Goal: Transaction & Acquisition: Book appointment/travel/reservation

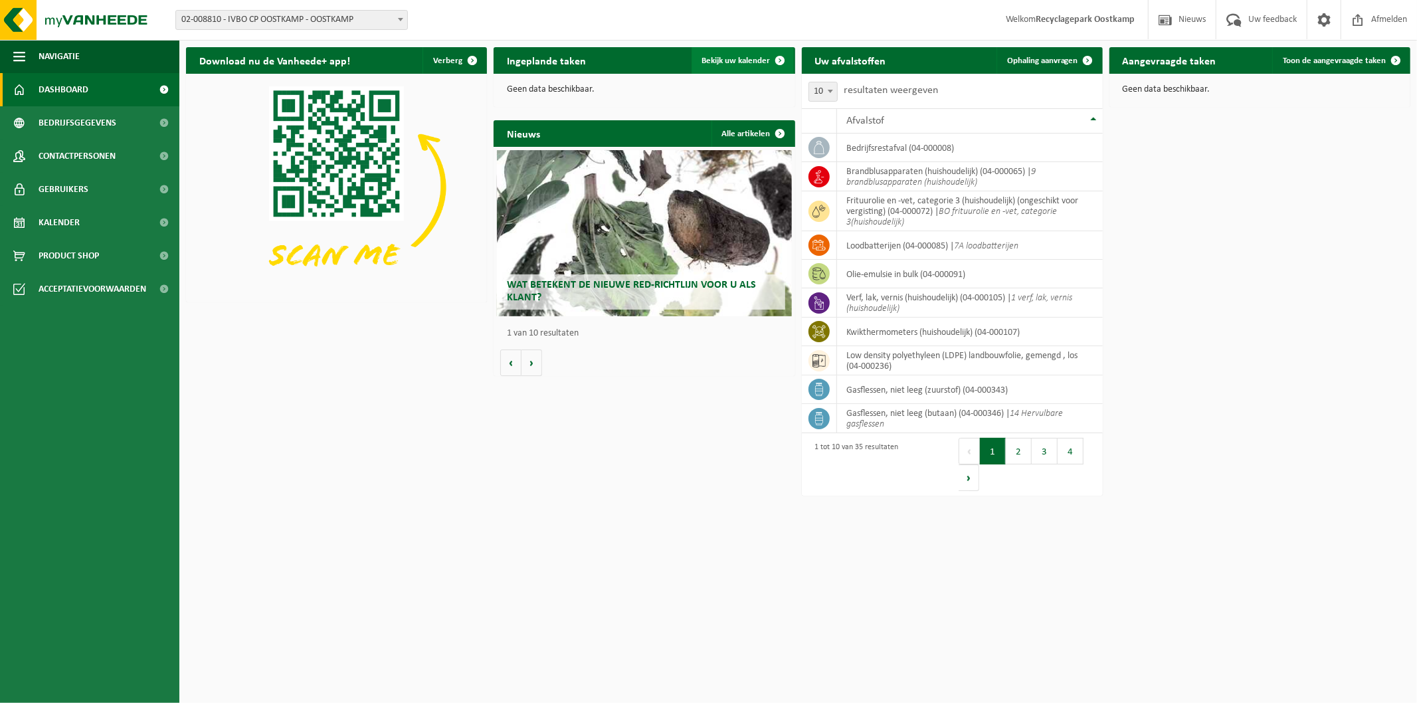
click at [720, 66] on link "Bekijk uw kalender" at bounding box center [743, 60] width 102 height 27
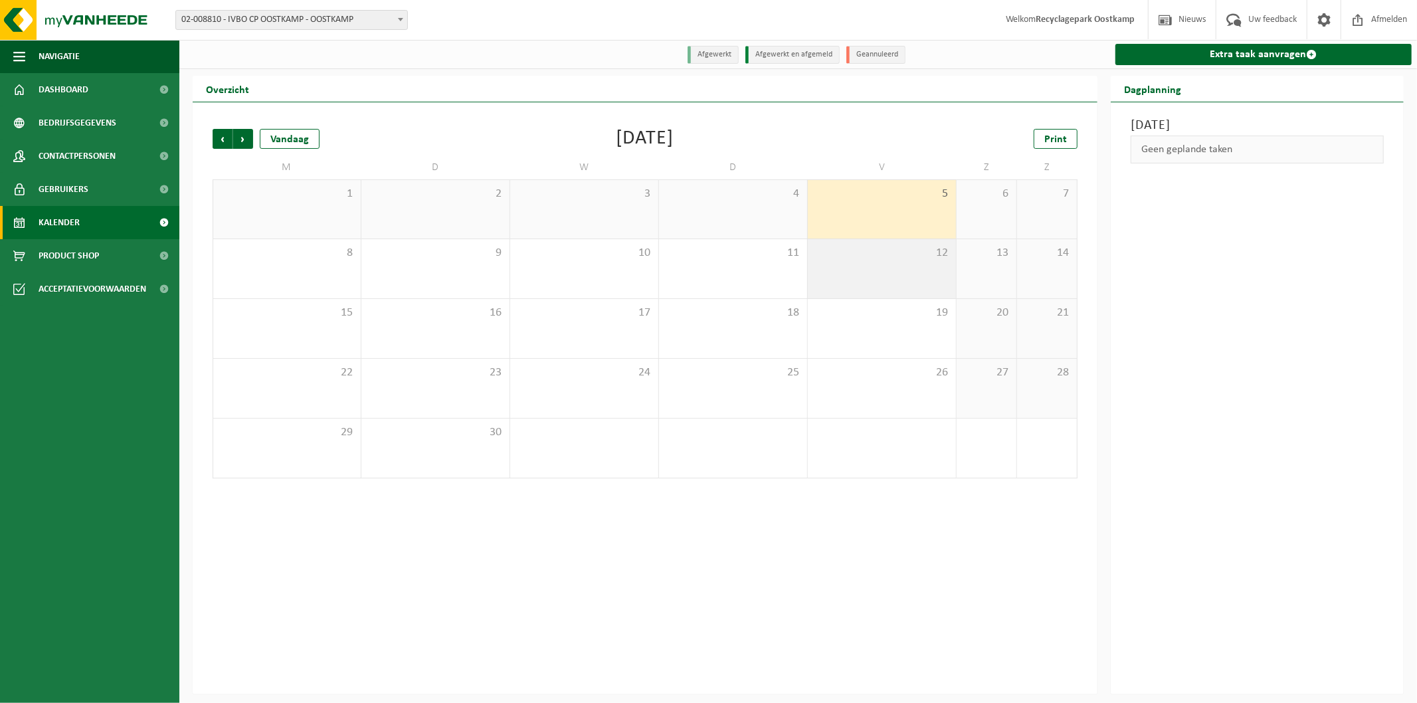
click at [837, 281] on div "12" at bounding box center [882, 268] width 148 height 59
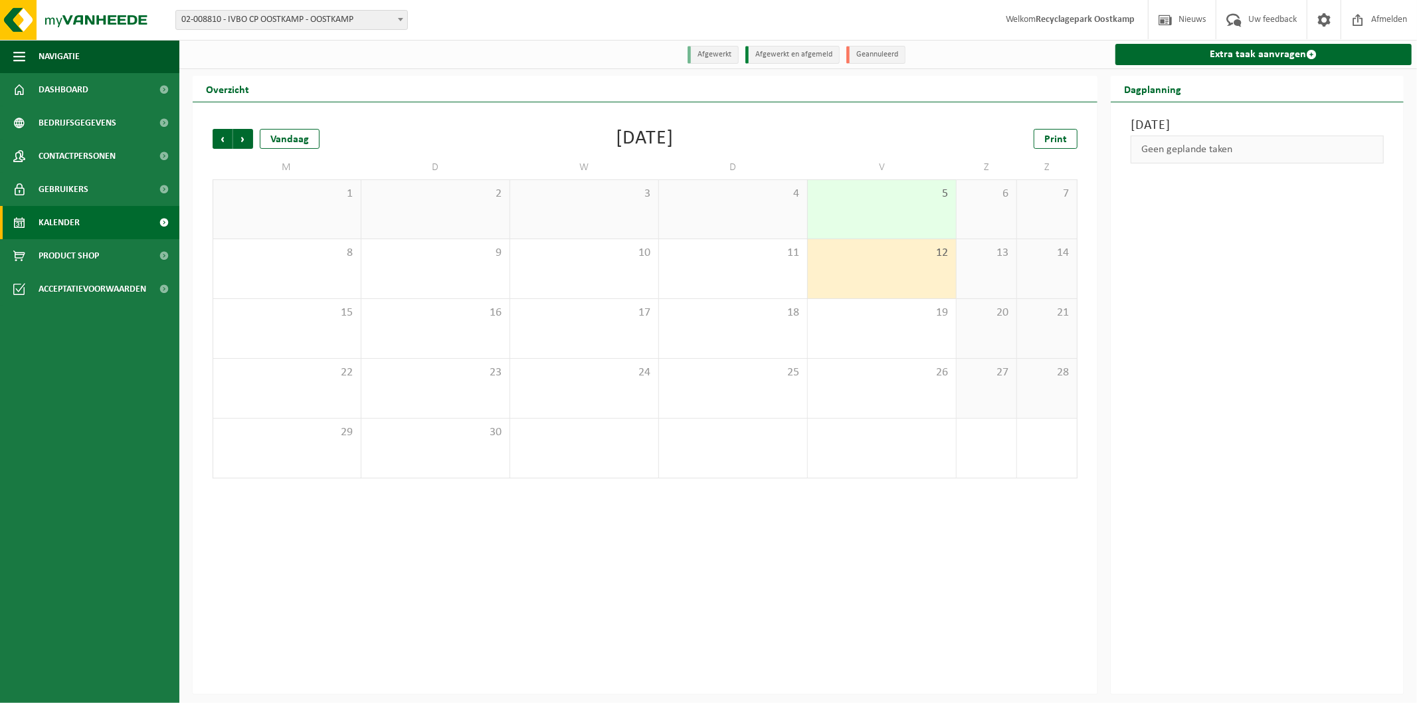
click at [1157, 267] on div "Vrijdag 12 september 2025 Geen geplande taken" at bounding box center [1257, 398] width 293 height 592
click at [1303, 51] on link "Extra taak aanvragen" at bounding box center [1264, 54] width 296 height 21
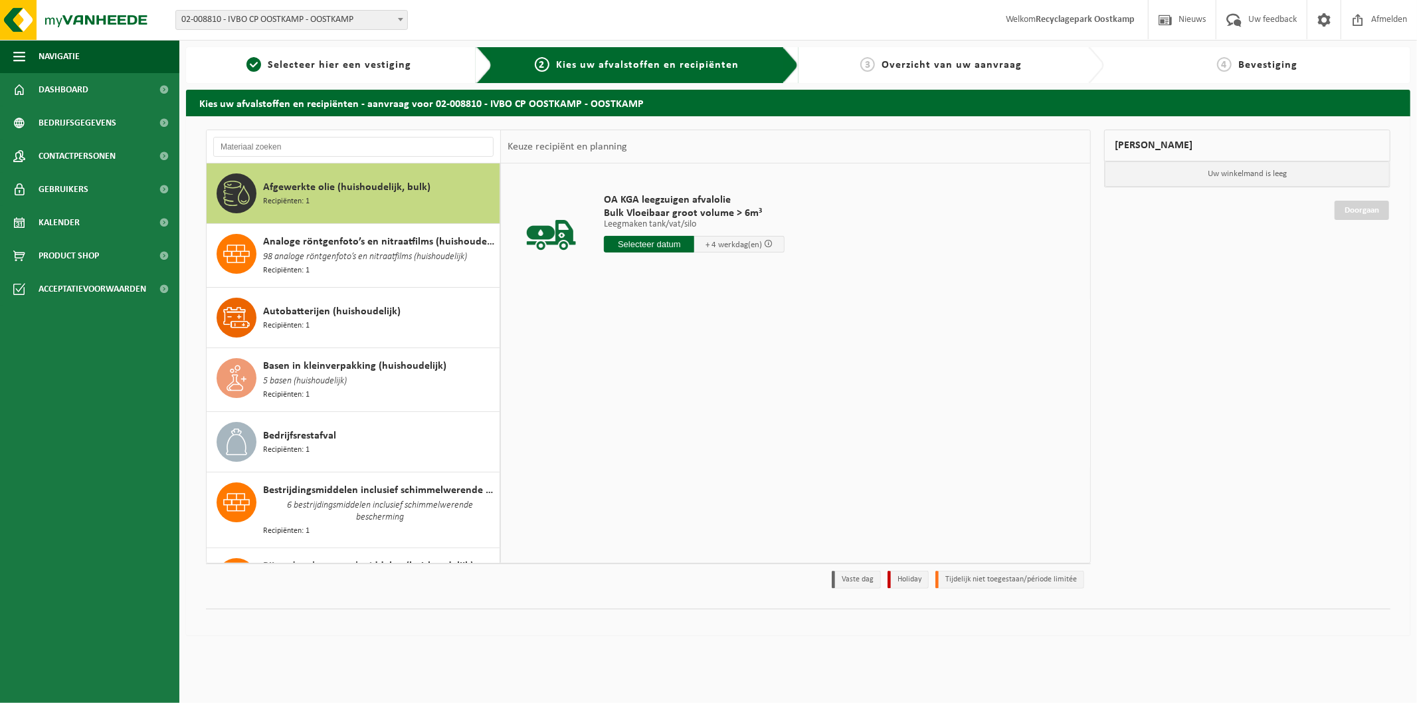
click at [675, 247] on input "text" at bounding box center [649, 244] width 90 height 17
click at [711, 340] on div "12" at bounding box center [709, 340] width 23 height 21
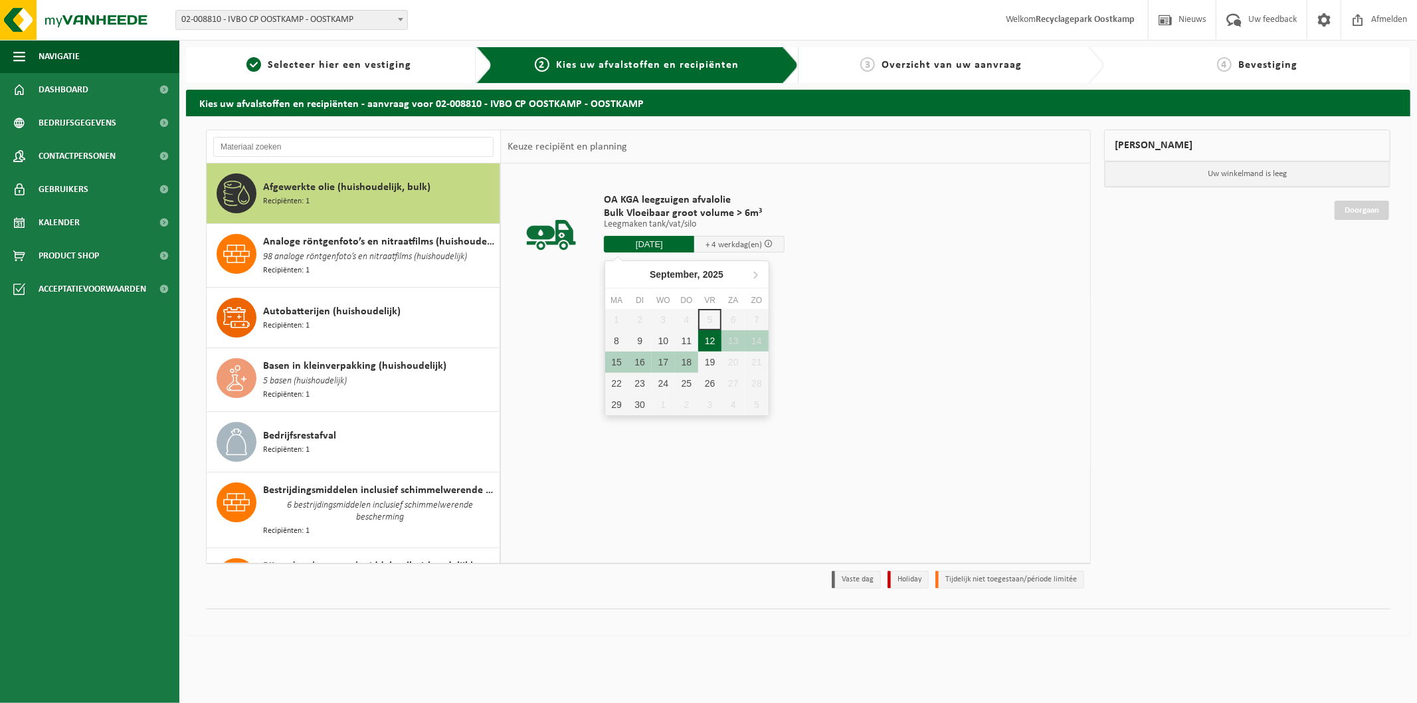
type input "Van 2025-09-12"
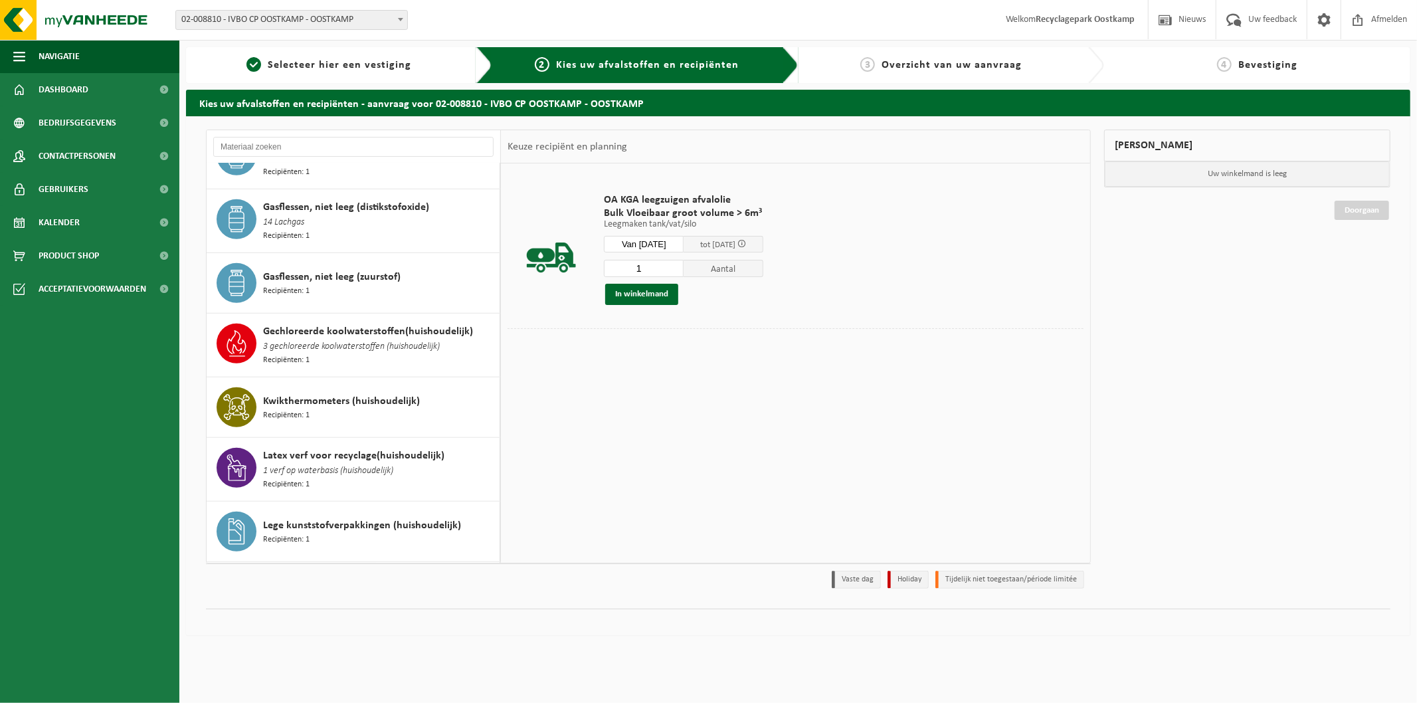
scroll to position [812, 0]
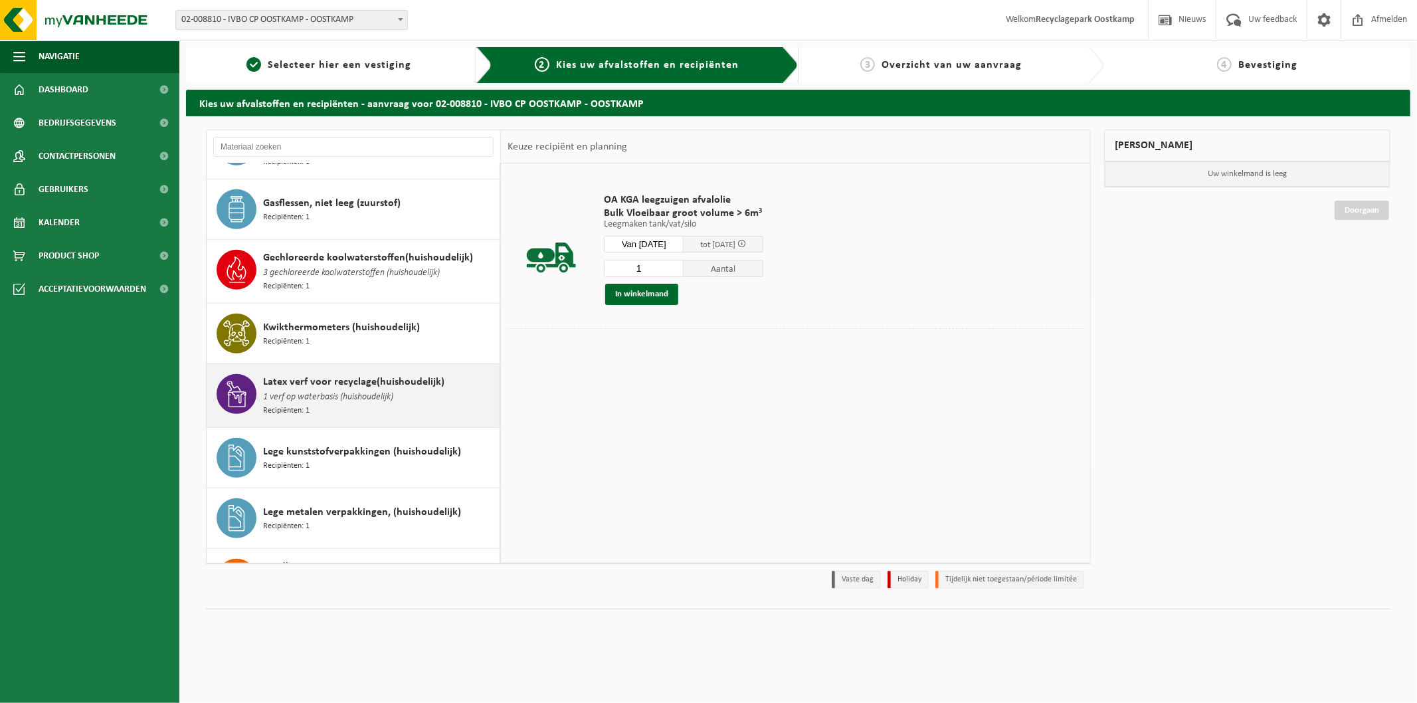
click at [339, 390] on span "1 verf op waterbasis (huishoudelijk)" at bounding box center [328, 397] width 130 height 15
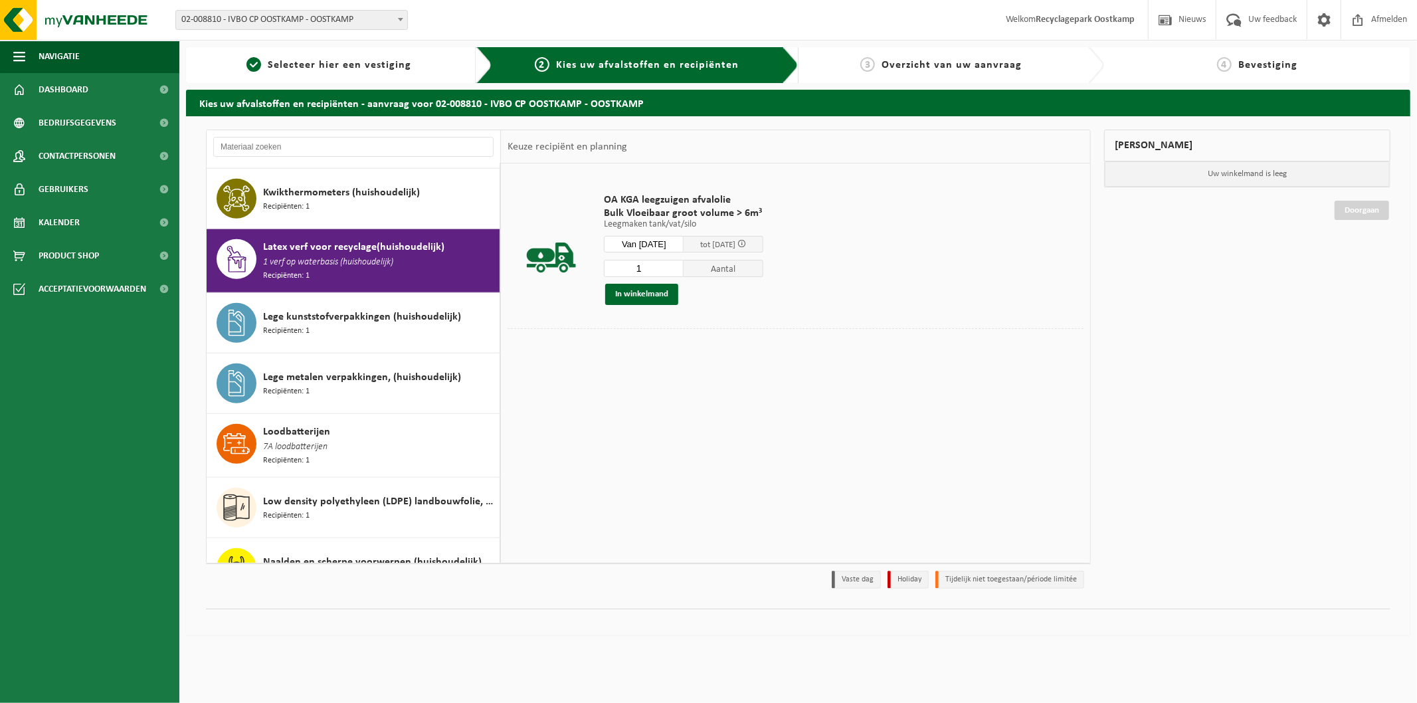
scroll to position [1000, 0]
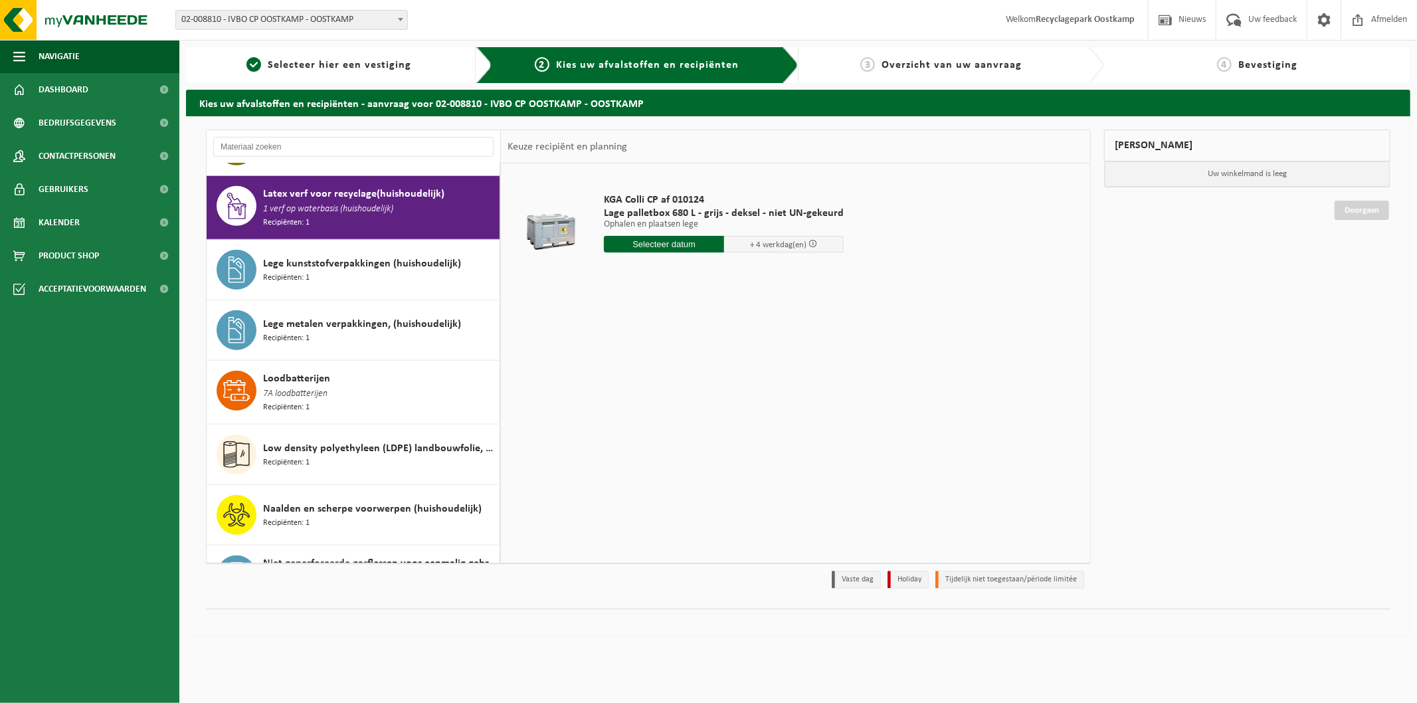
click at [701, 243] on input "text" at bounding box center [664, 244] width 120 height 17
click at [709, 341] on div "12" at bounding box center [709, 340] width 23 height 21
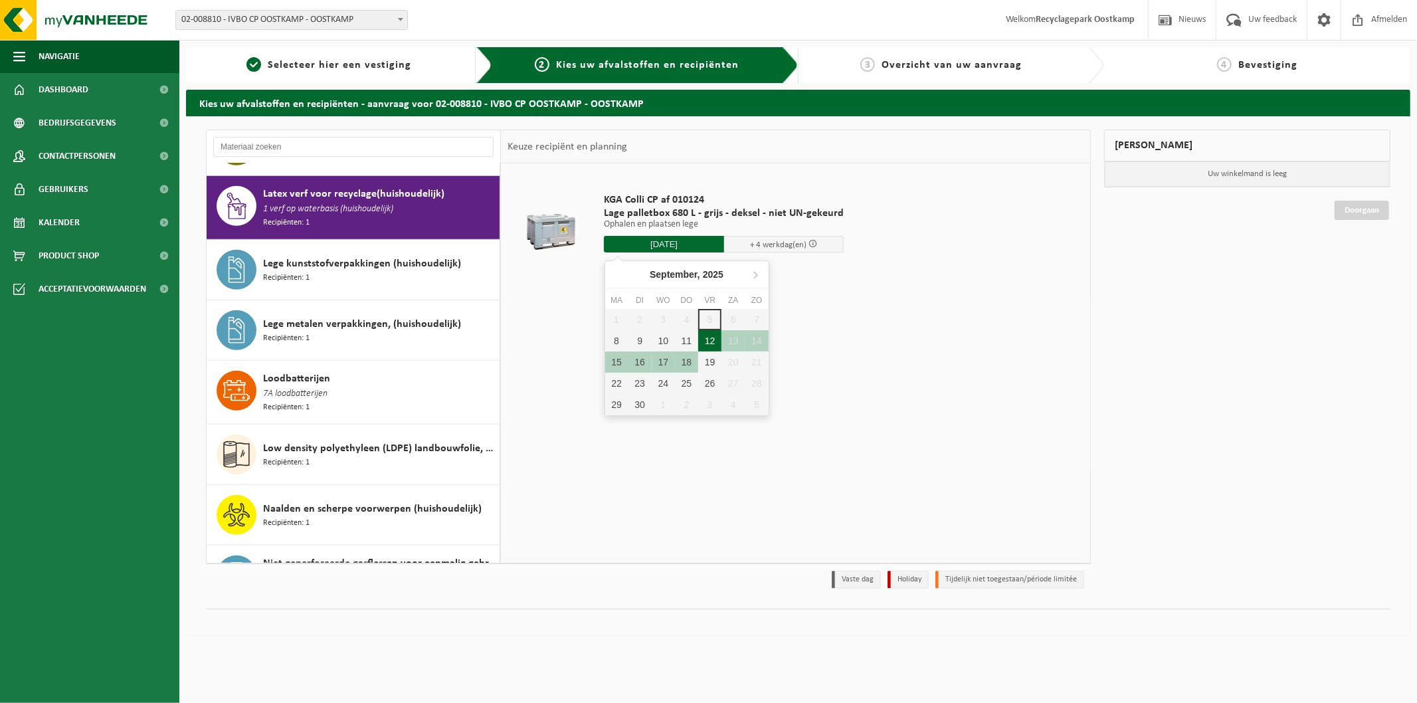
type input "Van 2025-09-12"
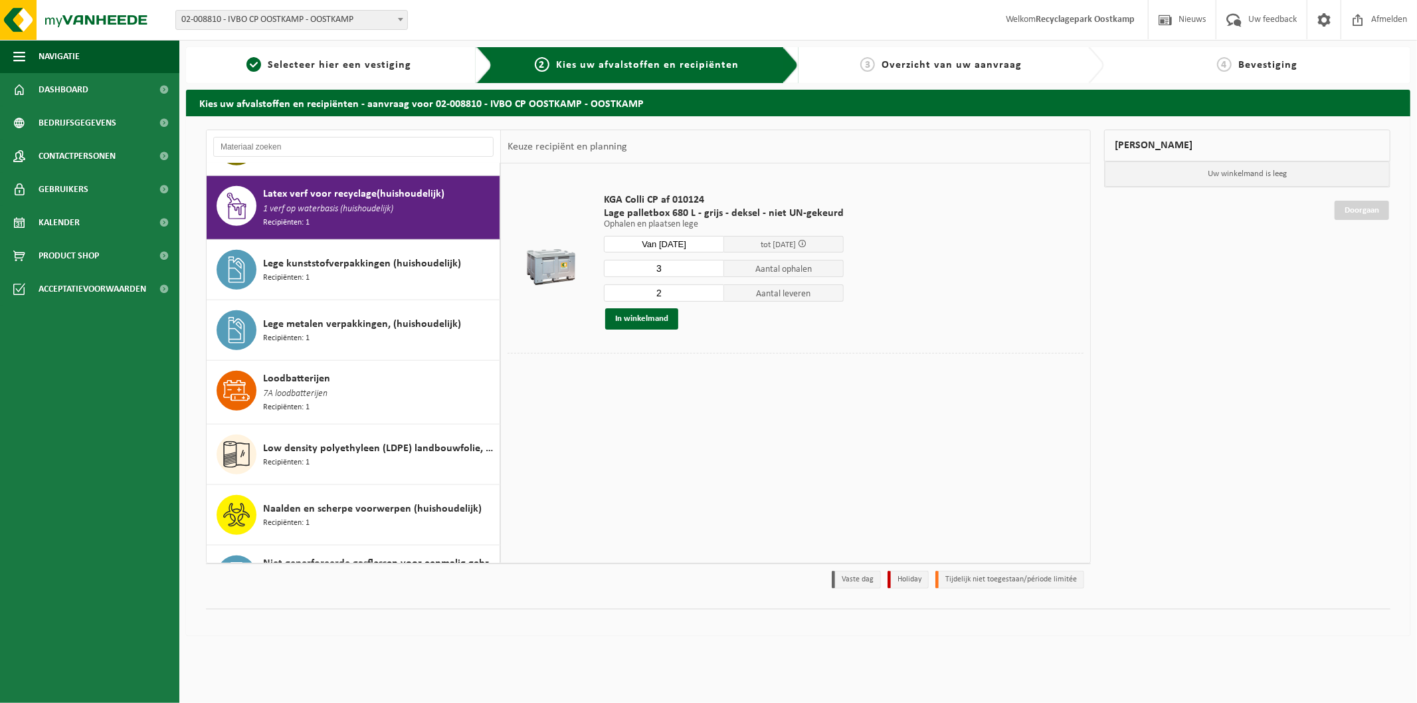
type input "3"
click at [709, 266] on input "3" at bounding box center [664, 268] width 120 height 17
type input "3"
click at [710, 291] on input "3" at bounding box center [664, 292] width 120 height 17
click at [643, 320] on button "In winkelmand" at bounding box center [641, 318] width 73 height 21
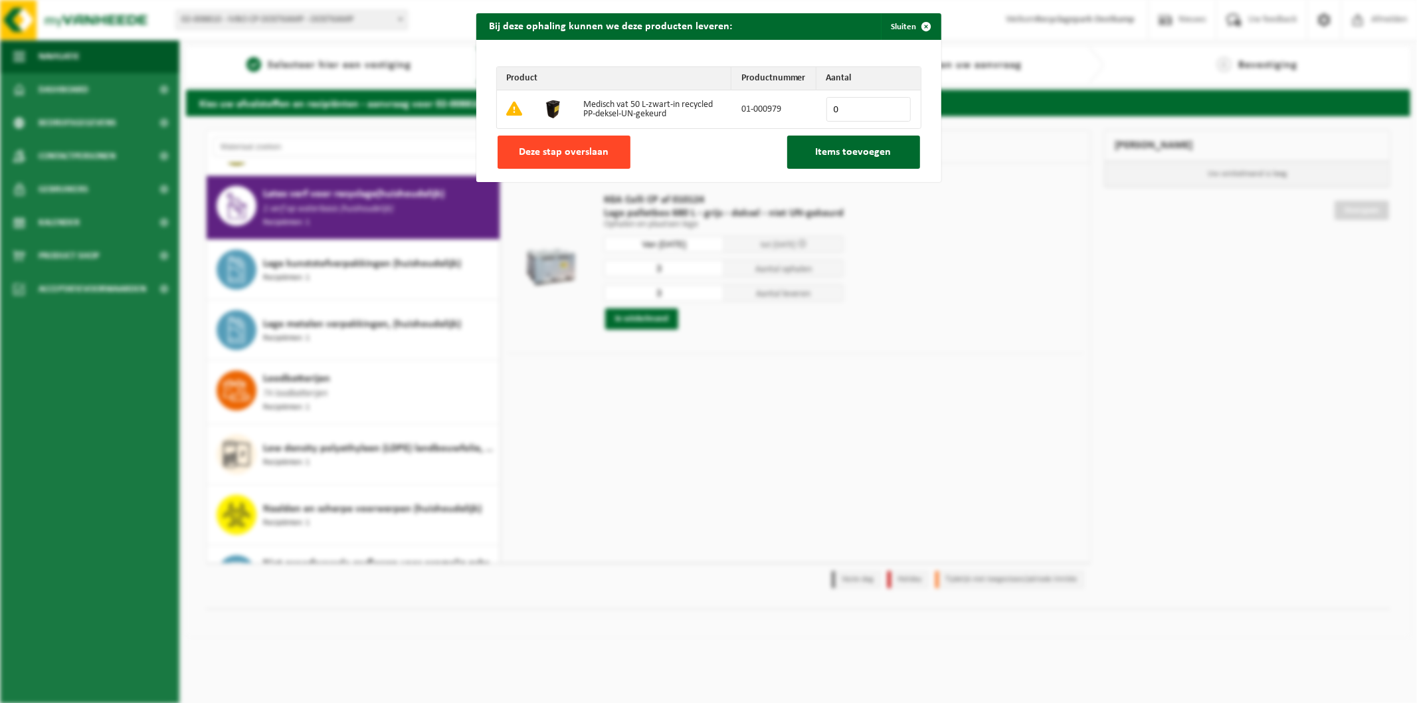
click at [583, 148] on span "Deze stap overslaan" at bounding box center [564, 152] width 90 height 11
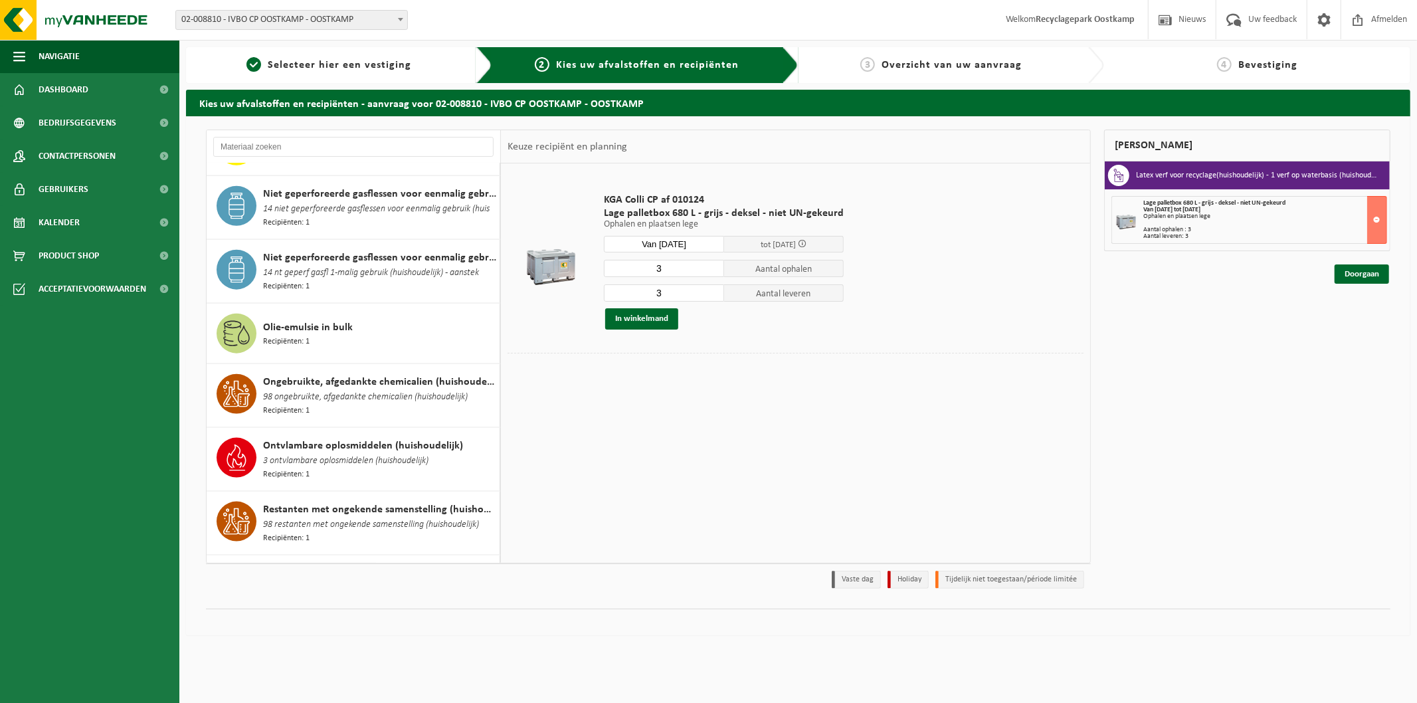
scroll to position [1221, 0]
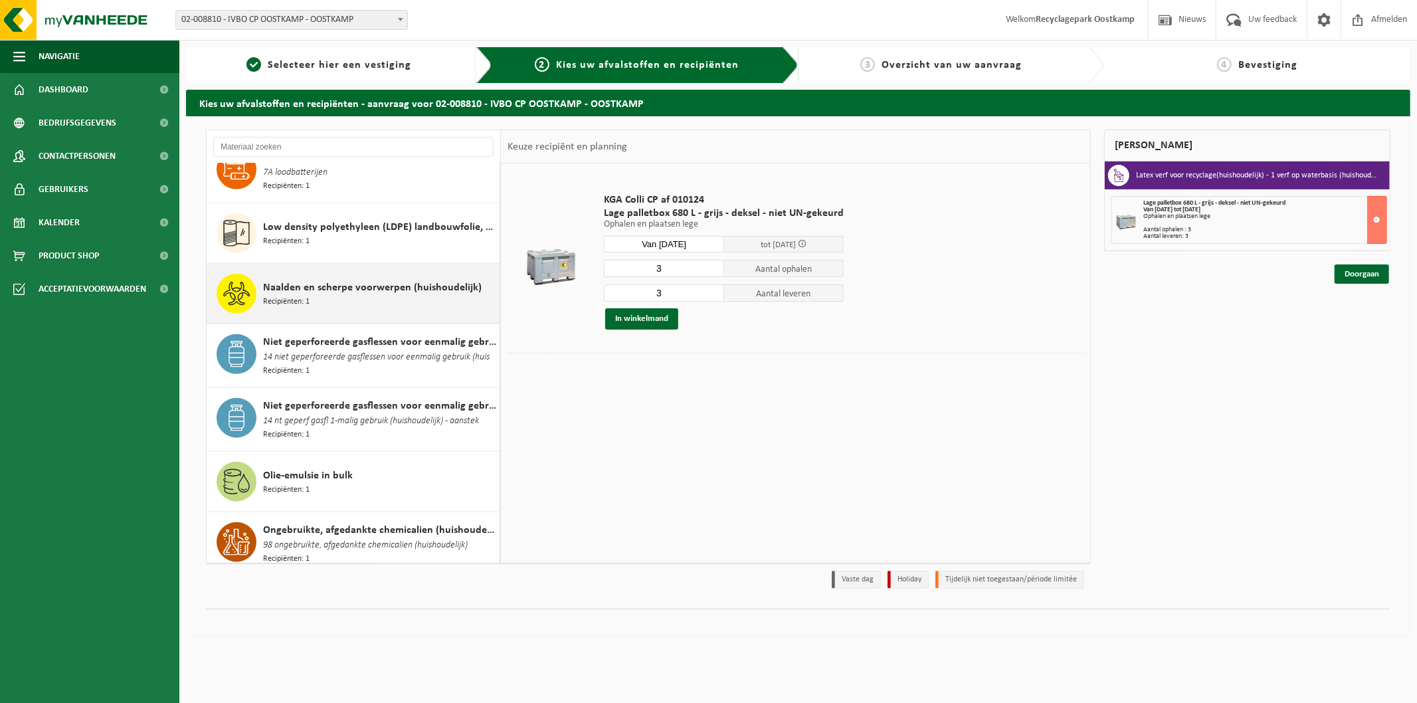
click at [344, 284] on div "Naalden en scherpe voorwerpen (huishoudelijk) Recipiënten: 1" at bounding box center [379, 294] width 233 height 40
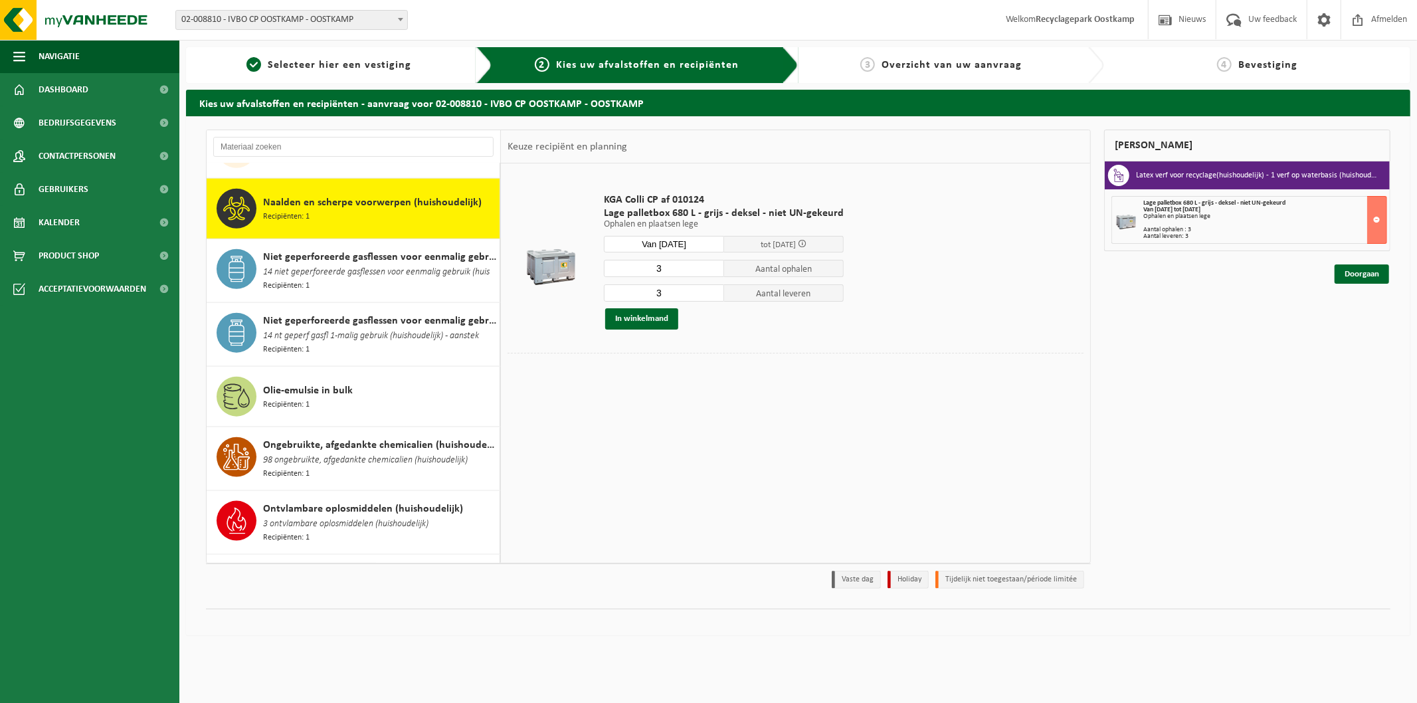
scroll to position [1306, 0]
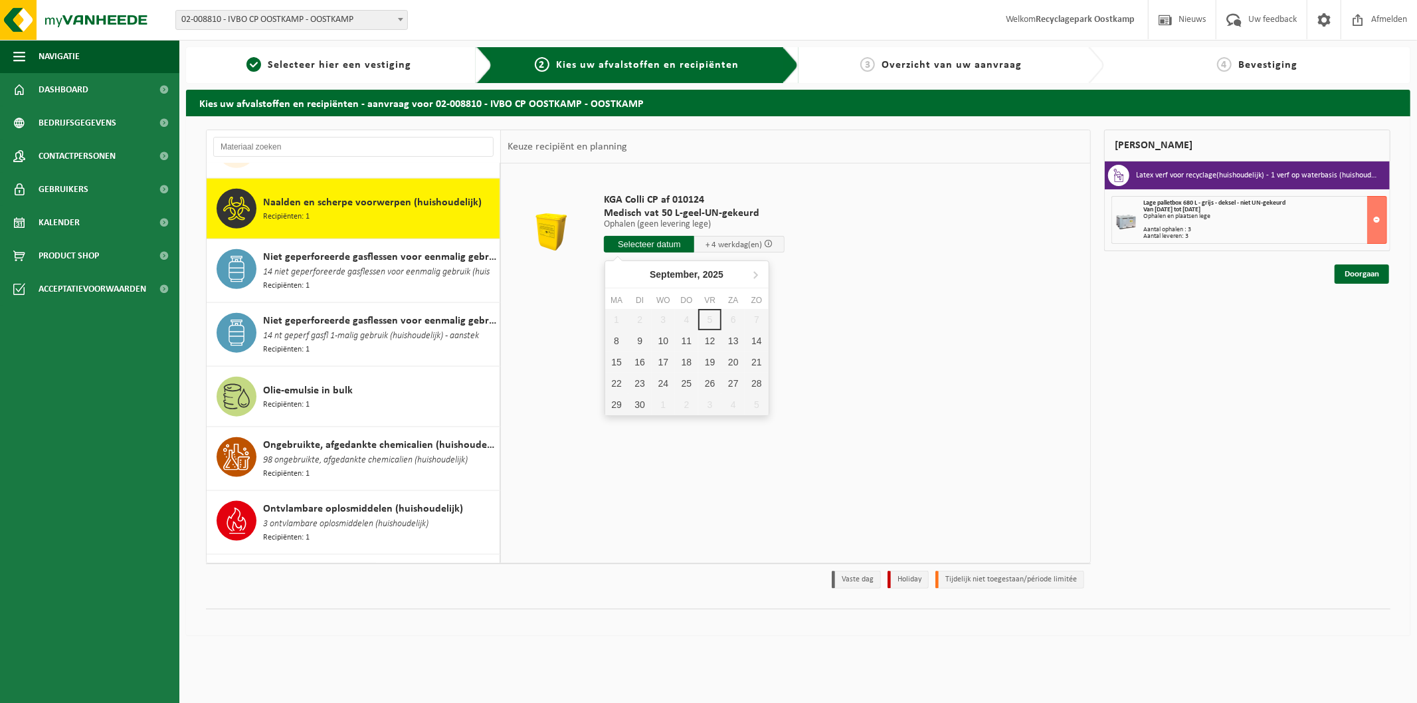
click at [666, 244] on input "text" at bounding box center [649, 244] width 90 height 17
click at [710, 342] on div "12" at bounding box center [709, 340] width 23 height 21
type input "Van 2025-09-12"
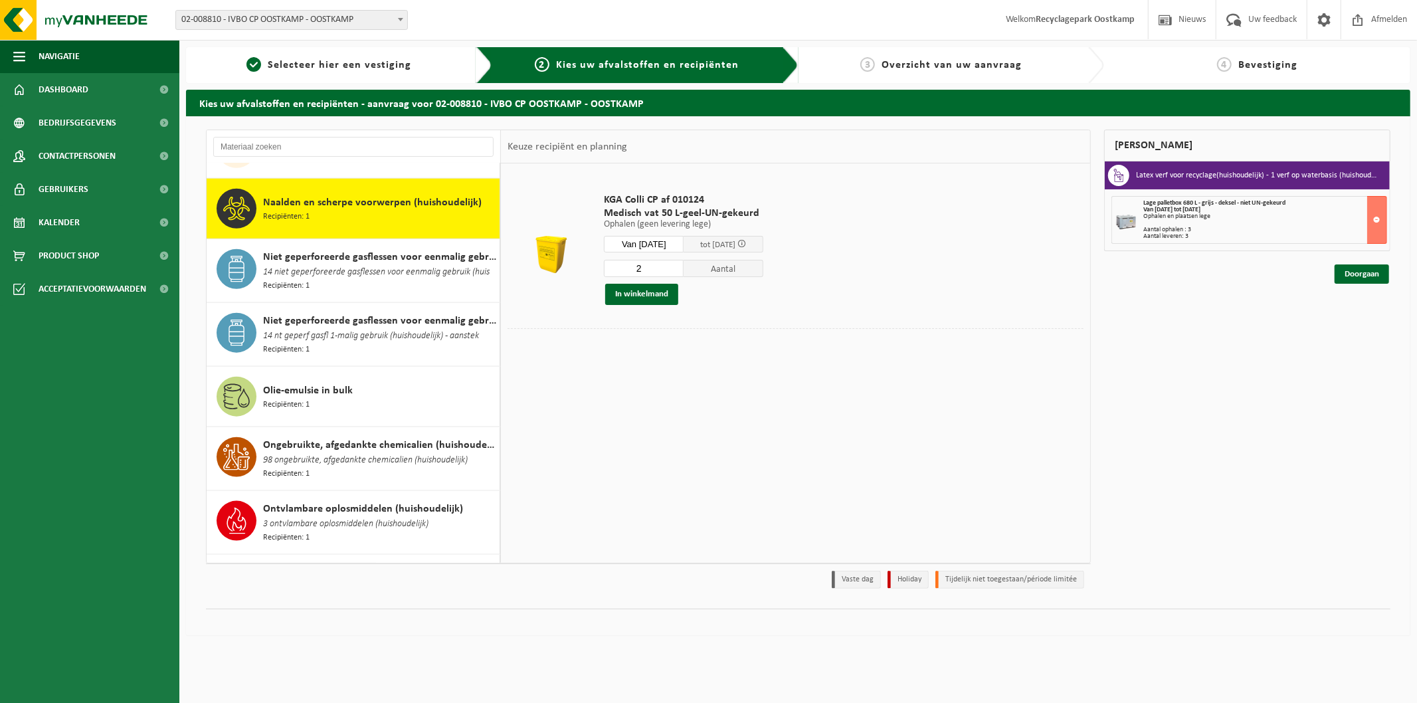
type input "2"
click at [682, 266] on input "2" at bounding box center [644, 268] width 80 height 17
click at [652, 294] on button "In winkelmand" at bounding box center [641, 294] width 73 height 21
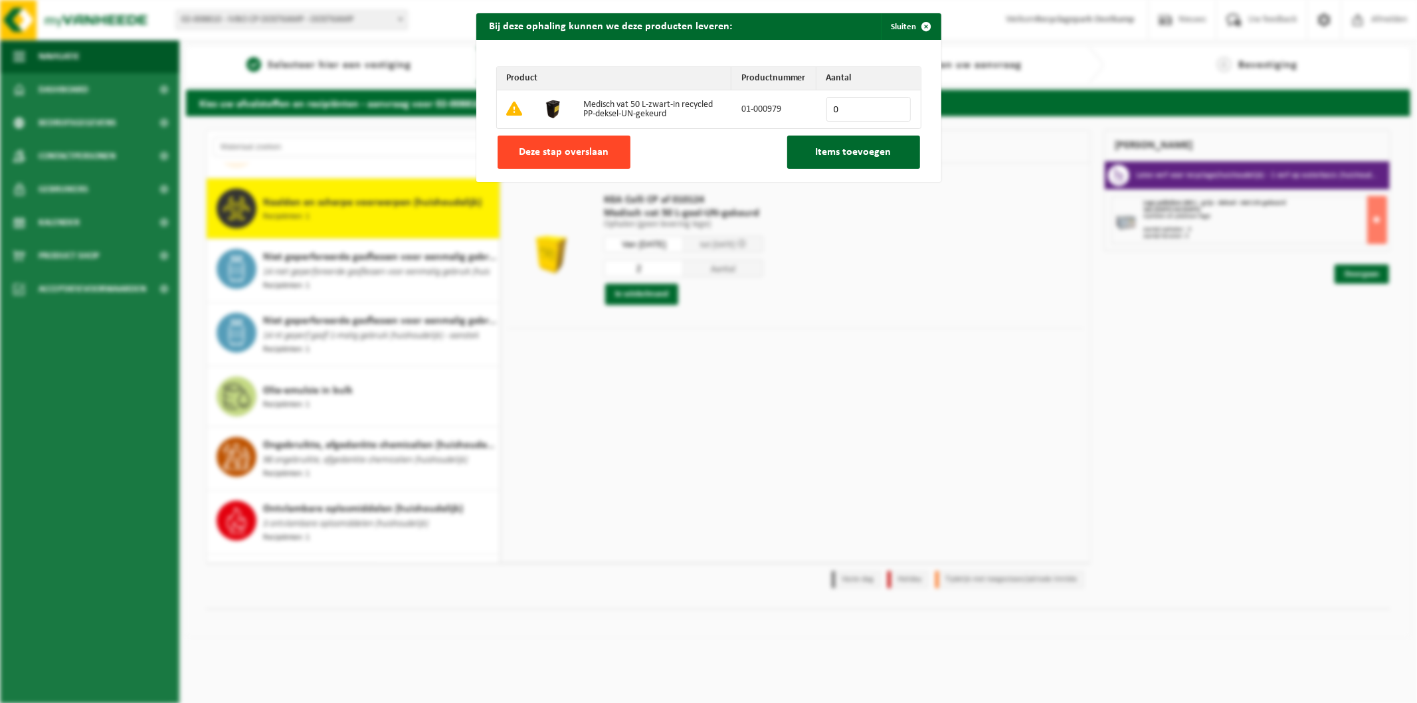
click at [583, 153] on span "Deze stap overslaan" at bounding box center [564, 152] width 90 height 11
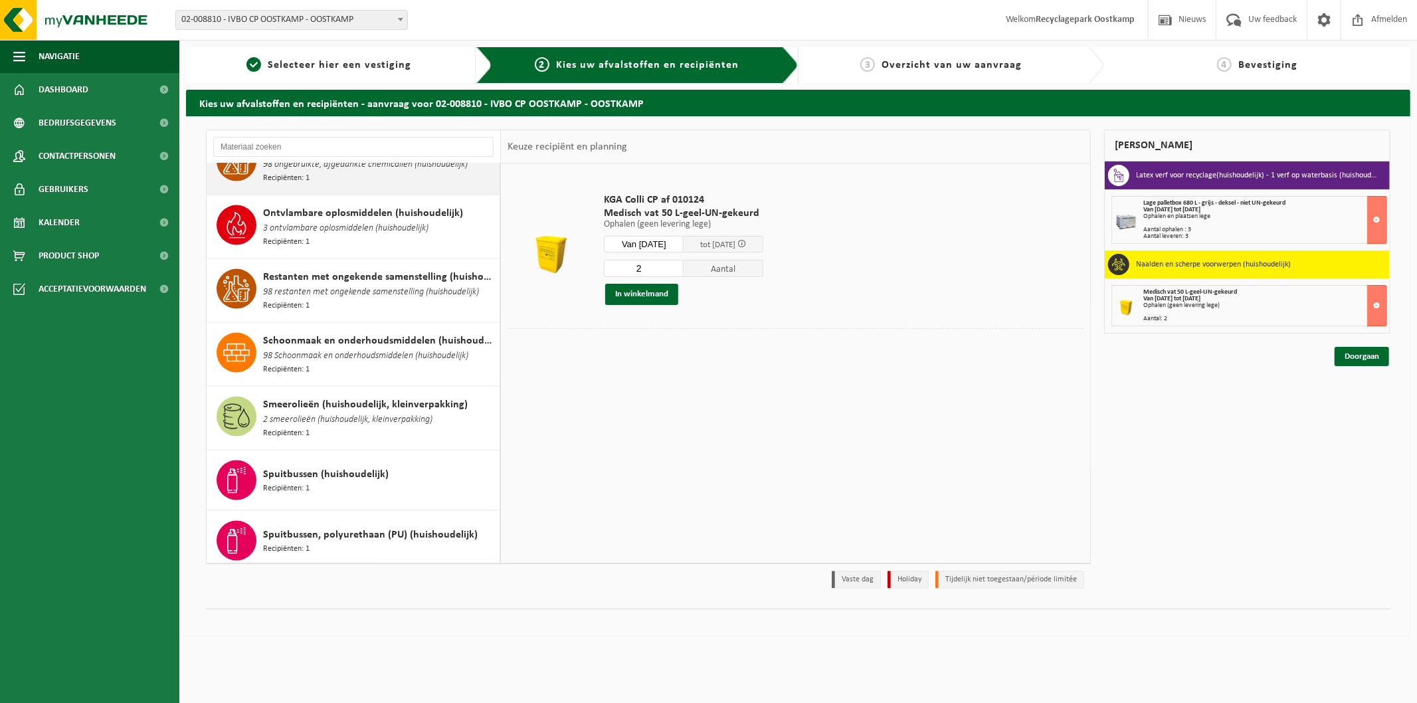
scroll to position [1749, 0]
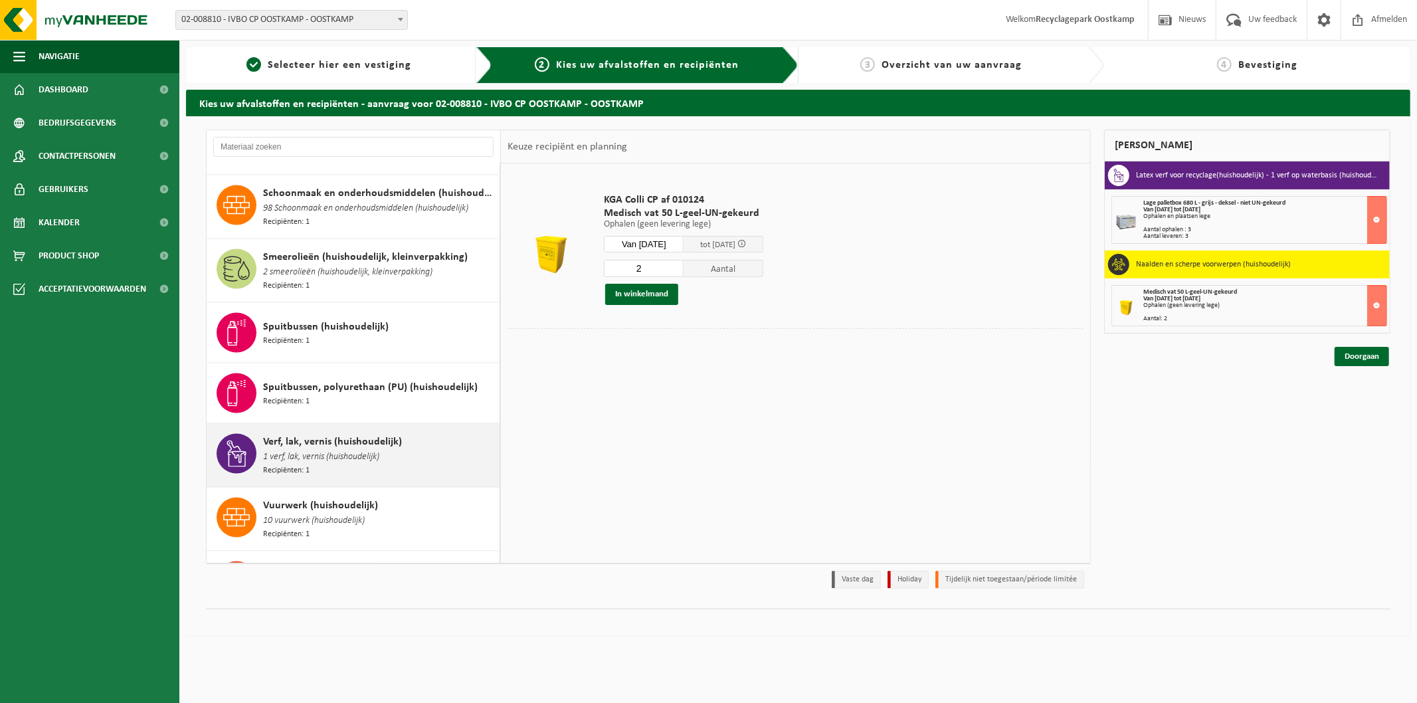
click at [320, 450] on span "1 verf, lak, vernis (huishoudelijk)" at bounding box center [321, 457] width 116 height 15
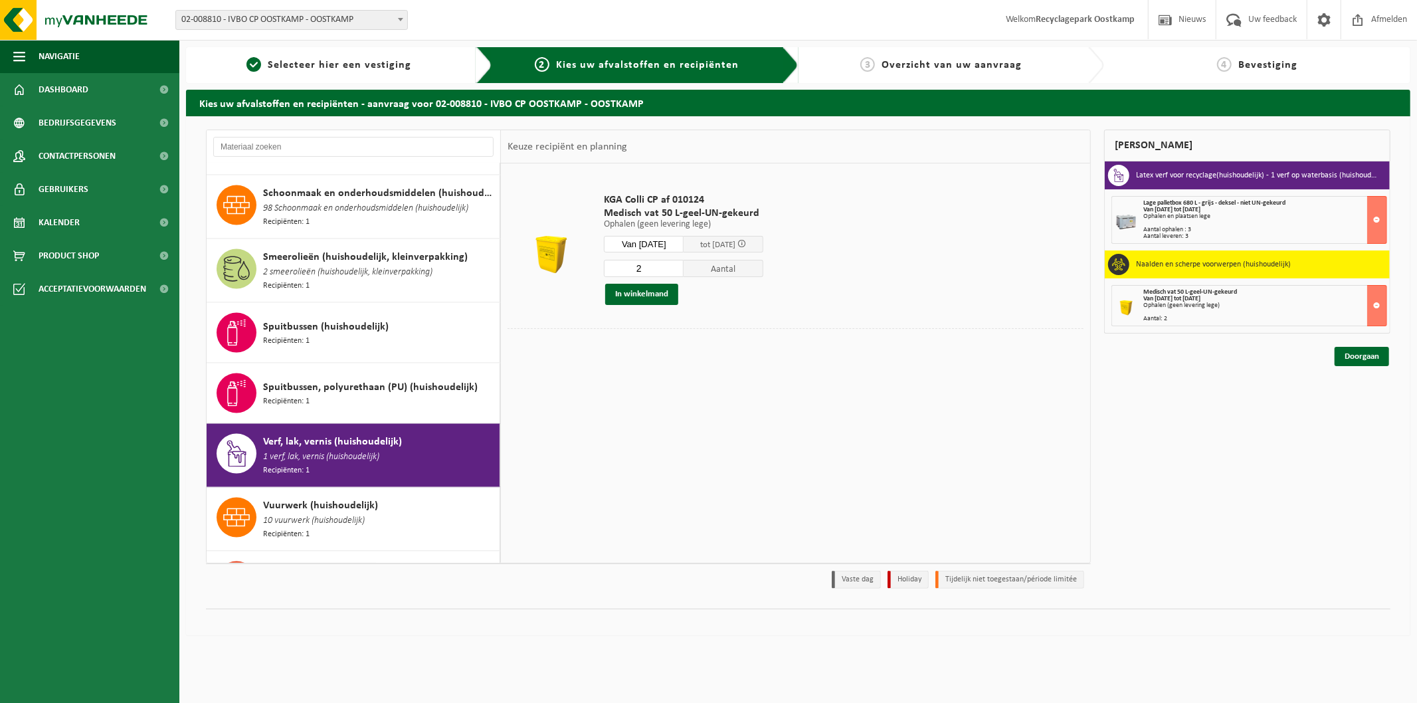
scroll to position [1785, 0]
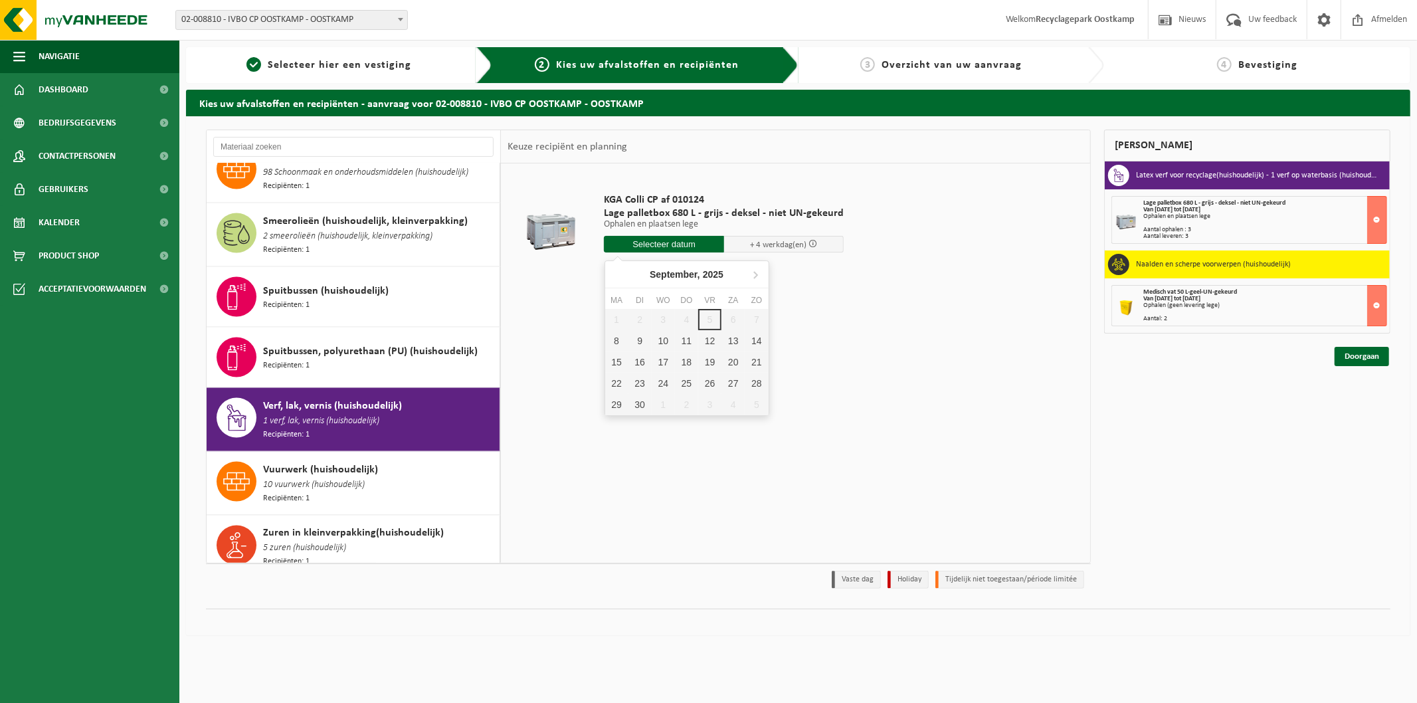
click at [676, 243] on input "text" at bounding box center [664, 244] width 120 height 17
click at [706, 343] on div "12" at bounding box center [709, 340] width 23 height 21
type input "Van 2025-09-12"
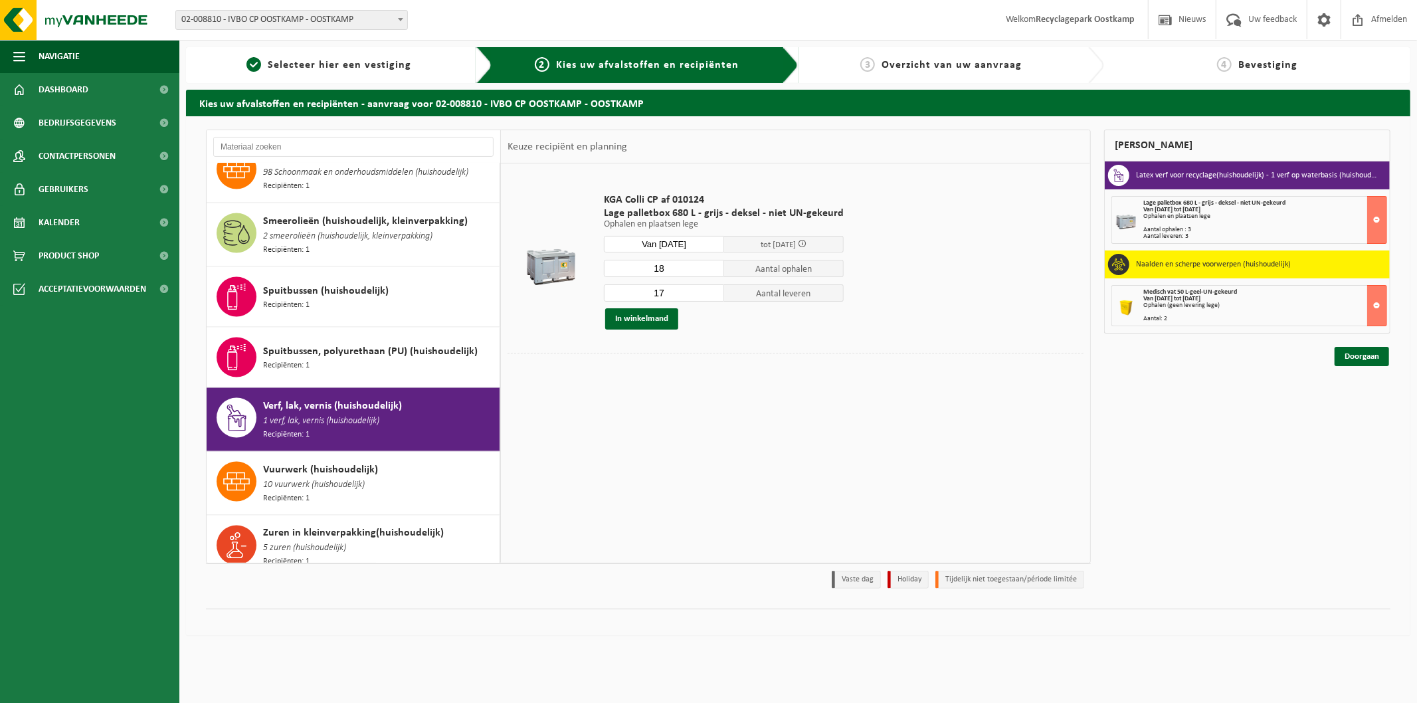
click at [712, 266] on input "18" at bounding box center [664, 268] width 120 height 17
click at [712, 266] on input "19" at bounding box center [664, 268] width 120 height 17
click at [709, 270] on input "18" at bounding box center [664, 268] width 120 height 17
click at [709, 270] on input "17" at bounding box center [664, 268] width 120 height 17
click at [709, 270] on input "16" at bounding box center [664, 268] width 120 height 17
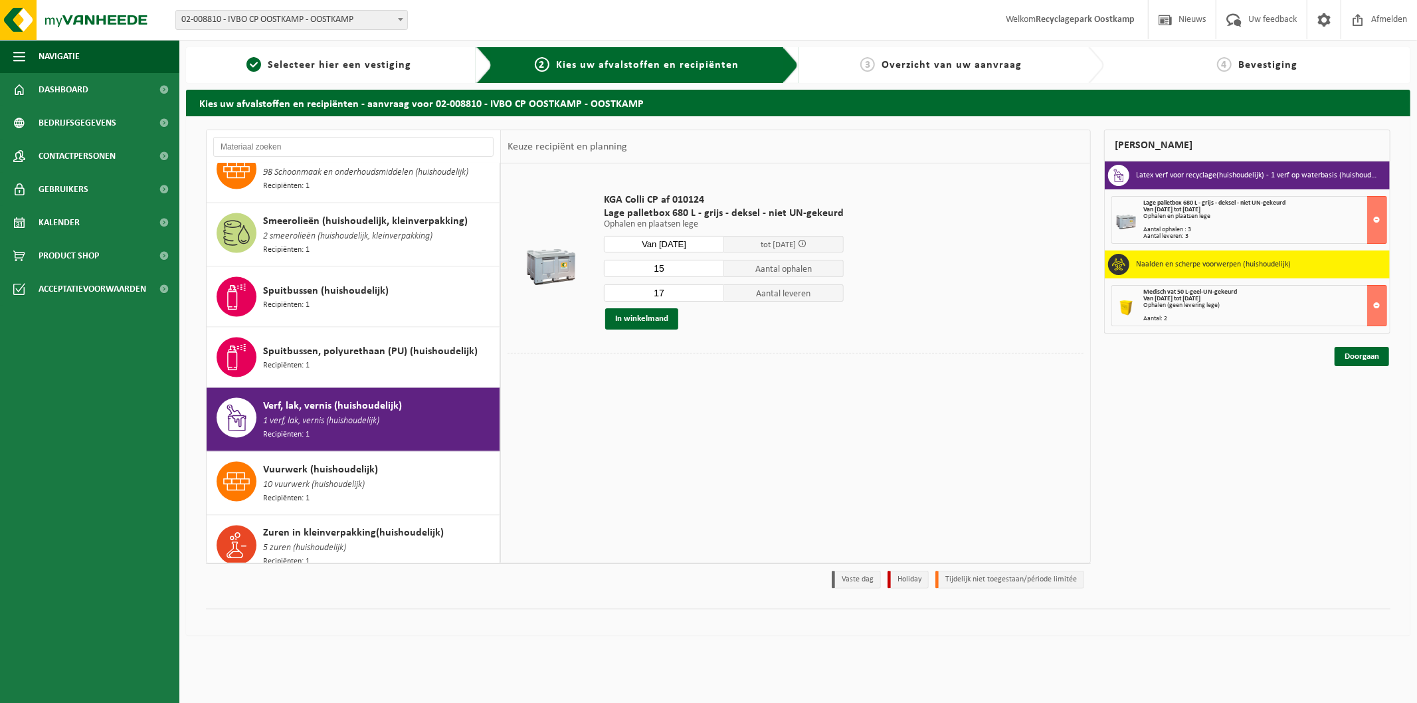
type input "15"
click at [709, 270] on input "15" at bounding box center [664, 268] width 120 height 17
click at [714, 297] on input "16" at bounding box center [664, 292] width 120 height 17
type input "15"
click at [714, 297] on input "15" at bounding box center [664, 292] width 120 height 17
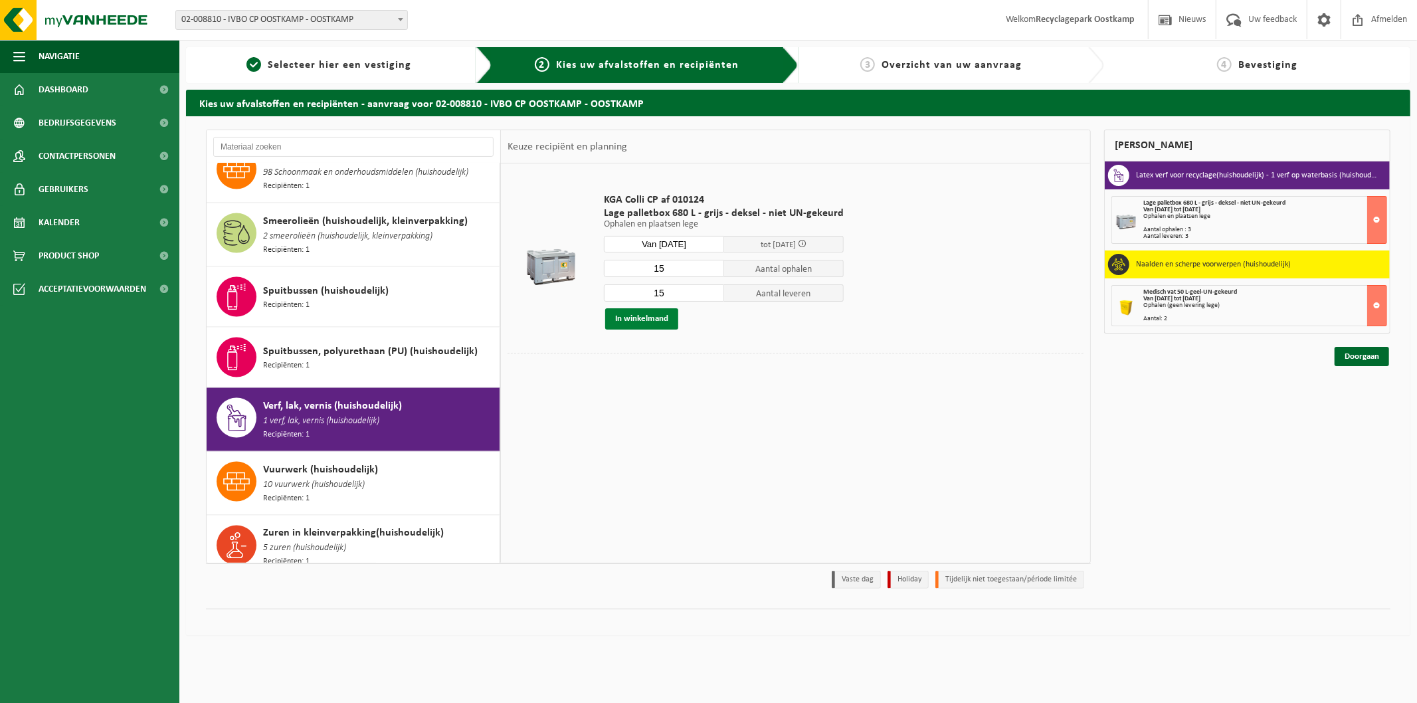
click at [647, 318] on button "In winkelmand" at bounding box center [641, 318] width 73 height 21
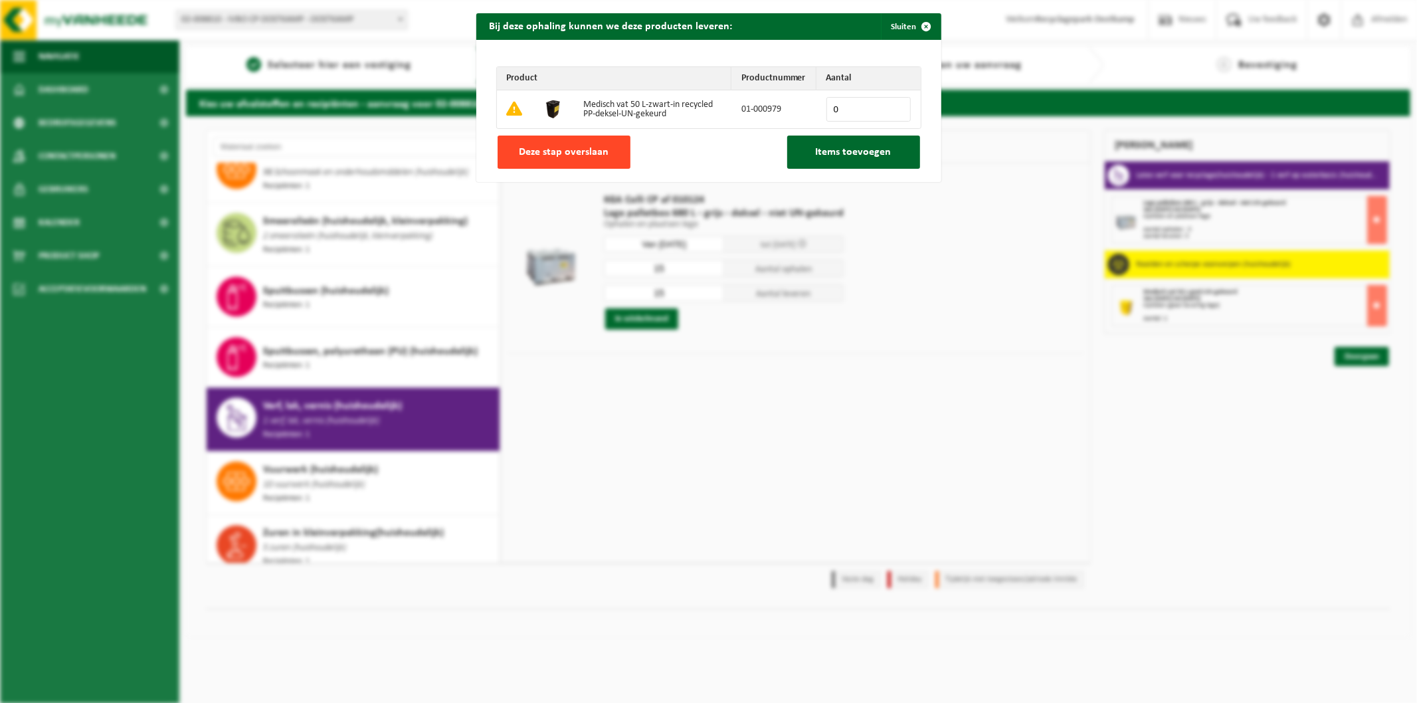
click at [580, 161] on button "Deze stap overslaan" at bounding box center [564, 152] width 133 height 33
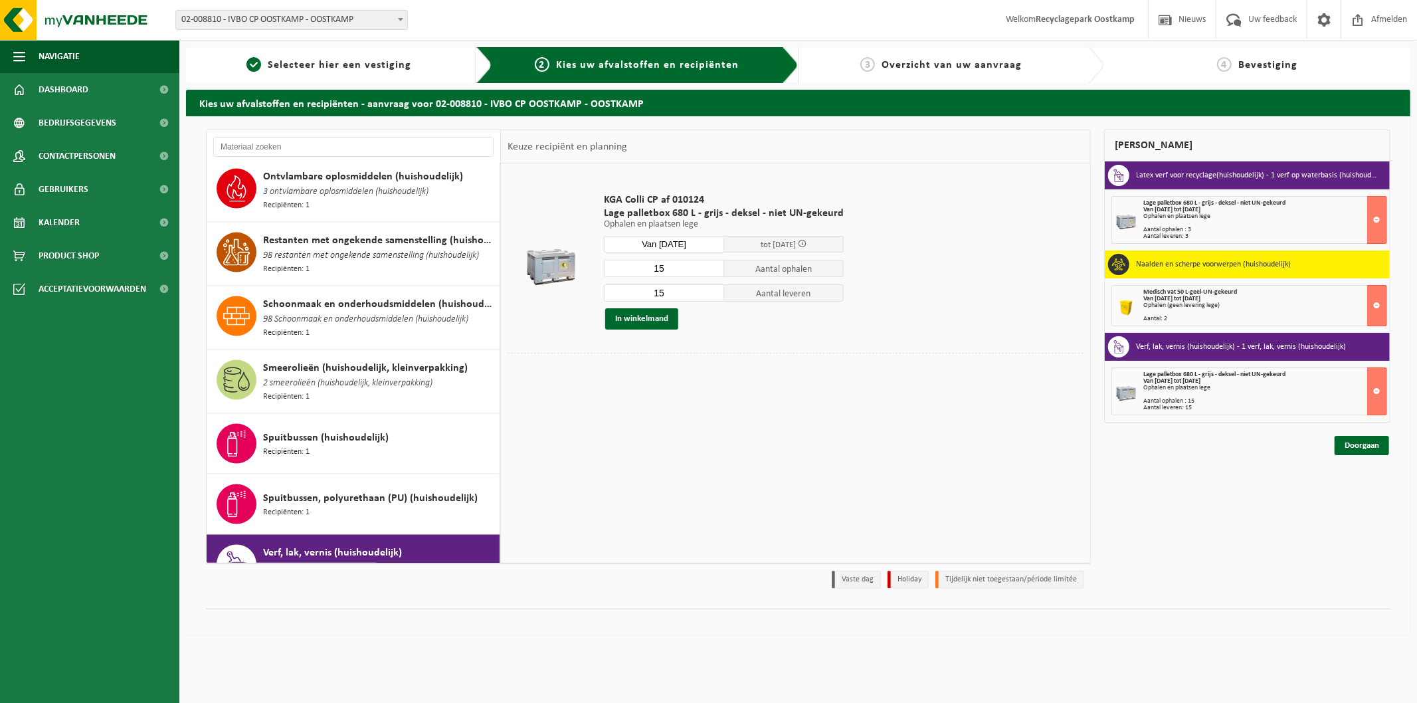
scroll to position [1565, 0]
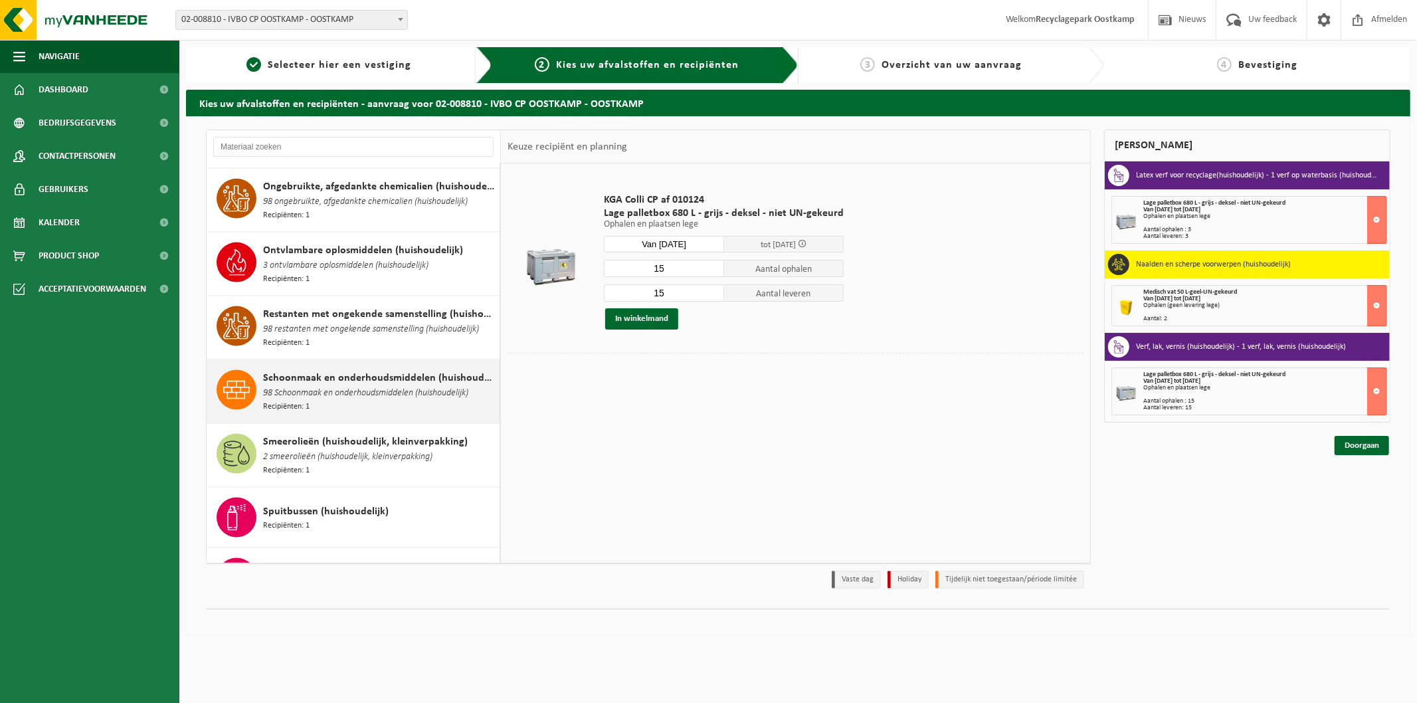
click at [345, 386] on span "98 Schoonmaak en onderhoudsmiddelen (huishoudelijk)" at bounding box center [365, 393] width 205 height 15
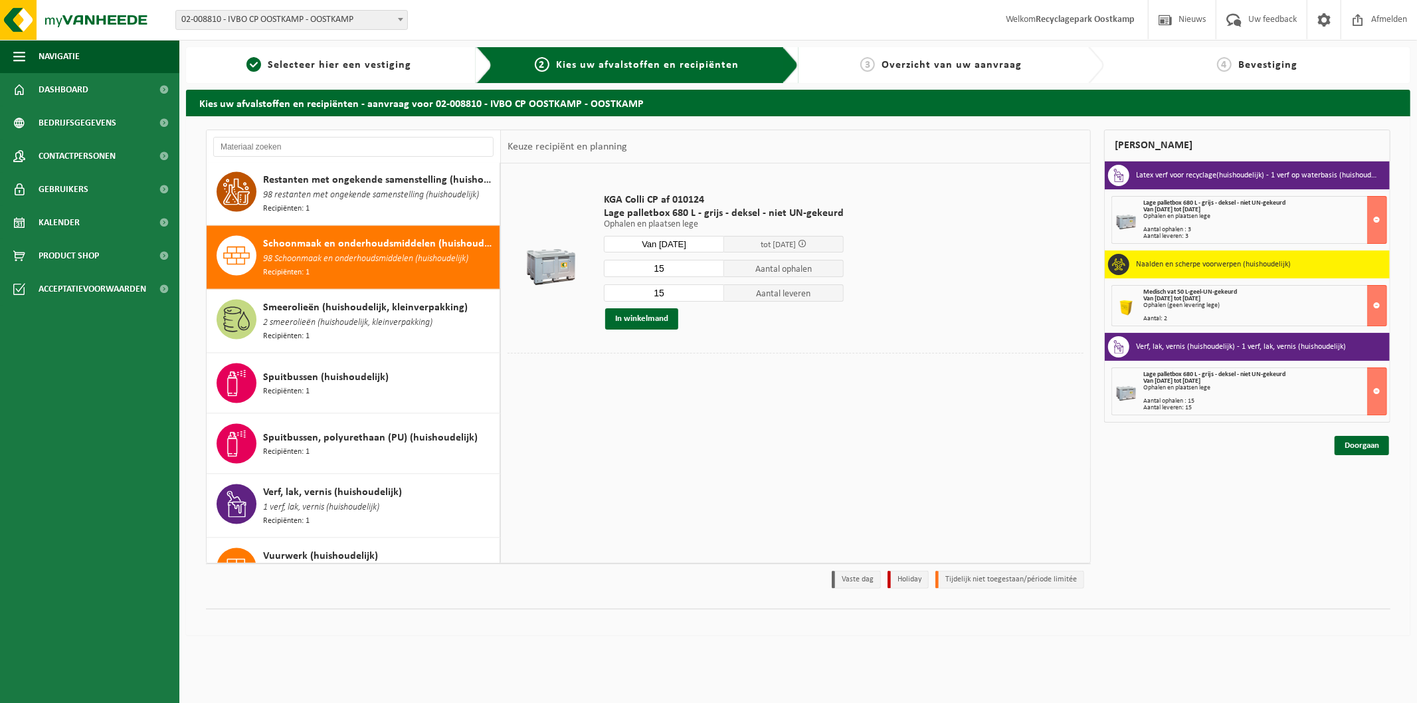
scroll to position [1751, 0]
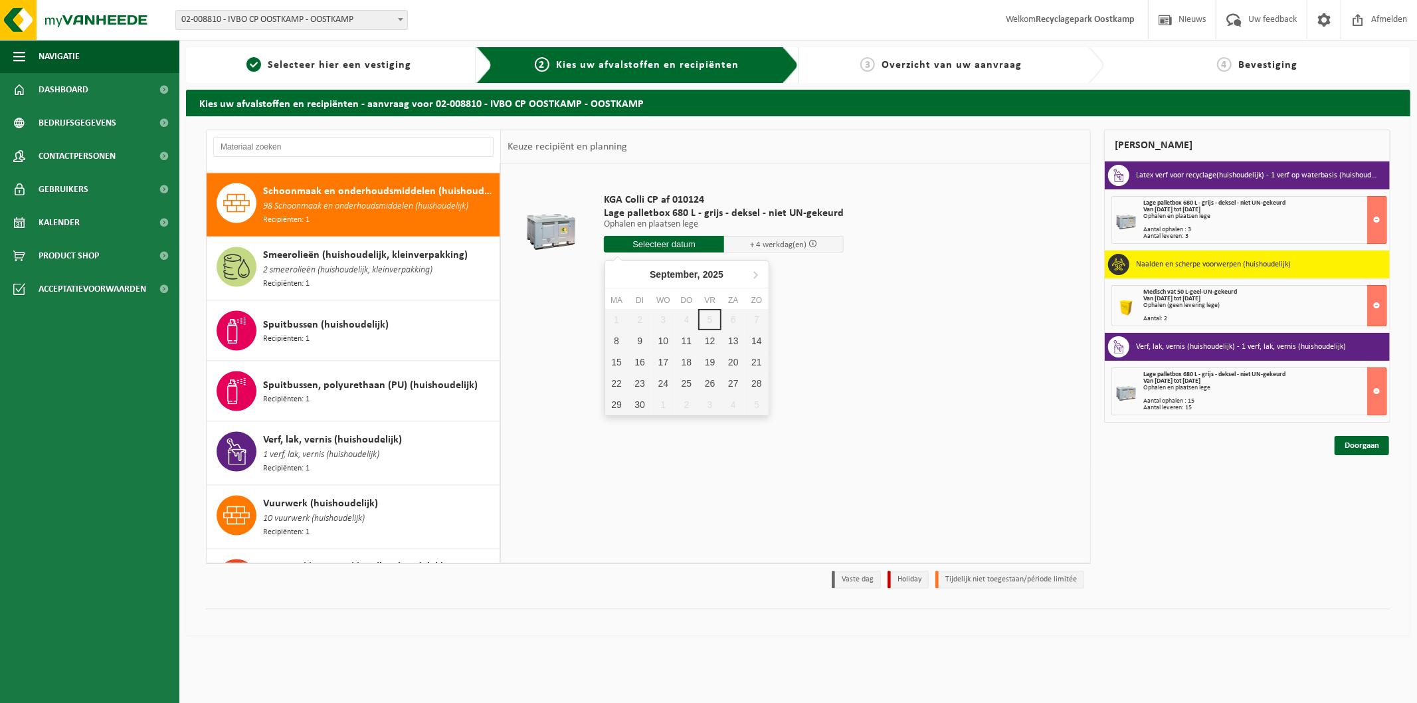
click at [642, 247] on input "text" at bounding box center [664, 244] width 120 height 17
click at [706, 337] on div "12" at bounding box center [709, 340] width 23 height 21
type input "Van 2025-09-12"
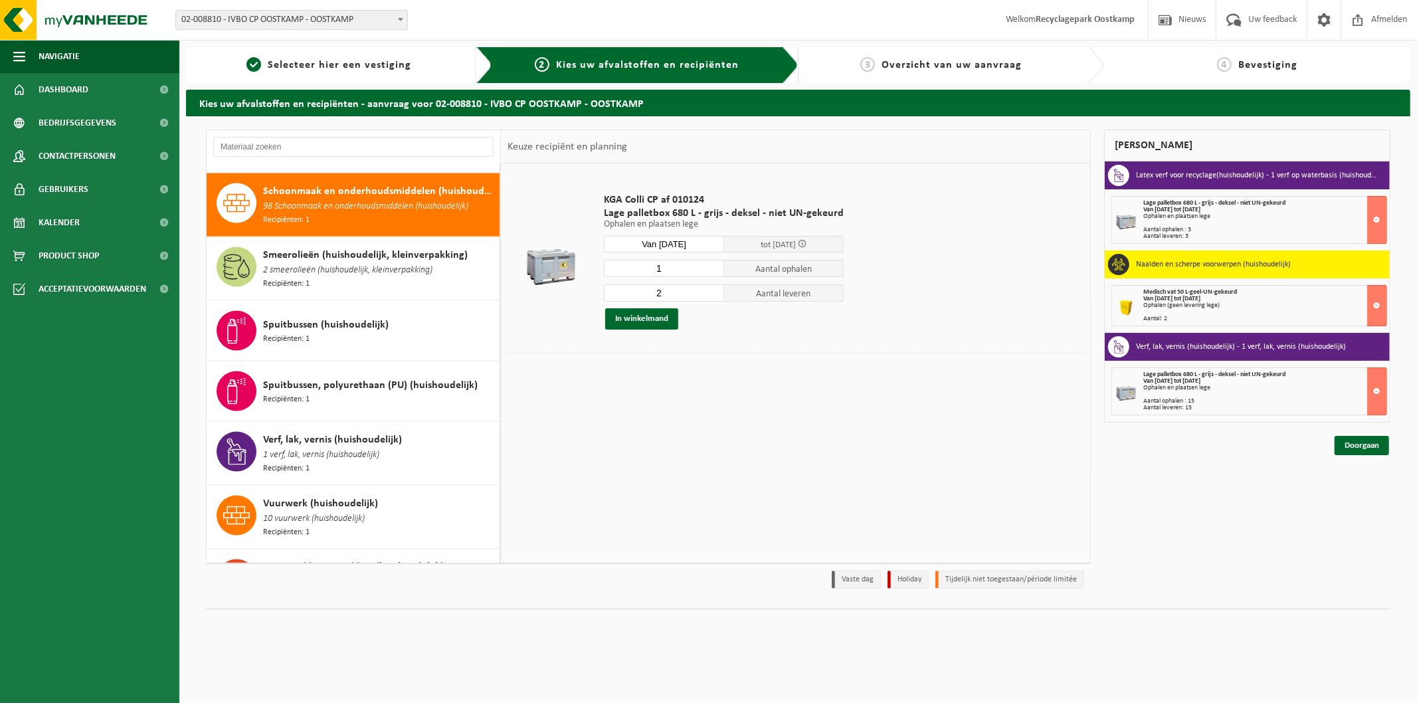
type input "1"
click at [711, 272] on input "1" at bounding box center [664, 268] width 120 height 17
type input "1"
click at [711, 296] on input "1" at bounding box center [664, 292] width 120 height 17
click at [641, 323] on button "In winkelmand" at bounding box center [641, 318] width 73 height 21
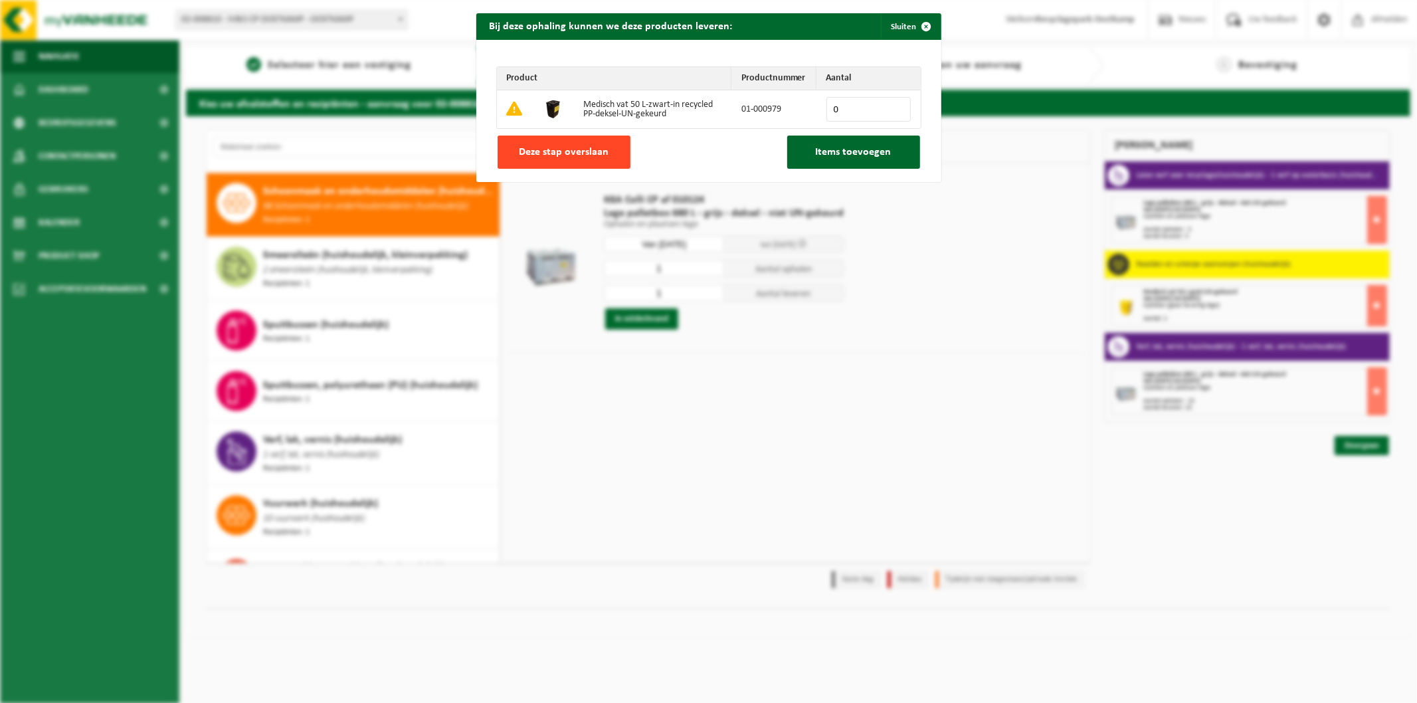
click at [581, 161] on button "Deze stap overslaan" at bounding box center [564, 152] width 133 height 33
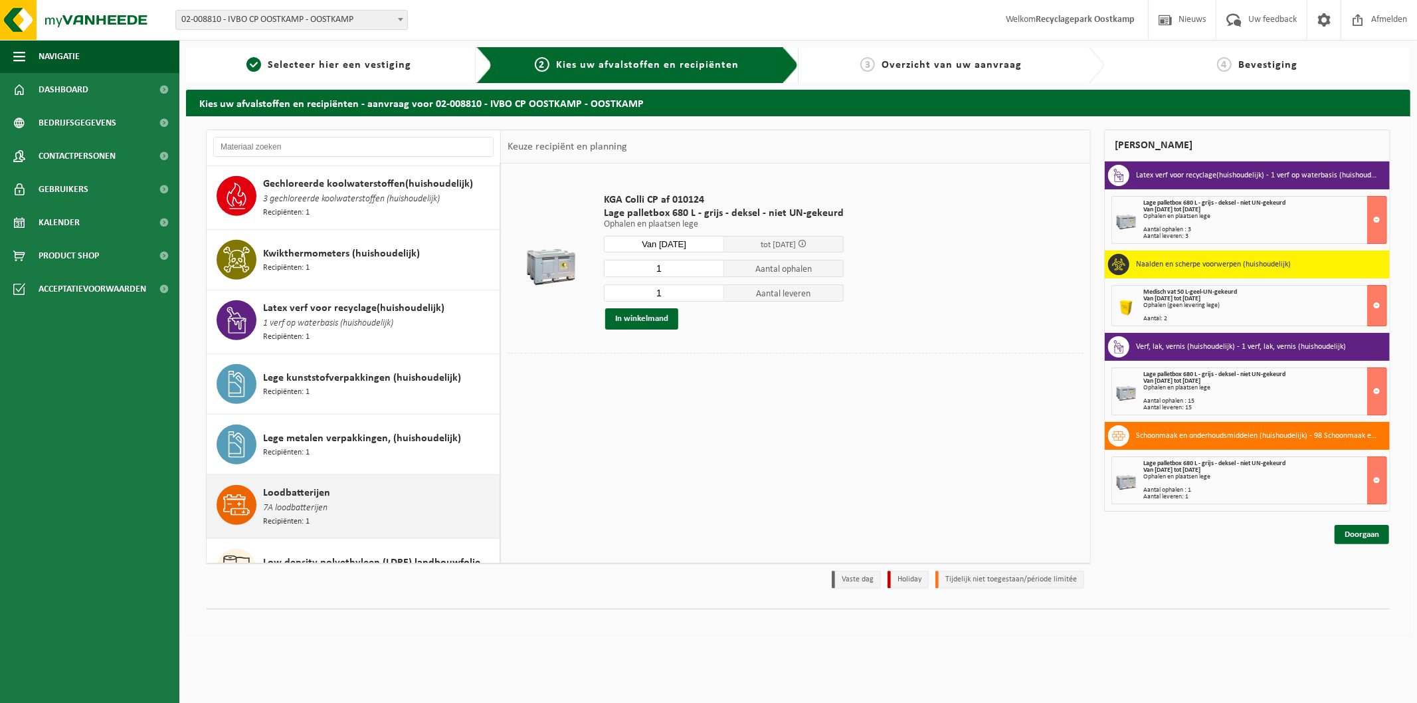
scroll to position [959, 0]
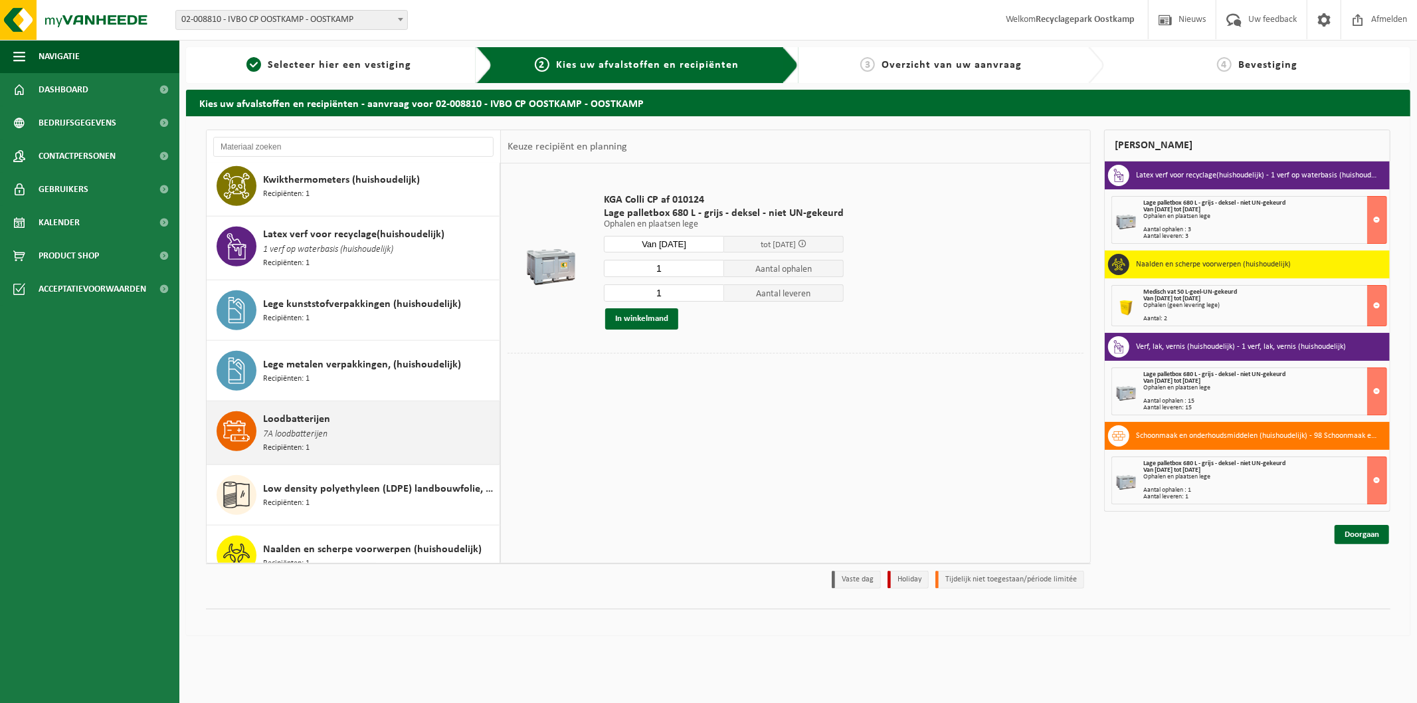
click at [294, 427] on span "7A loodbatterijen" at bounding box center [295, 434] width 64 height 15
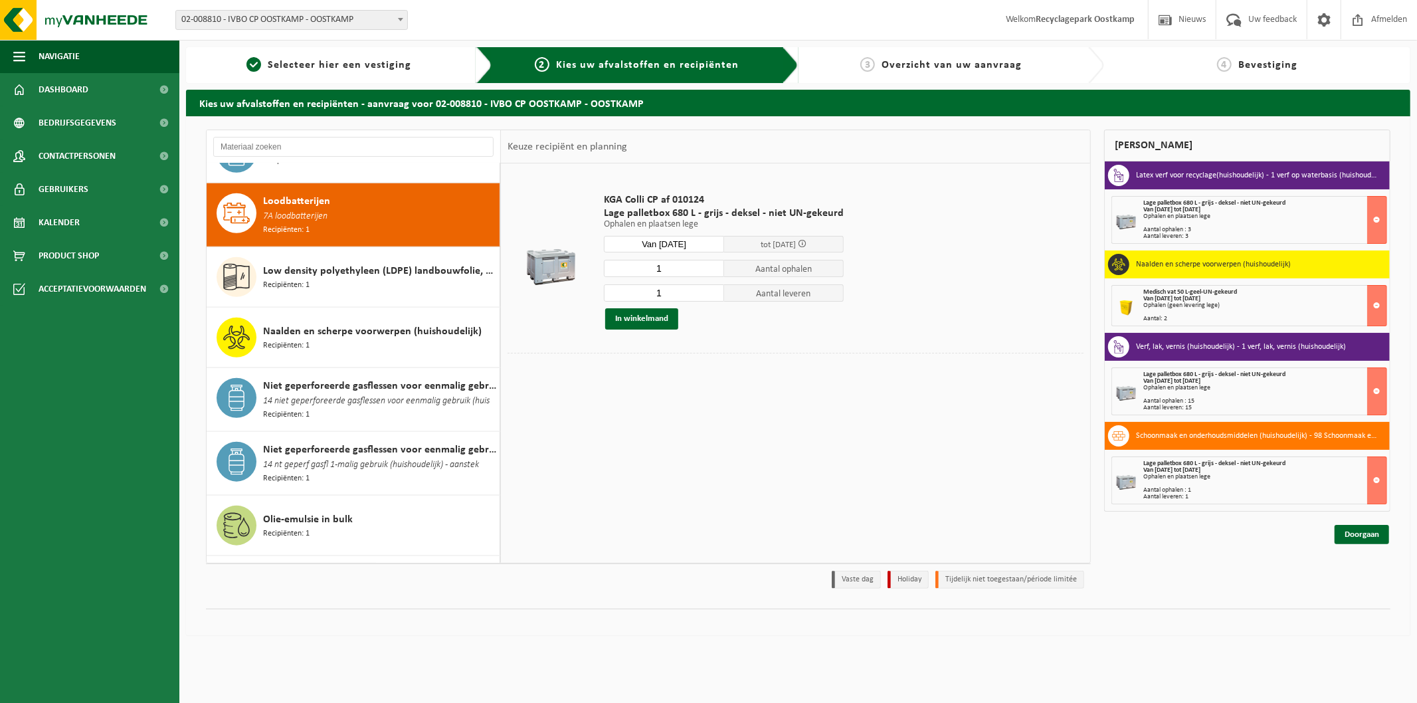
scroll to position [1184, 0]
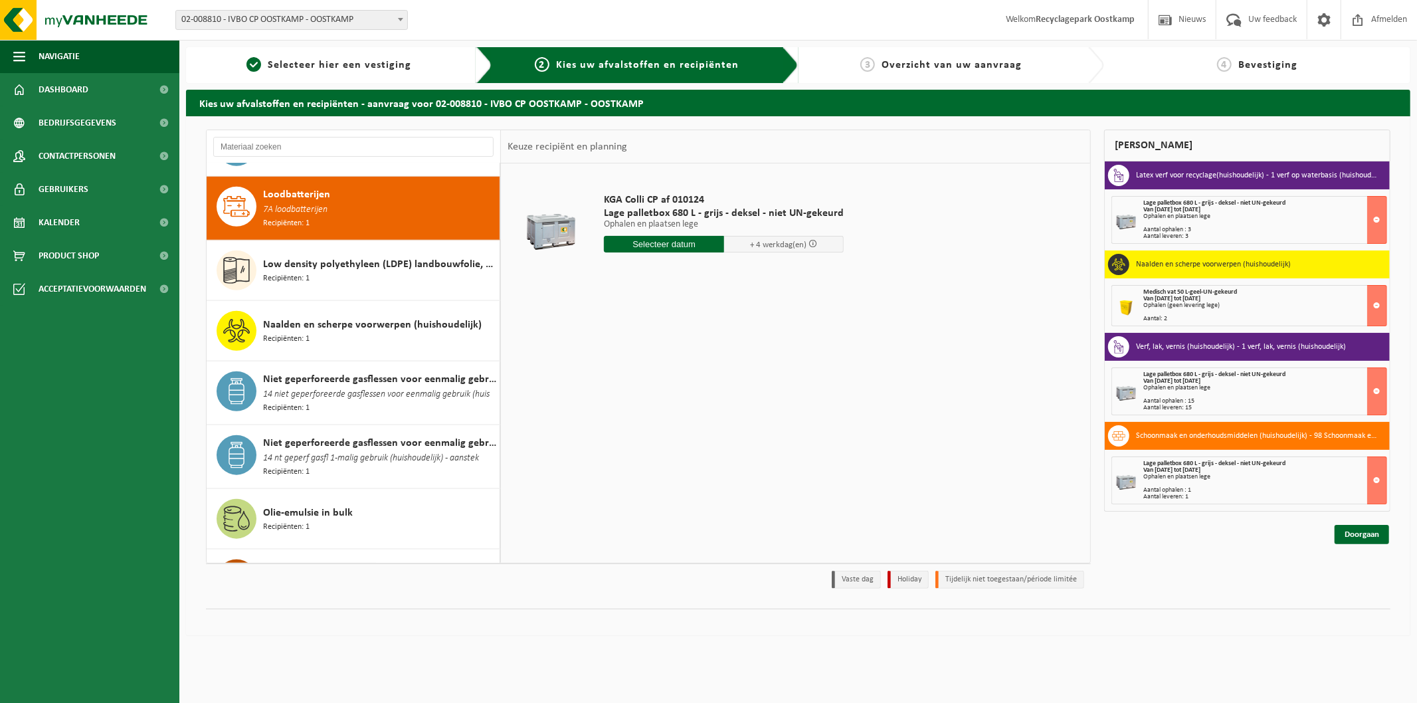
click at [662, 247] on input "text" at bounding box center [664, 244] width 120 height 17
click at [708, 344] on div "12" at bounding box center [709, 340] width 23 height 21
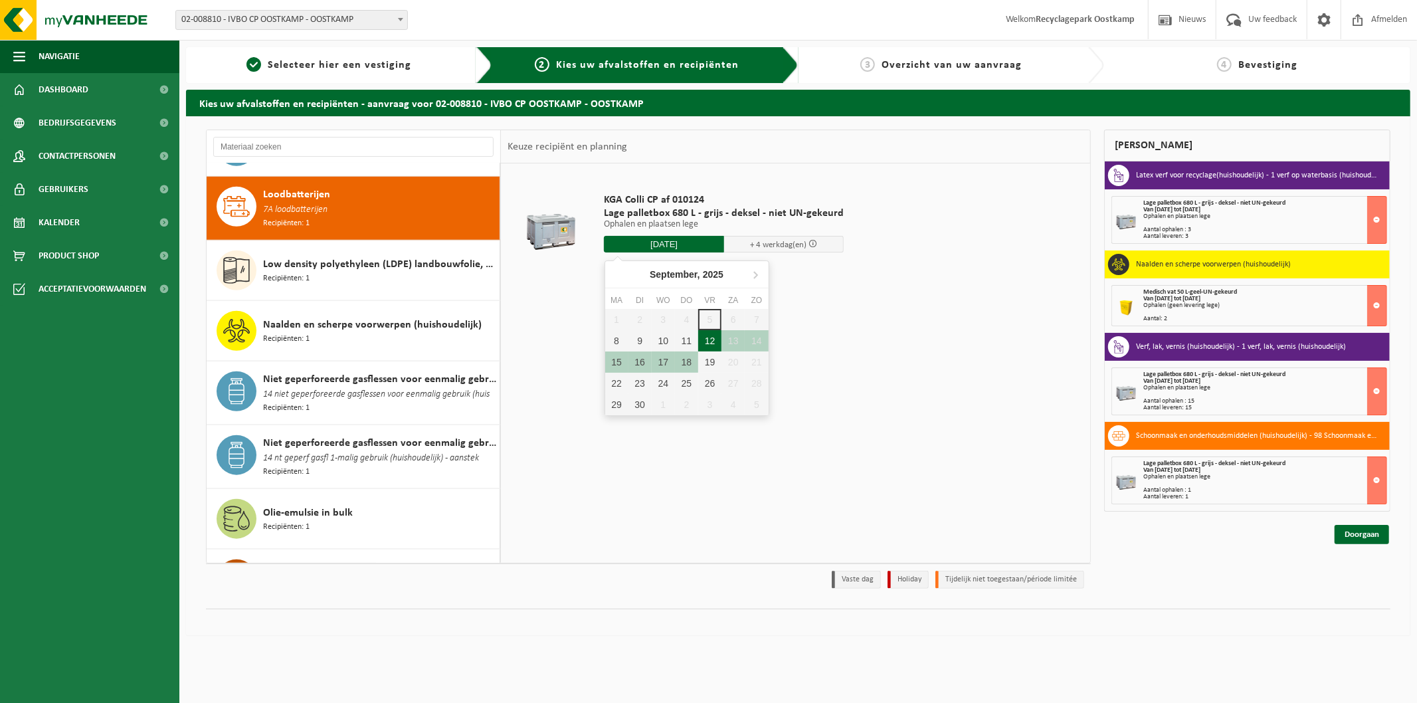
type input "Van 2025-09-12"
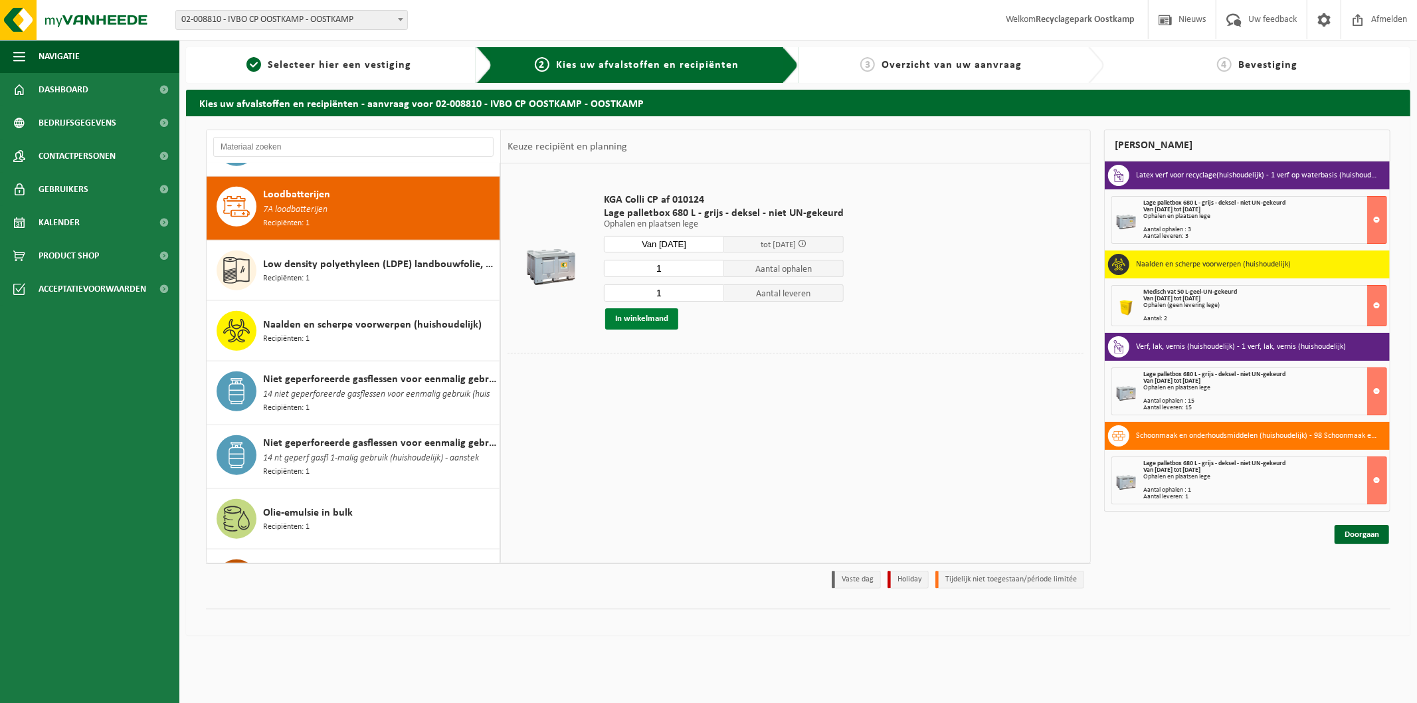
click at [641, 313] on button "In winkelmand" at bounding box center [641, 318] width 73 height 21
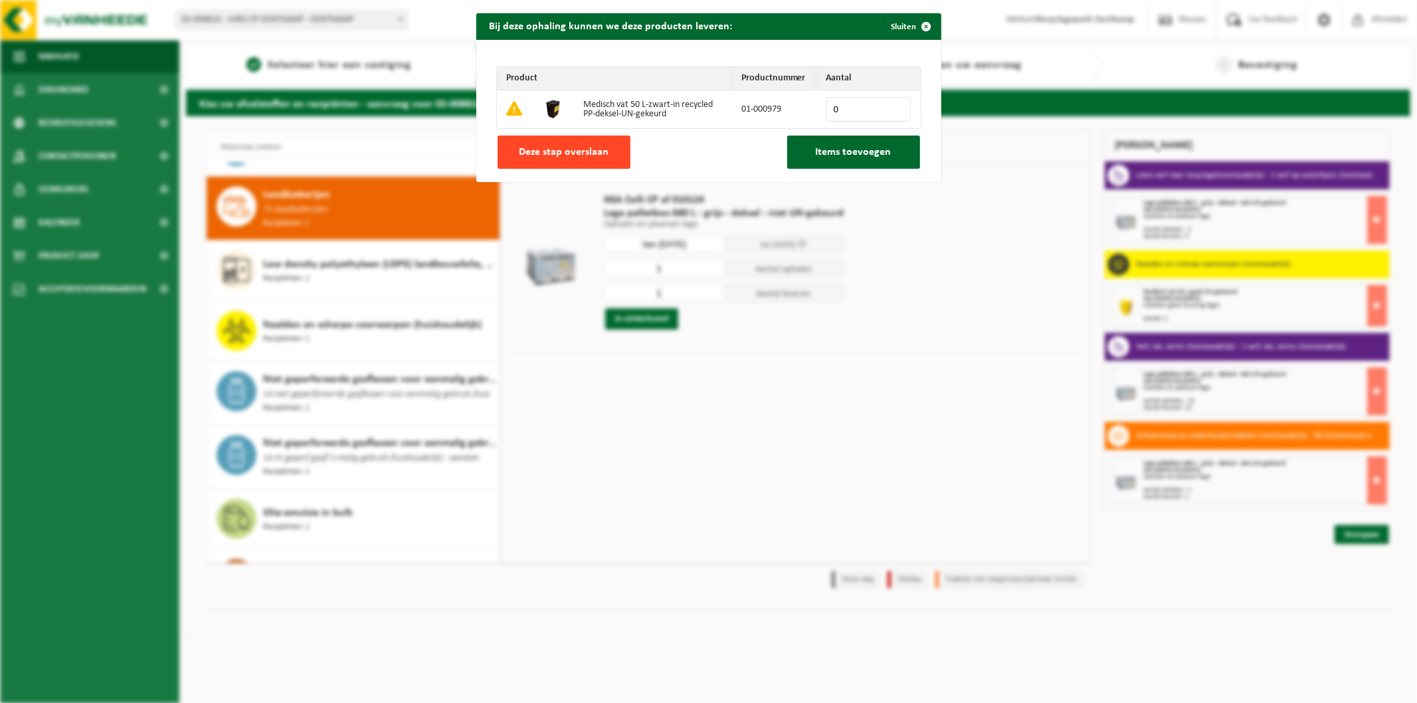
click at [595, 153] on span "Deze stap overslaan" at bounding box center [564, 152] width 90 height 11
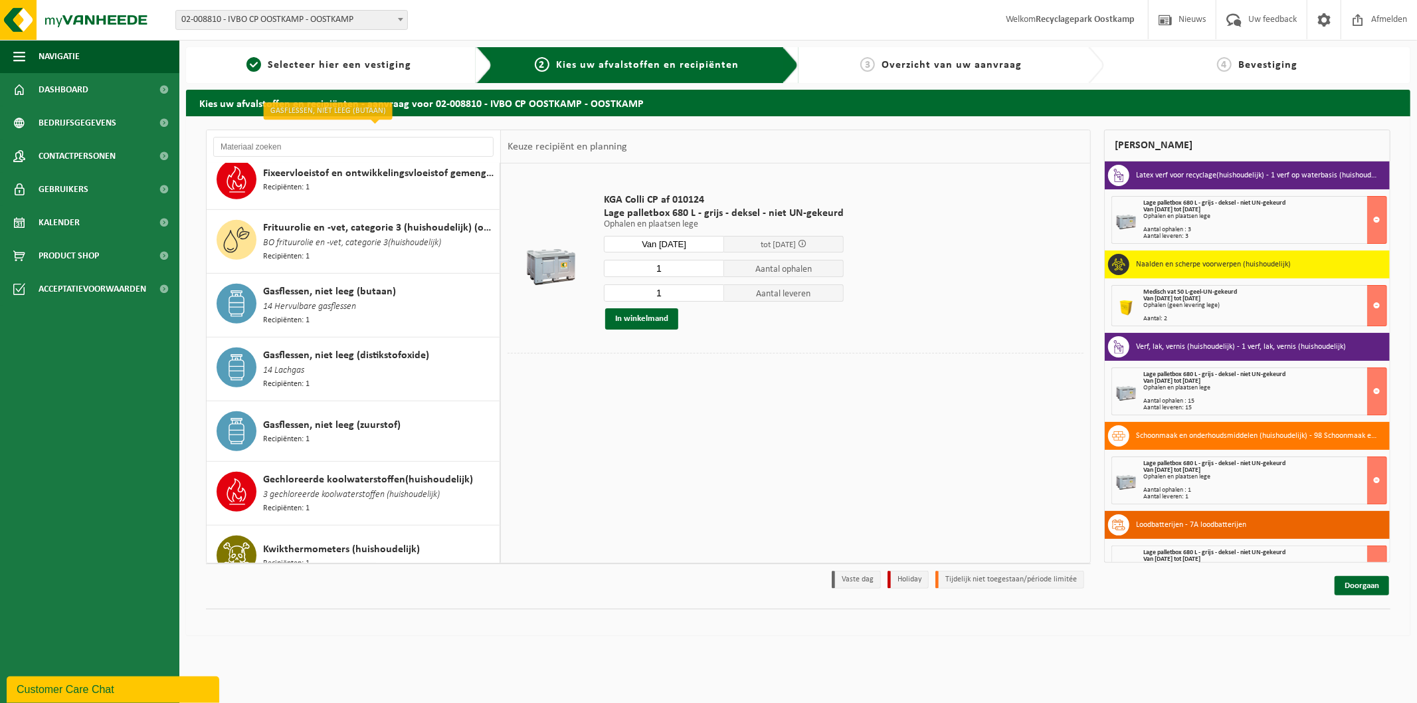
scroll to position [812, 0]
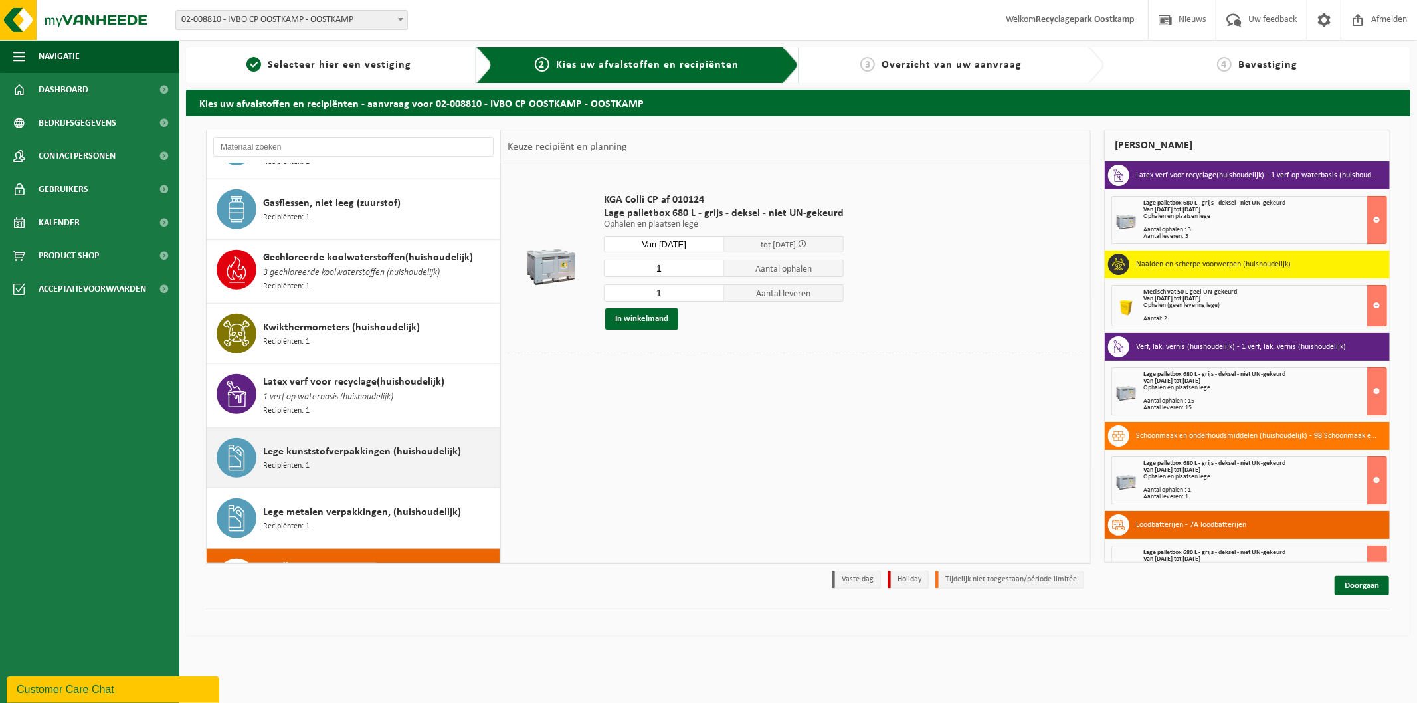
click at [318, 444] on span "Lege kunststofverpakkingen (huishoudelijk)" at bounding box center [362, 452] width 198 height 16
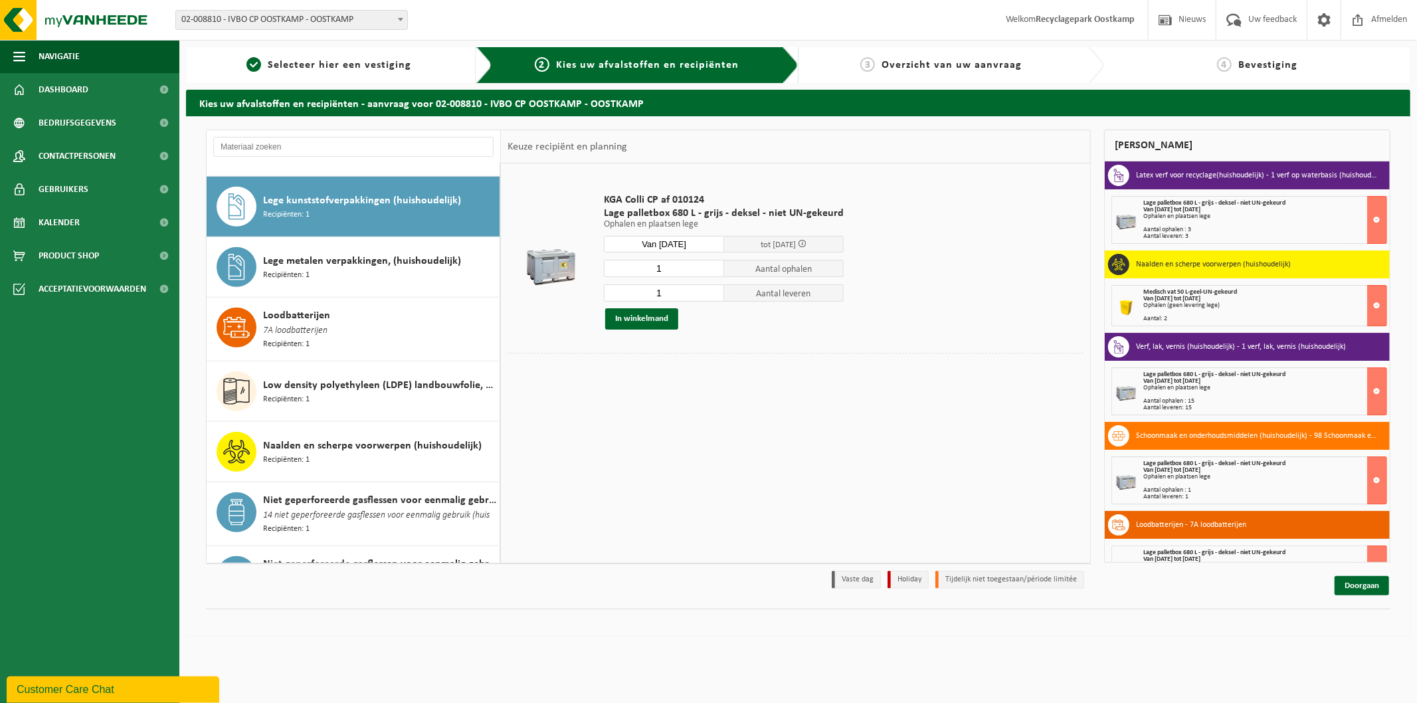
scroll to position [1063, 0]
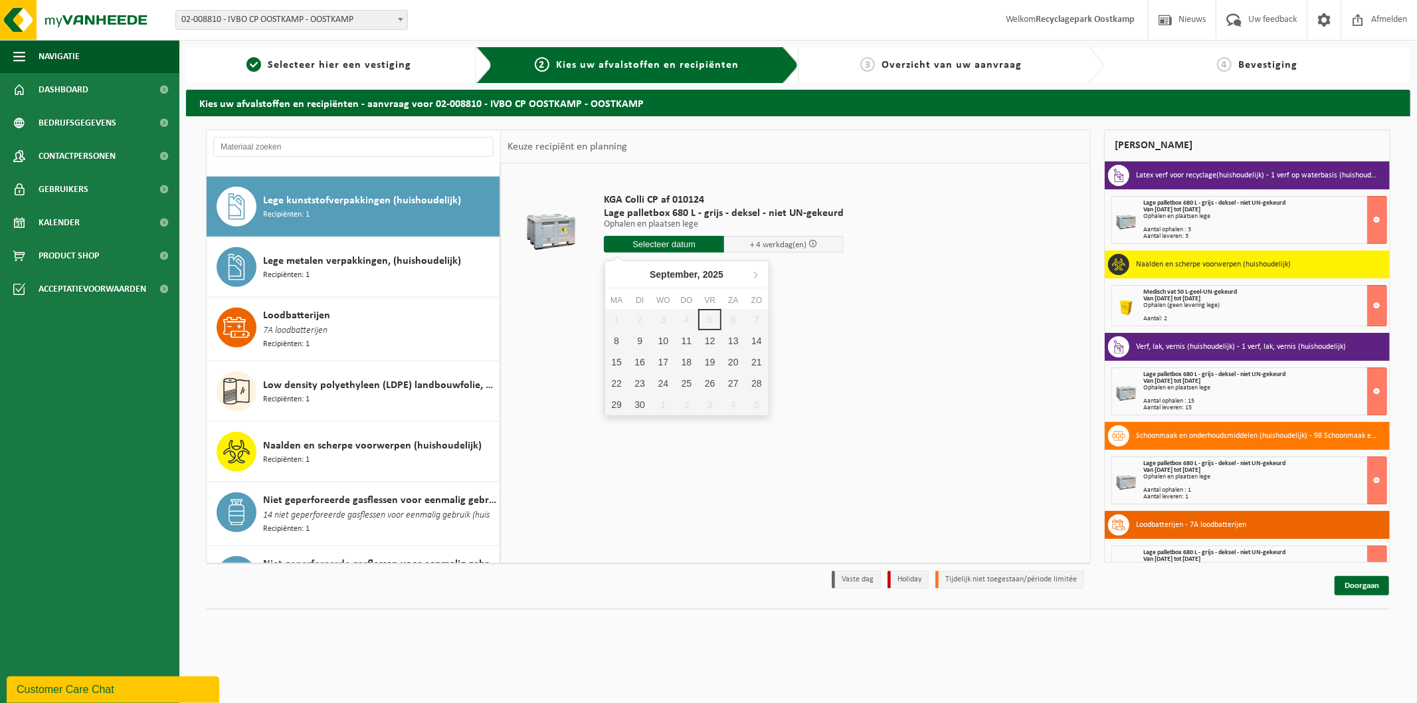
click at [642, 237] on input "text" at bounding box center [664, 244] width 120 height 17
click at [708, 344] on div "12" at bounding box center [709, 340] width 23 height 21
type input "Van 2025-09-12"
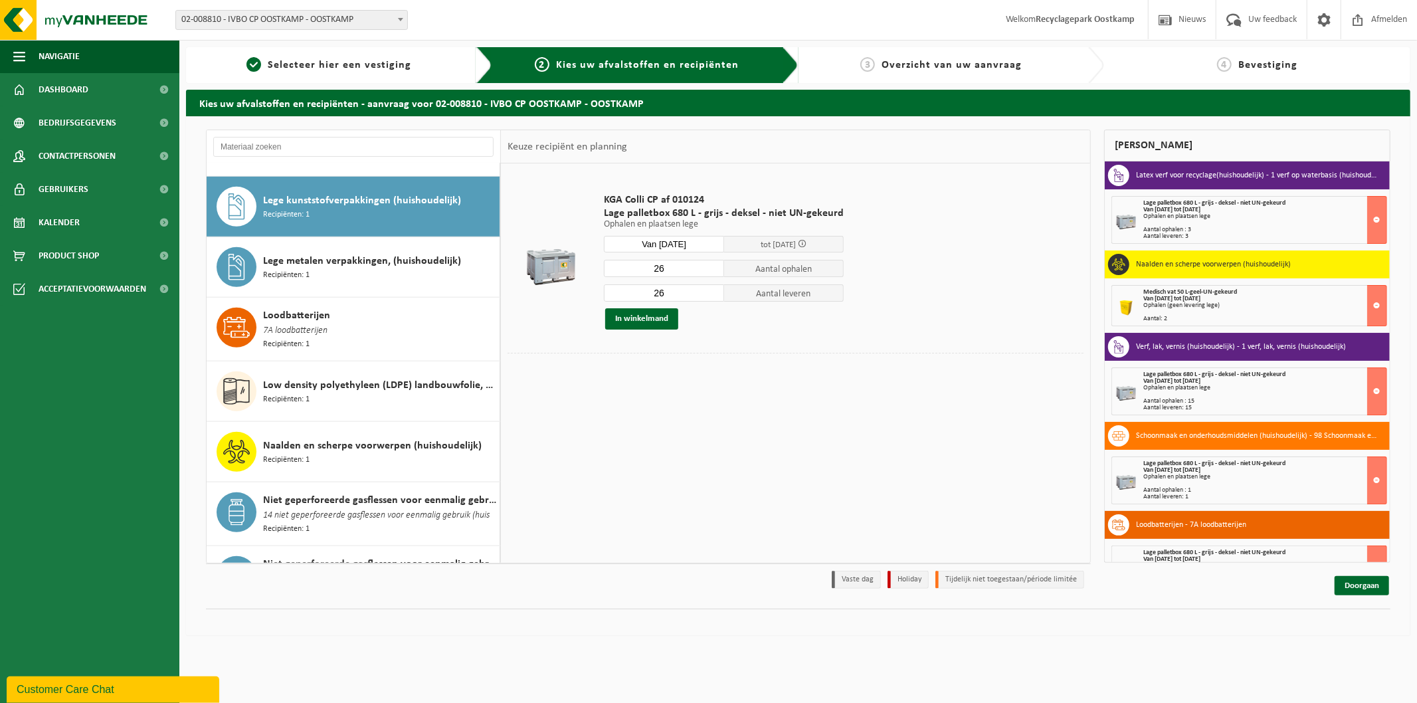
click at [691, 270] on input "26" at bounding box center [664, 268] width 120 height 17
click at [709, 272] on input "25" at bounding box center [664, 268] width 120 height 17
click at [709, 272] on input "24" at bounding box center [664, 268] width 120 height 17
click at [709, 272] on input "23" at bounding box center [664, 268] width 120 height 17
click at [709, 272] on input "22" at bounding box center [664, 268] width 120 height 17
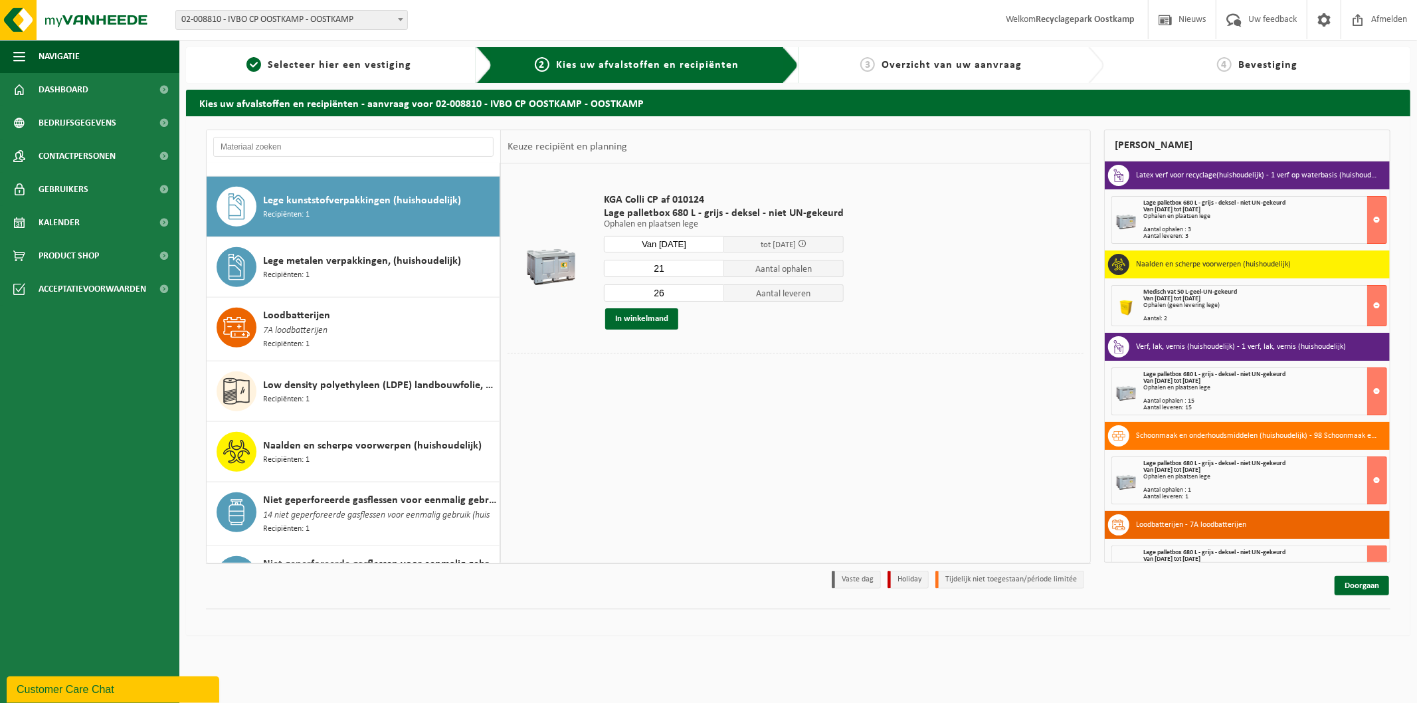
click at [709, 272] on input "21" at bounding box center [664, 268] width 120 height 17
click at [709, 272] on input "20" at bounding box center [664, 268] width 120 height 17
click at [709, 272] on input "19" at bounding box center [664, 268] width 120 height 17
click at [709, 272] on input "18" at bounding box center [664, 268] width 120 height 17
click at [709, 272] on input "17" at bounding box center [664, 268] width 120 height 17
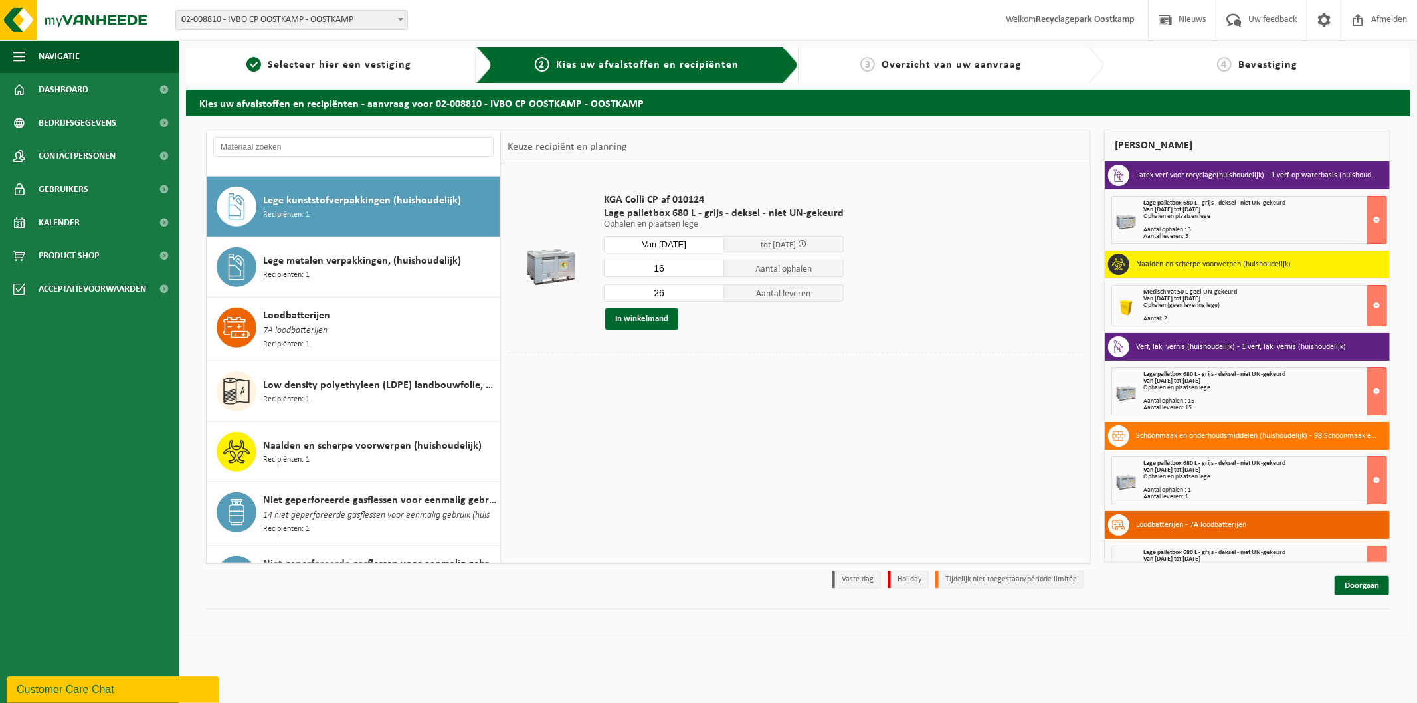
type input "16"
click at [709, 272] on input "16" at bounding box center [664, 268] width 120 height 17
click at [711, 294] on input "25" at bounding box center [664, 292] width 120 height 17
click at [711, 294] on input "24" at bounding box center [664, 292] width 120 height 17
click at [711, 294] on input "23" at bounding box center [664, 292] width 120 height 17
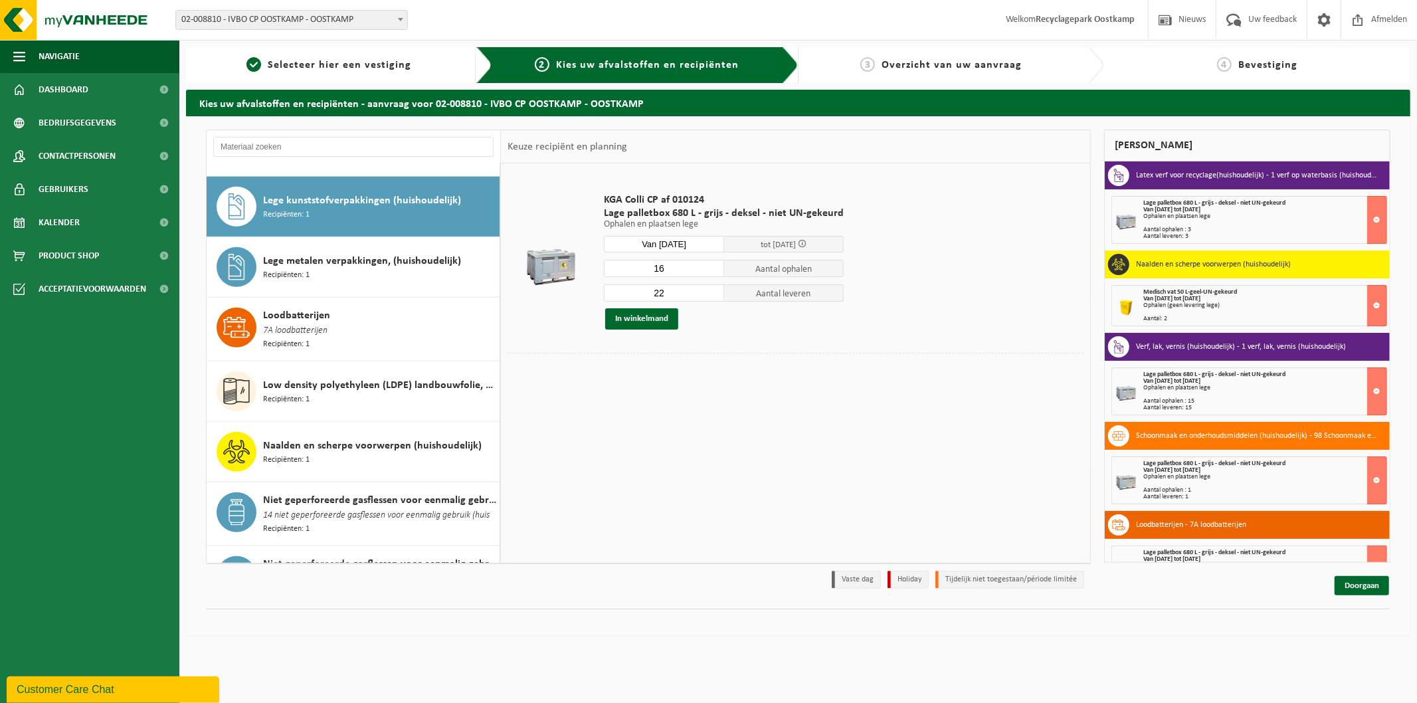
click at [711, 294] on input "22" at bounding box center [664, 292] width 120 height 17
click at [711, 294] on input "21" at bounding box center [664, 292] width 120 height 17
click at [711, 294] on input "20" at bounding box center [664, 292] width 120 height 17
click at [711, 294] on input "19" at bounding box center [664, 292] width 120 height 17
click at [711, 294] on input "18" at bounding box center [664, 292] width 120 height 17
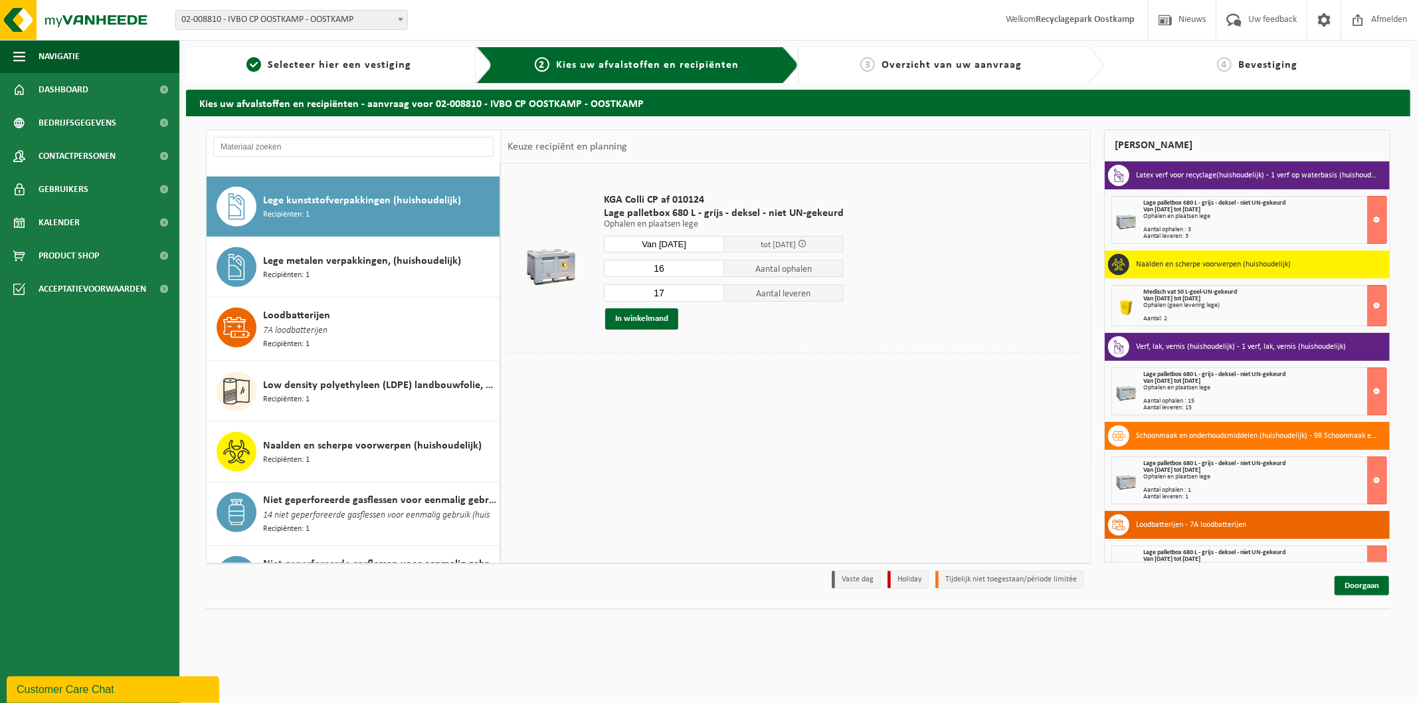
click at [711, 294] on input "17" at bounding box center [664, 292] width 120 height 17
type input "16"
click at [711, 294] on input "16" at bounding box center [664, 292] width 120 height 17
click at [646, 322] on button "In winkelmand" at bounding box center [641, 318] width 73 height 21
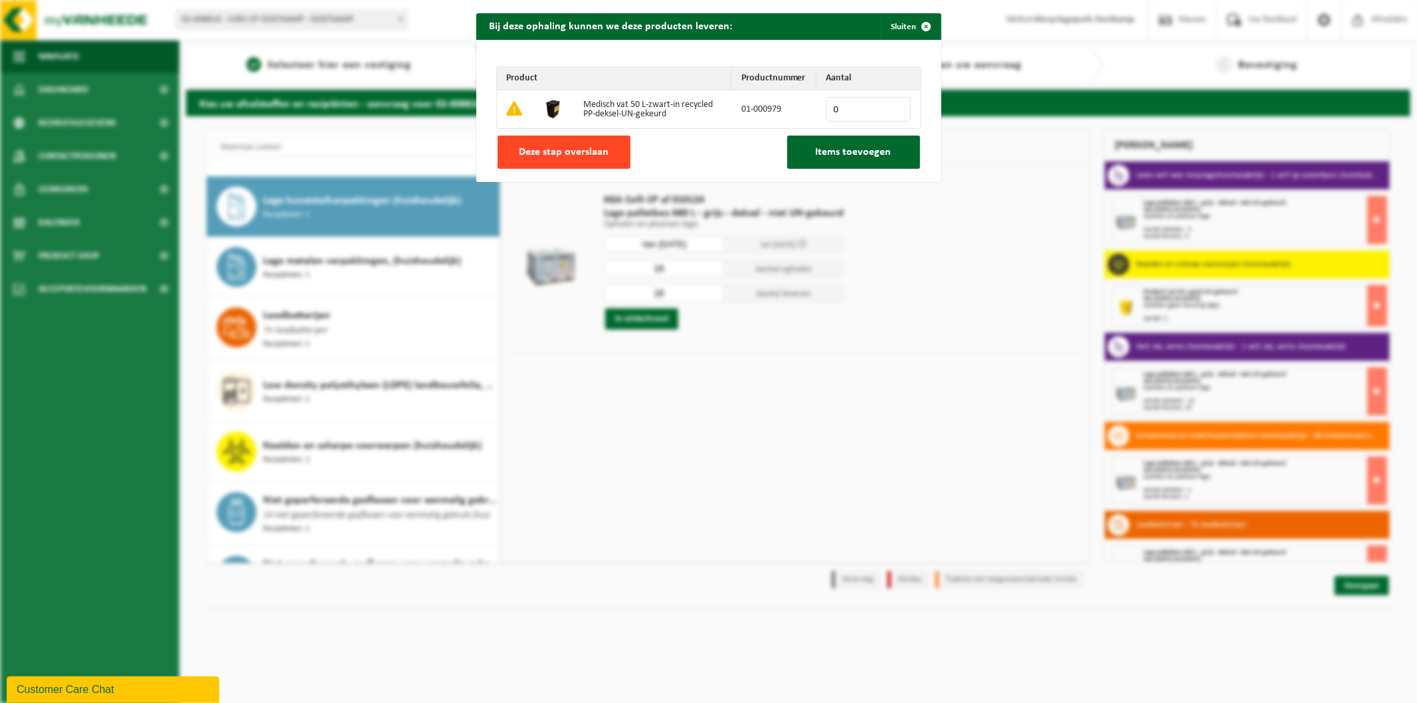
click at [592, 160] on button "Deze stap overslaan" at bounding box center [564, 152] width 133 height 33
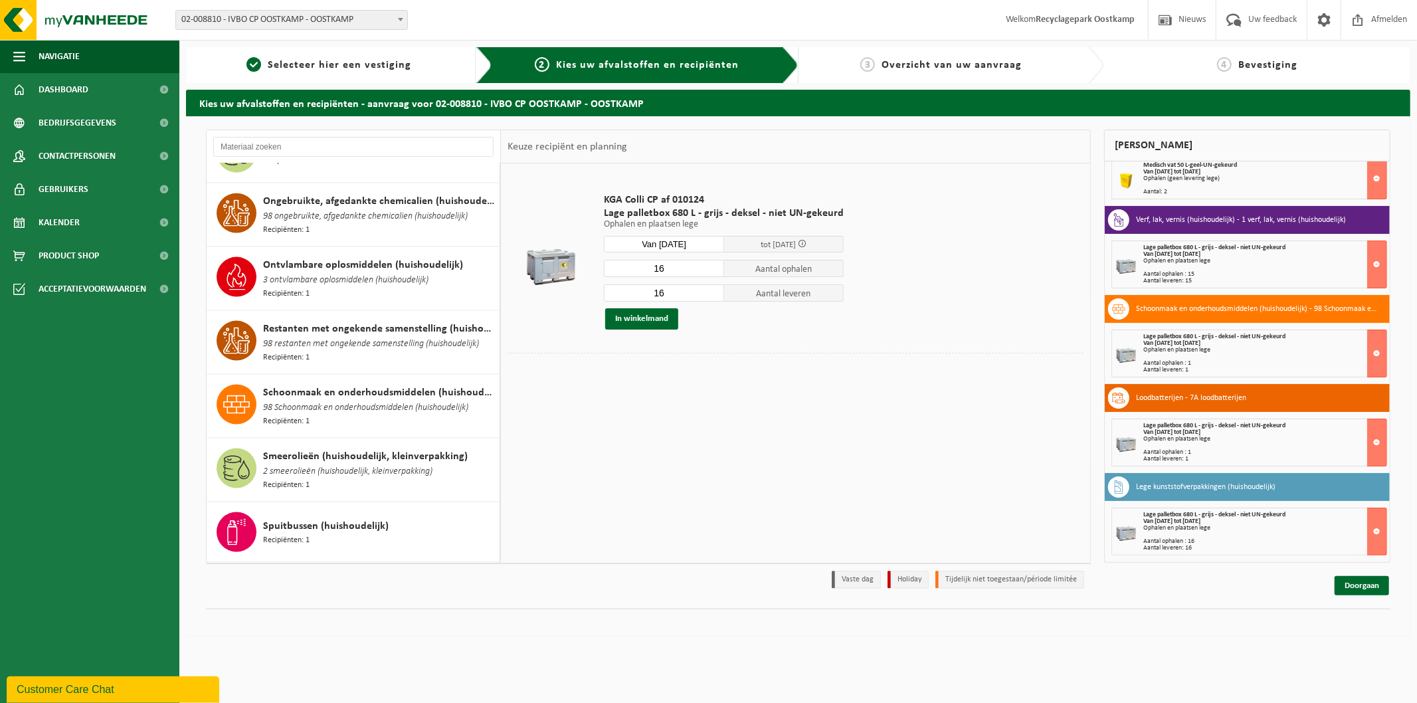
scroll to position [1624, 0]
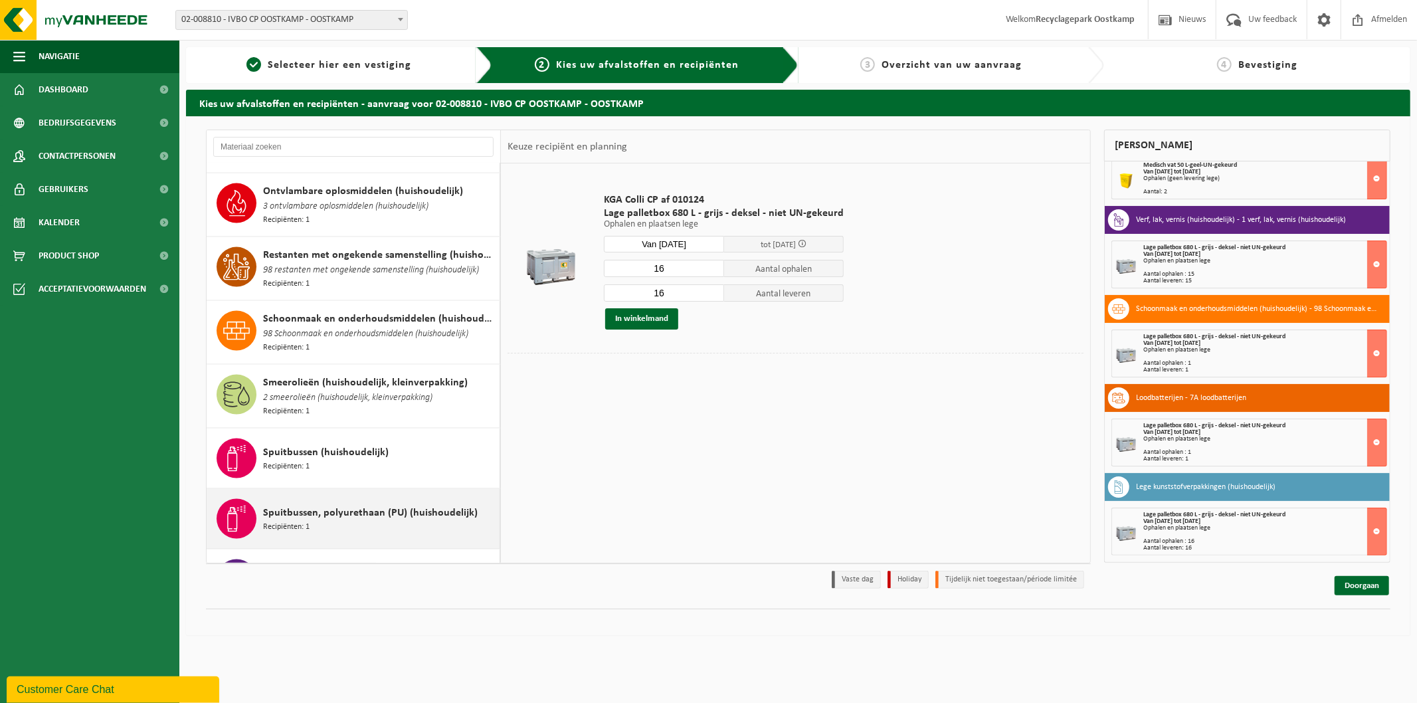
click at [306, 521] on span "Recipiënten: 1" at bounding box center [286, 527] width 47 height 13
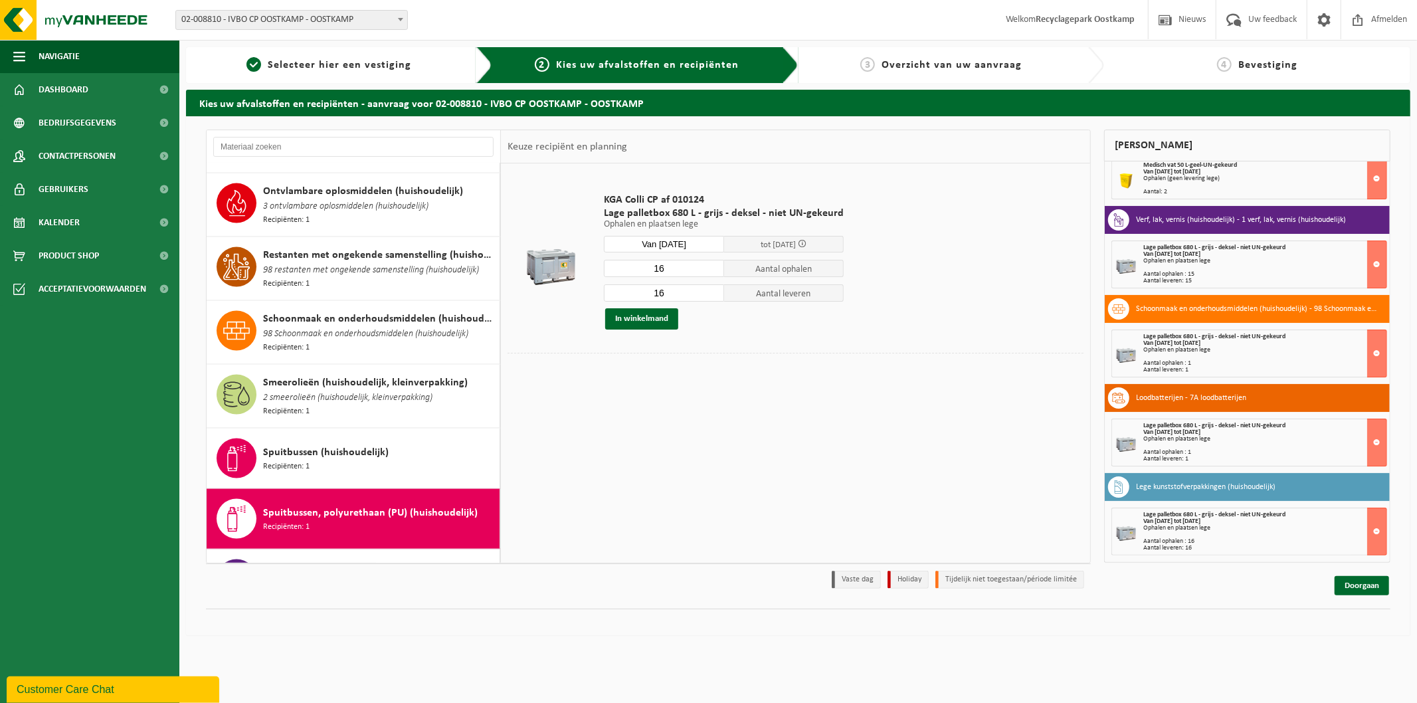
scroll to position [1785, 0]
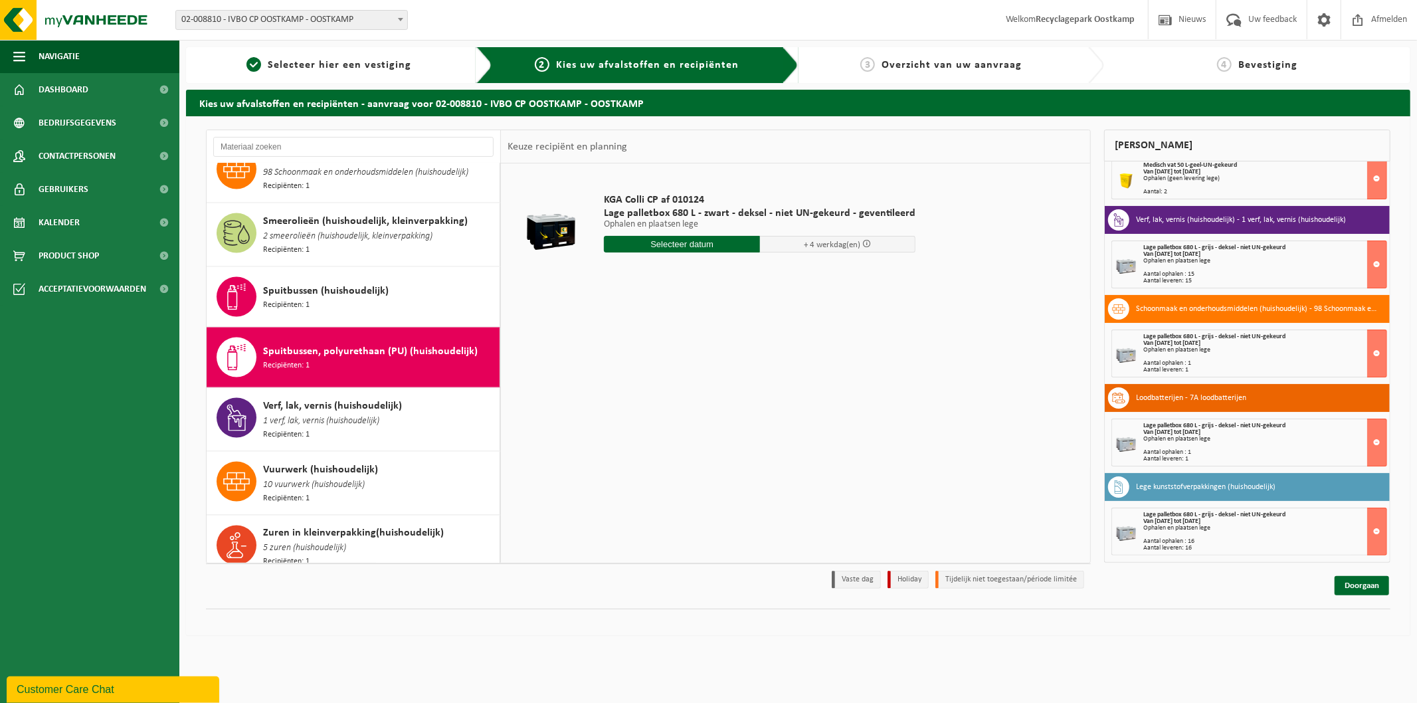
click at [690, 234] on div "KGA Colli CP af 010124 Lage palletbox 680 L - zwart - deksel - niet UN-gekeurd …" at bounding box center [759, 226] width 325 height 92
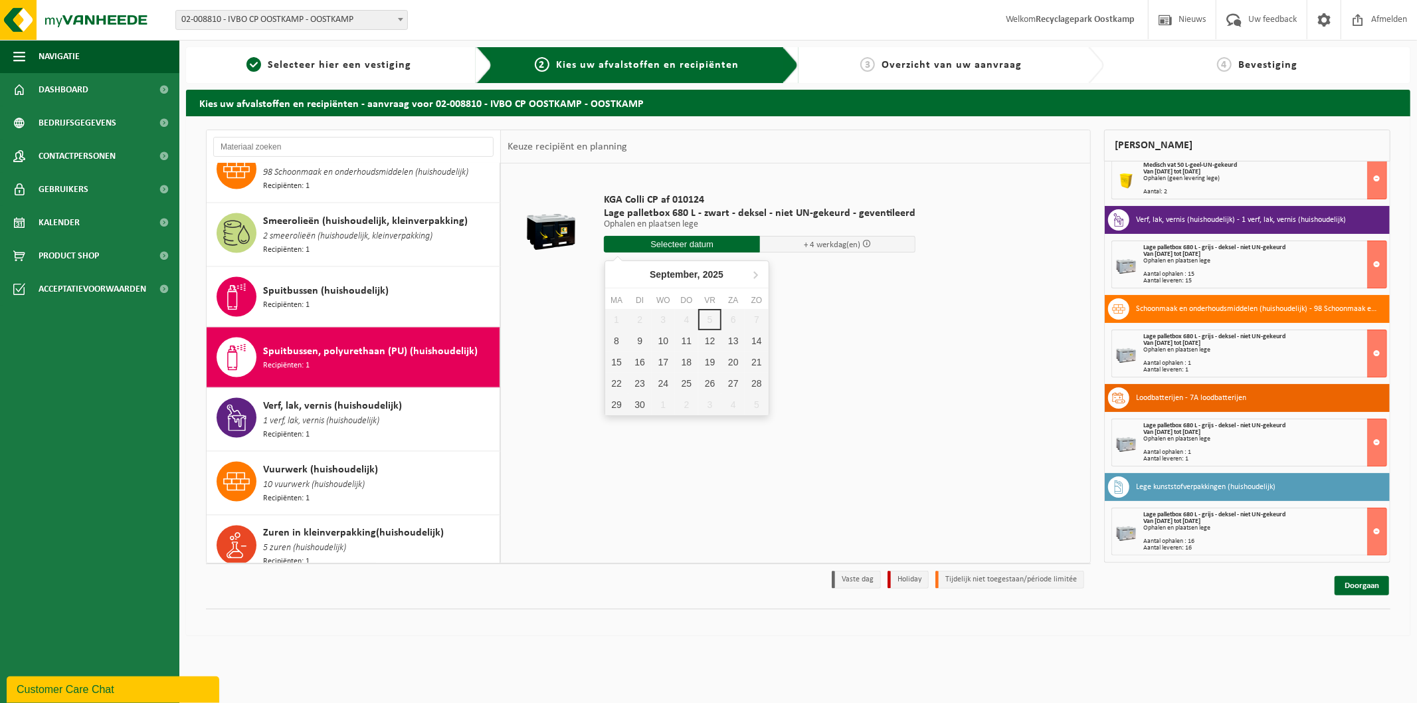
click at [688, 240] on input "text" at bounding box center [682, 244] width 156 height 17
click at [710, 336] on div "12" at bounding box center [709, 340] width 23 height 21
type input "Van 2025-09-12"
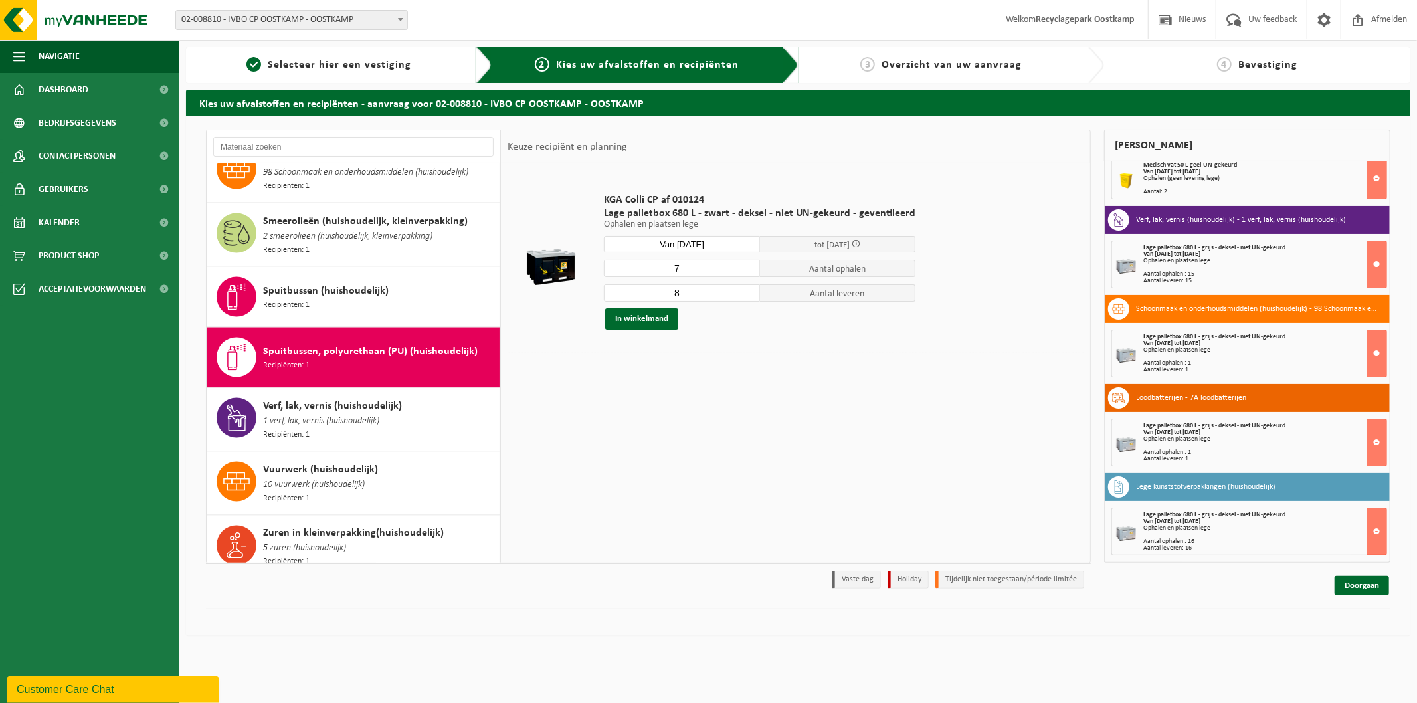
click at [745, 270] on input "7" at bounding box center [682, 268] width 156 height 17
click at [745, 270] on input "6" at bounding box center [682, 268] width 156 height 17
click at [745, 270] on input "5" at bounding box center [682, 268] width 156 height 17
click at [745, 270] on input "4" at bounding box center [682, 268] width 156 height 17
click at [745, 270] on input "3" at bounding box center [682, 268] width 156 height 17
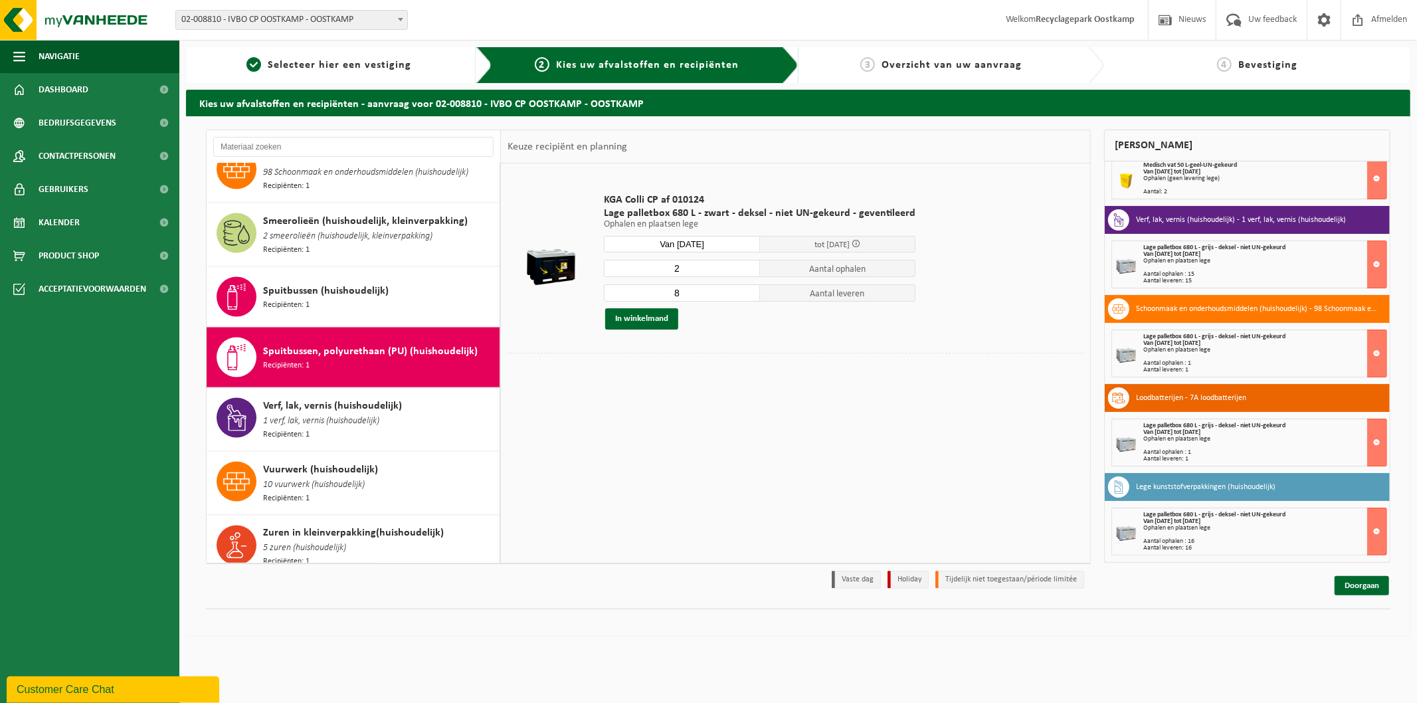
type input "2"
click at [745, 270] on input "2" at bounding box center [682, 268] width 156 height 17
click at [747, 294] on input "7" at bounding box center [682, 292] width 156 height 17
click at [747, 294] on input "6" at bounding box center [682, 292] width 156 height 17
click at [747, 294] on input "5" at bounding box center [682, 292] width 156 height 17
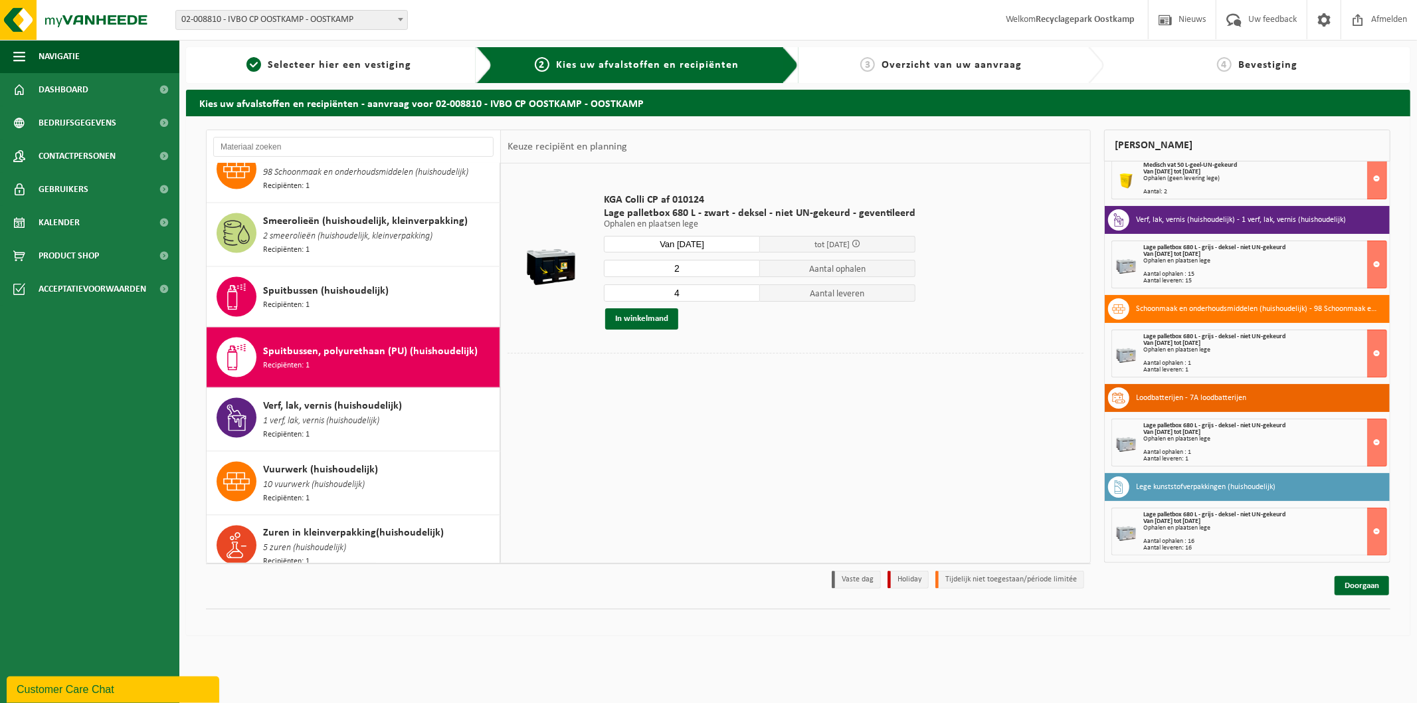
click at [747, 294] on input "4" at bounding box center [682, 292] width 156 height 17
click at [747, 294] on input "3" at bounding box center [682, 292] width 156 height 17
type input "2"
click at [747, 294] on input "2" at bounding box center [682, 292] width 156 height 17
click at [639, 317] on button "In winkelmand" at bounding box center [641, 318] width 73 height 21
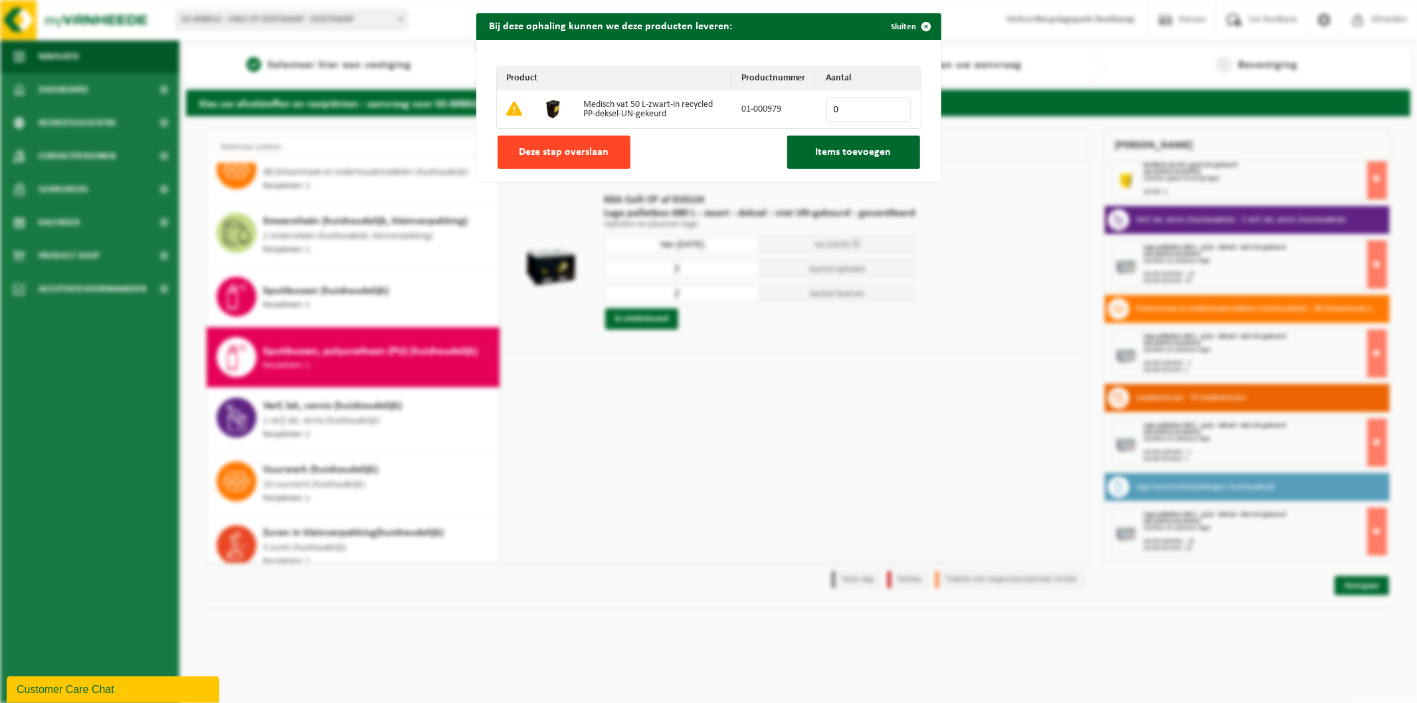
click at [565, 167] on button "Deze stap overslaan" at bounding box center [564, 152] width 133 height 33
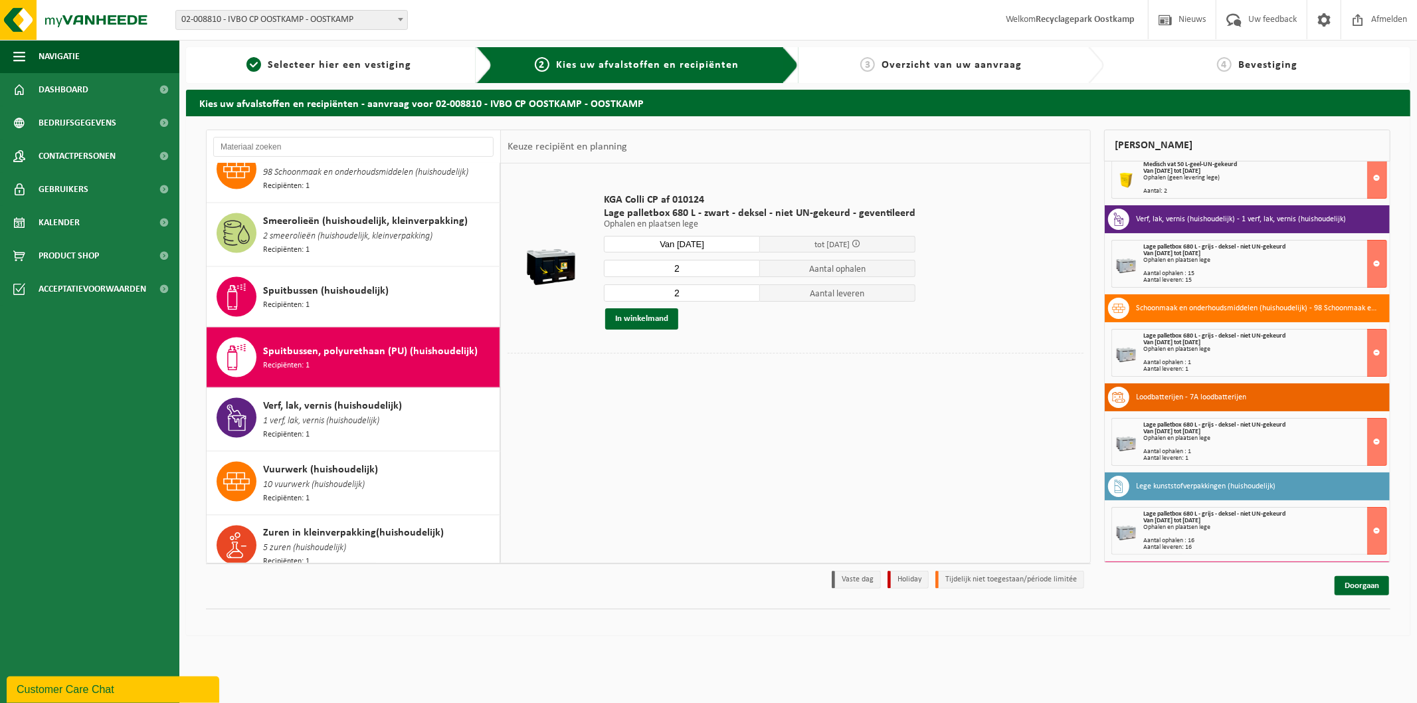
scroll to position [217, 0]
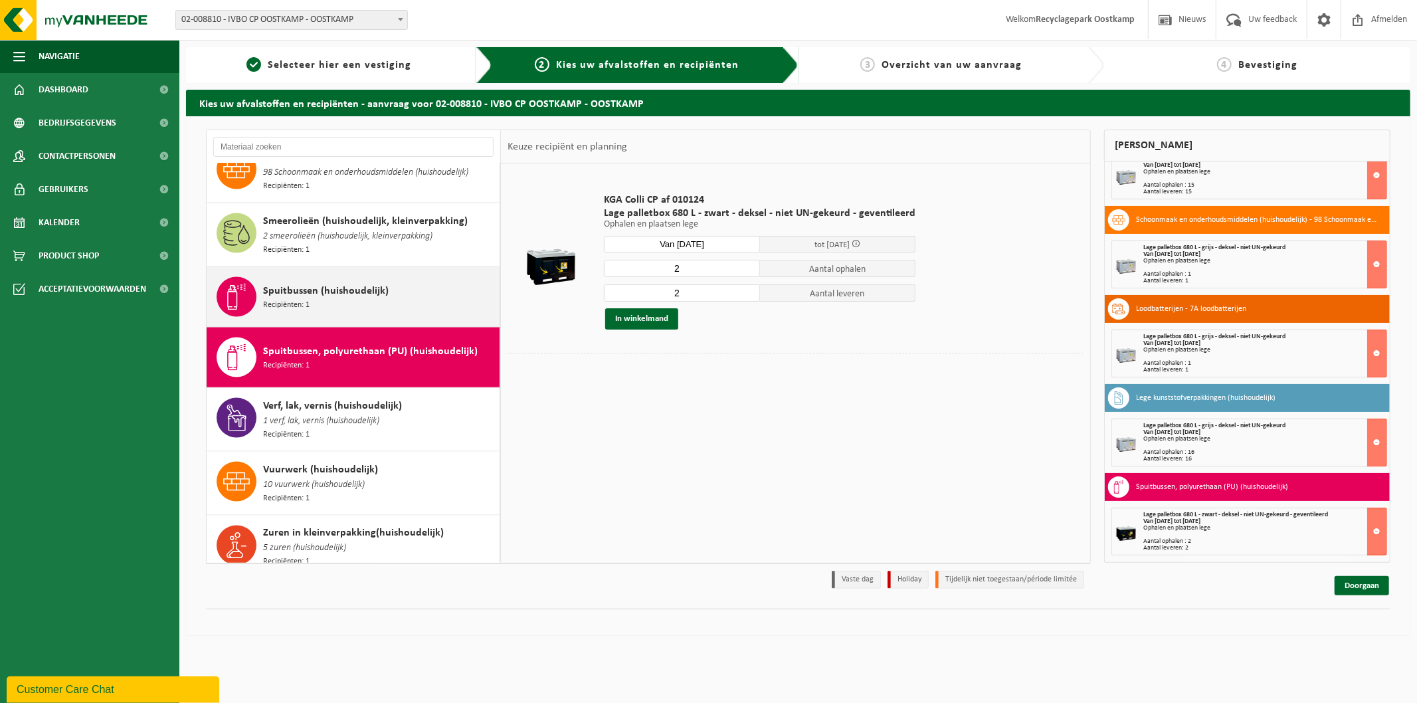
click at [284, 286] on span "Spuitbussen (huishoudelijk)" at bounding box center [326, 291] width 126 height 16
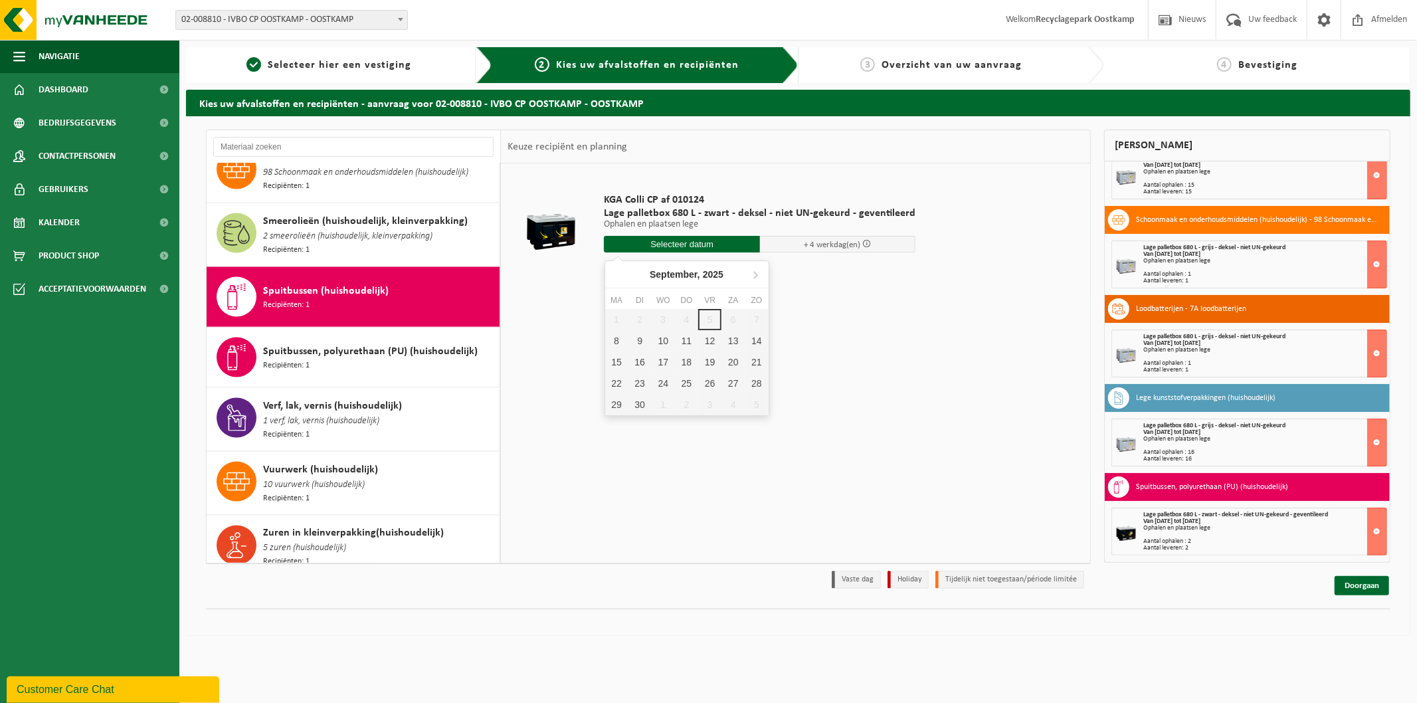
click at [678, 247] on input "text" at bounding box center [682, 244] width 156 height 17
click at [707, 340] on div "12" at bounding box center [709, 340] width 23 height 21
type input "Van 2025-09-12"
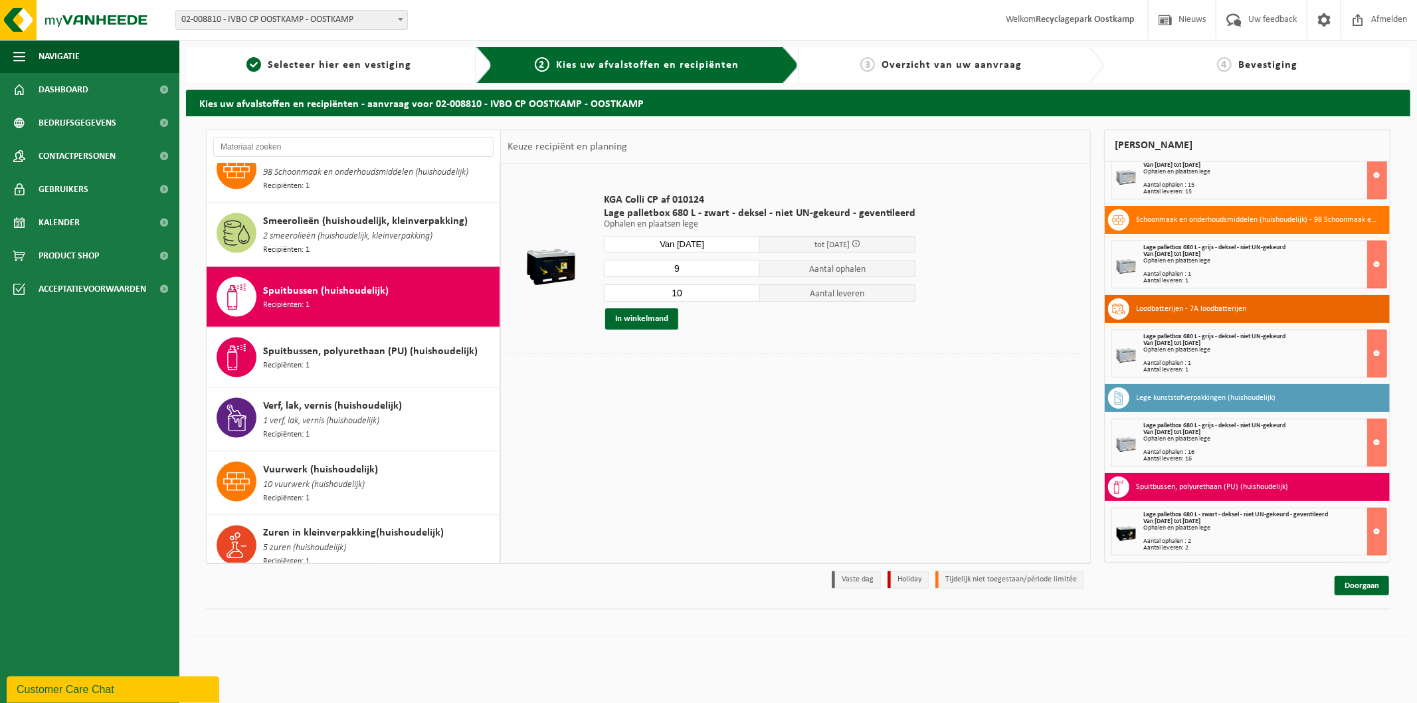
click at [747, 273] on input "9" at bounding box center [682, 268] width 156 height 17
click at [747, 273] on input "8" at bounding box center [682, 268] width 156 height 17
click at [747, 273] on input "7" at bounding box center [682, 268] width 156 height 17
click at [747, 273] on input "6" at bounding box center [682, 268] width 156 height 17
click at [747, 273] on input "5" at bounding box center [682, 268] width 156 height 17
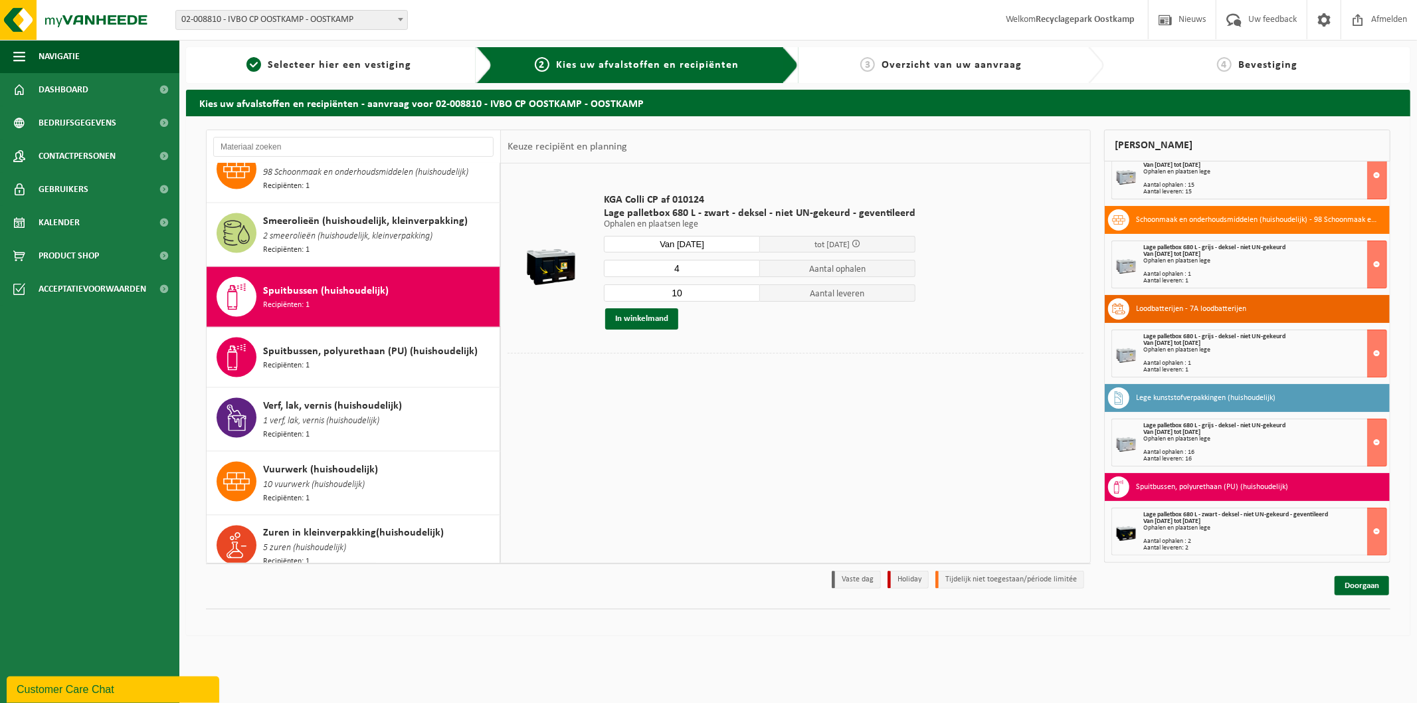
click at [747, 273] on input "4" at bounding box center [682, 268] width 156 height 17
click at [747, 273] on input "3" at bounding box center [682, 268] width 156 height 17
type input "2"
click at [747, 273] on input "2" at bounding box center [682, 268] width 156 height 17
click at [746, 295] on input "9" at bounding box center [682, 292] width 156 height 17
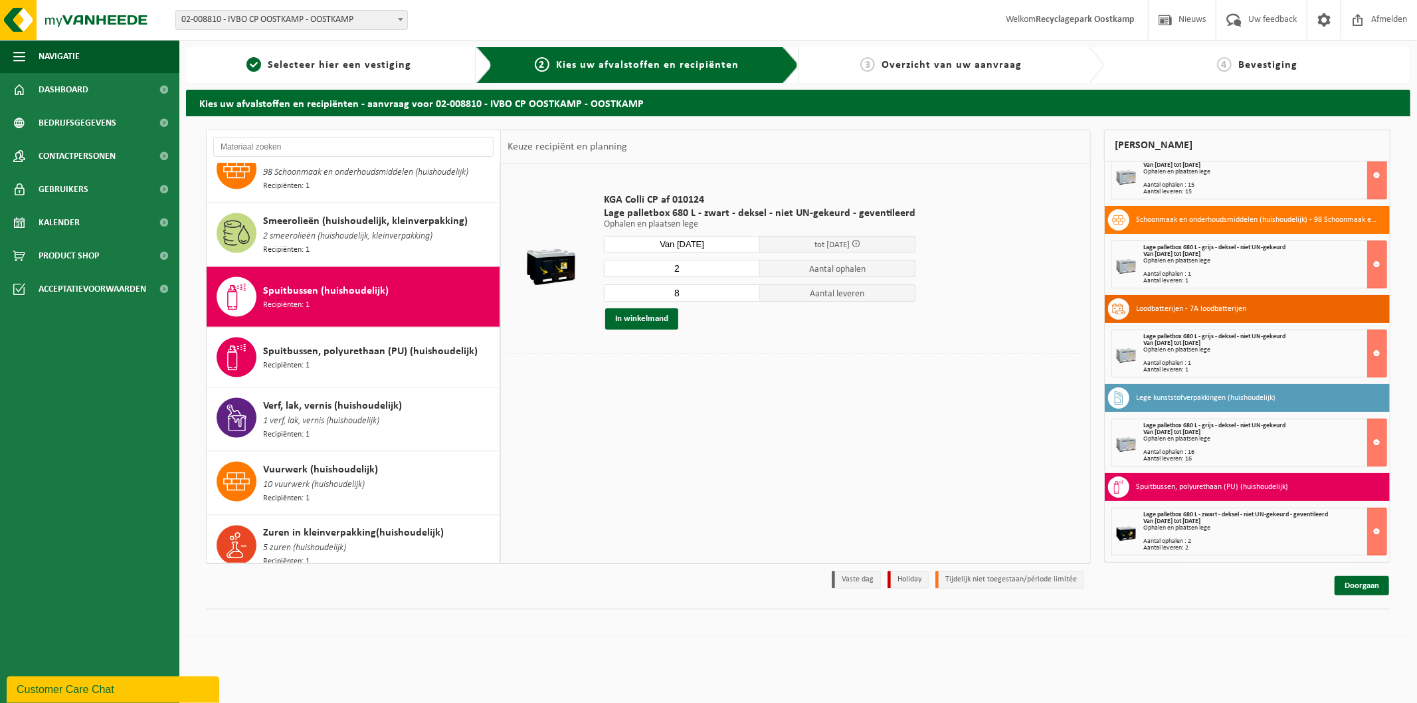
click at [746, 295] on input "8" at bounding box center [682, 292] width 156 height 17
click at [746, 295] on input "7" at bounding box center [682, 292] width 156 height 17
click at [746, 295] on input "6" at bounding box center [682, 292] width 156 height 17
click at [746, 295] on input "5" at bounding box center [682, 292] width 156 height 17
click at [746, 295] on input "4" at bounding box center [682, 292] width 156 height 17
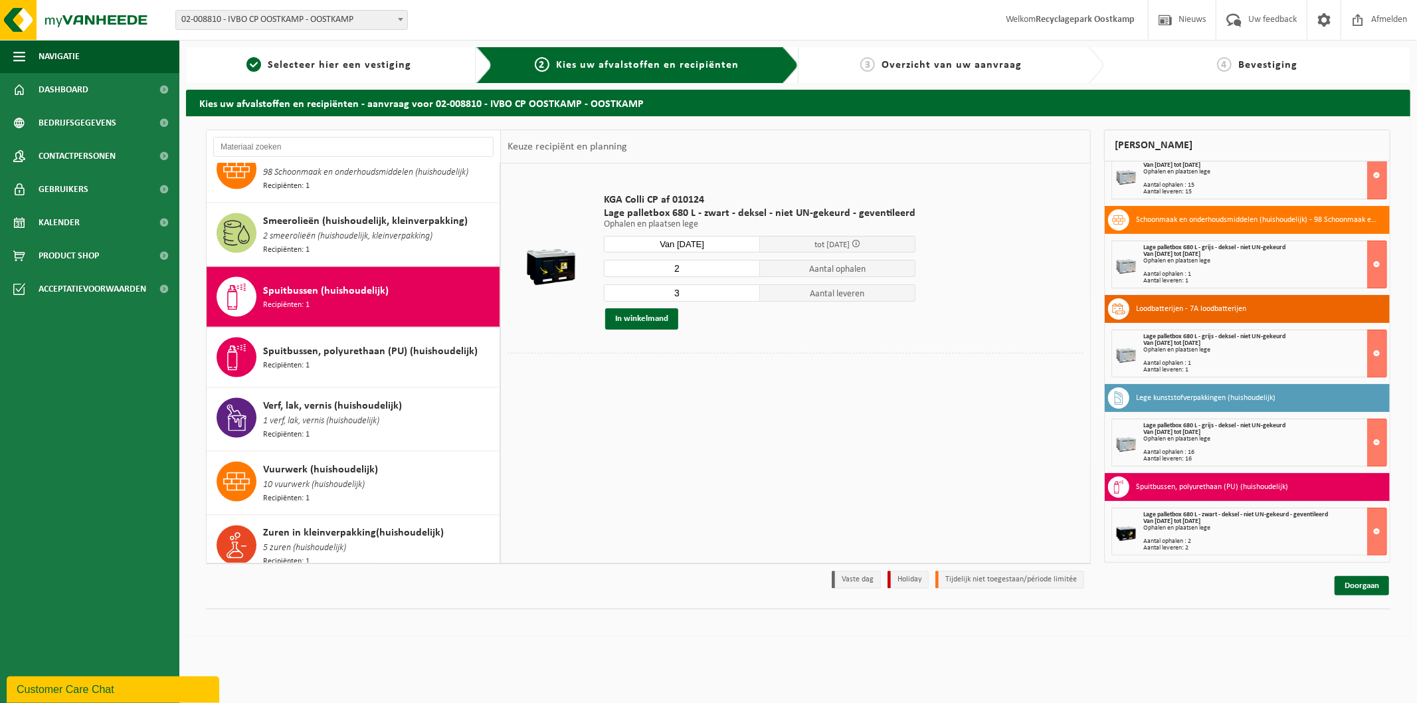
click at [746, 295] on input "3" at bounding box center [682, 292] width 156 height 17
type input "2"
click at [746, 295] on input "2" at bounding box center [682, 292] width 156 height 17
click at [664, 322] on button "In winkelmand" at bounding box center [641, 318] width 73 height 21
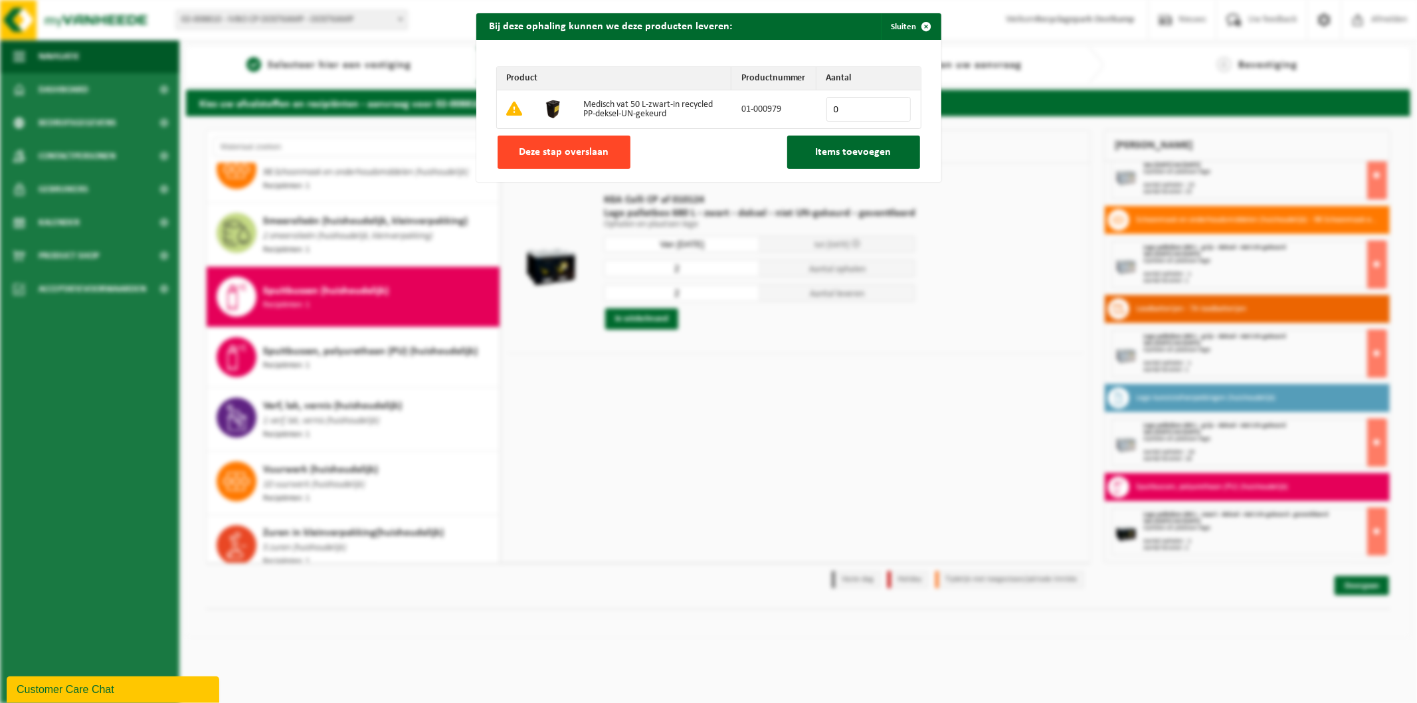
click at [601, 141] on button "Deze stap overslaan" at bounding box center [564, 152] width 133 height 33
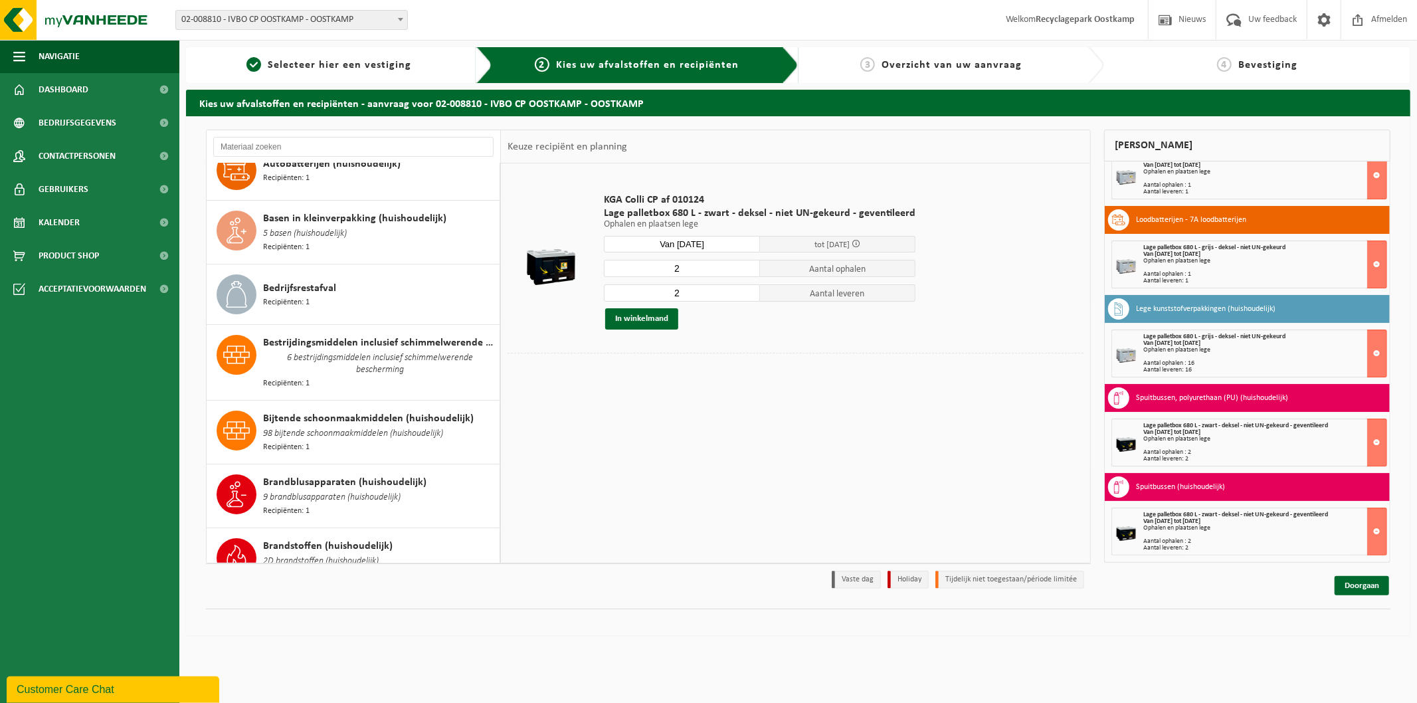
scroll to position [0, 0]
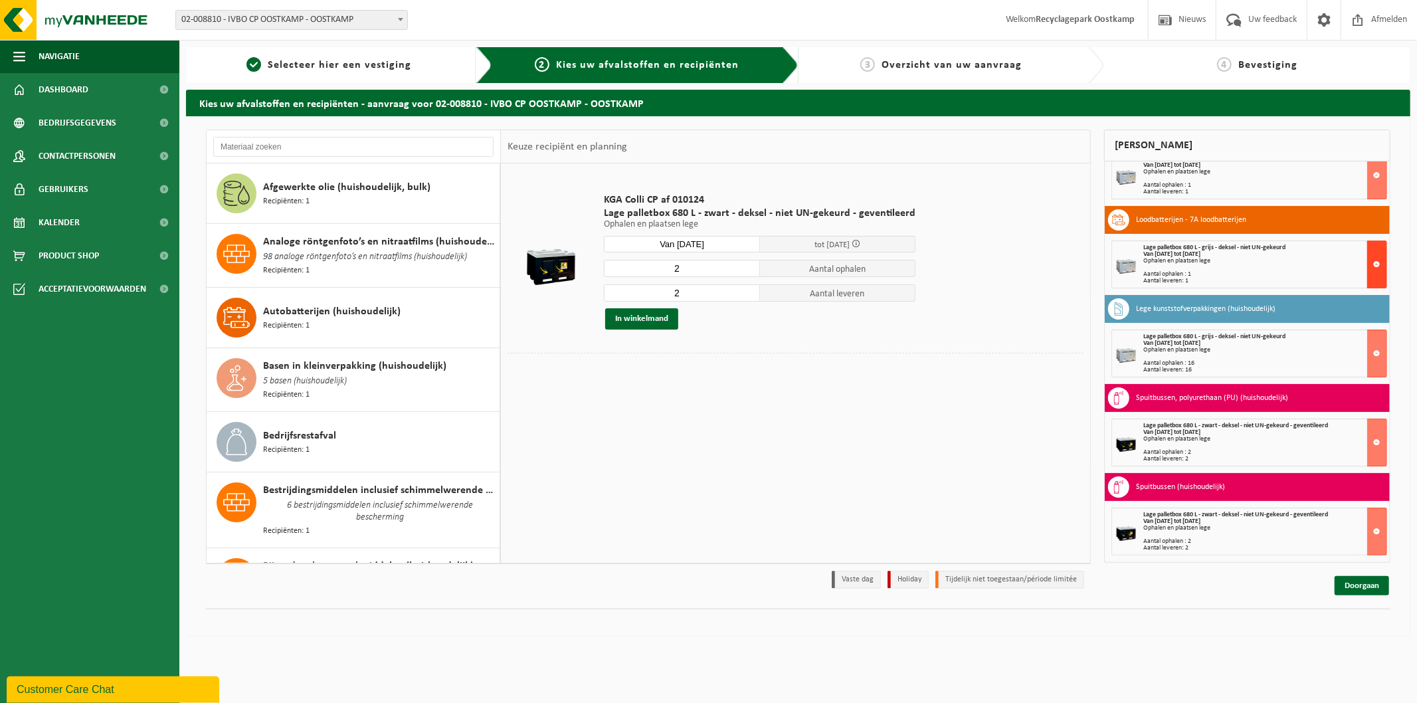
click at [1367, 262] on button at bounding box center [1377, 265] width 20 height 48
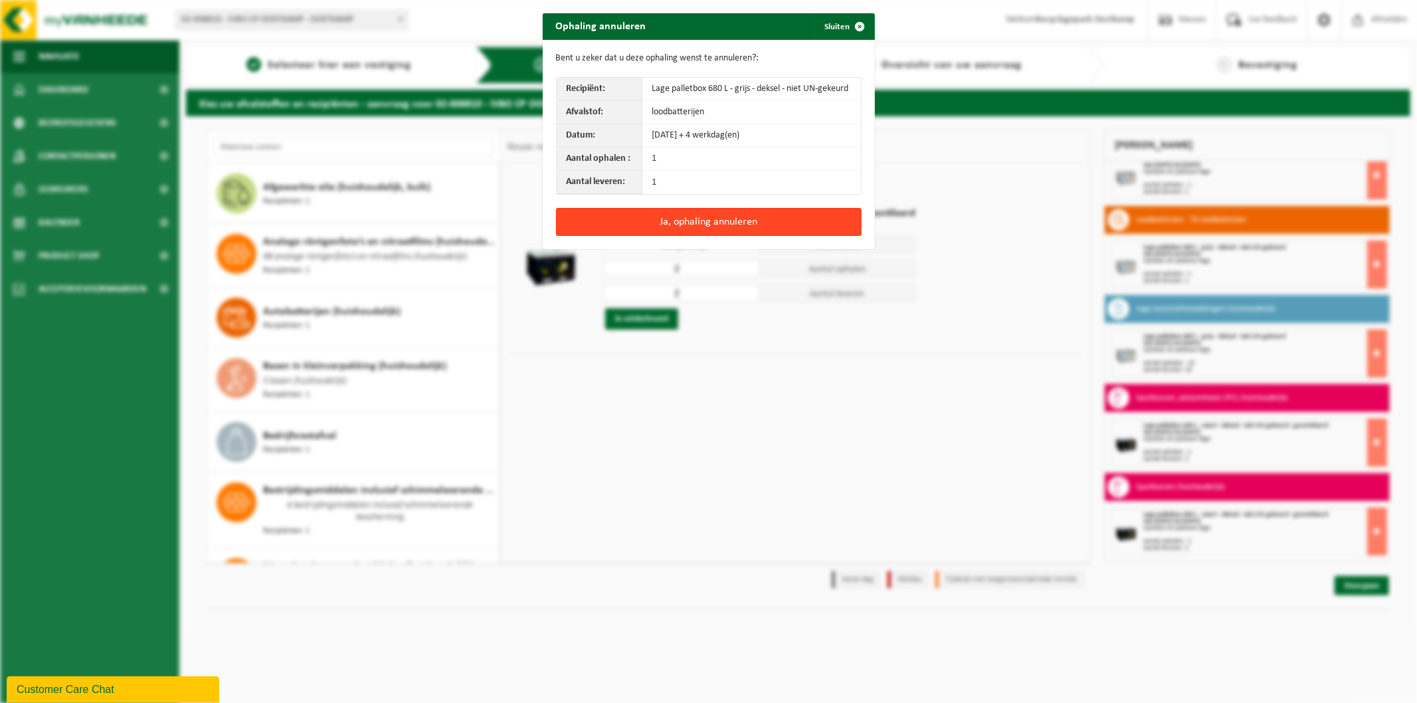
click at [705, 221] on button "Ja, ophaling annuleren" at bounding box center [709, 222] width 306 height 28
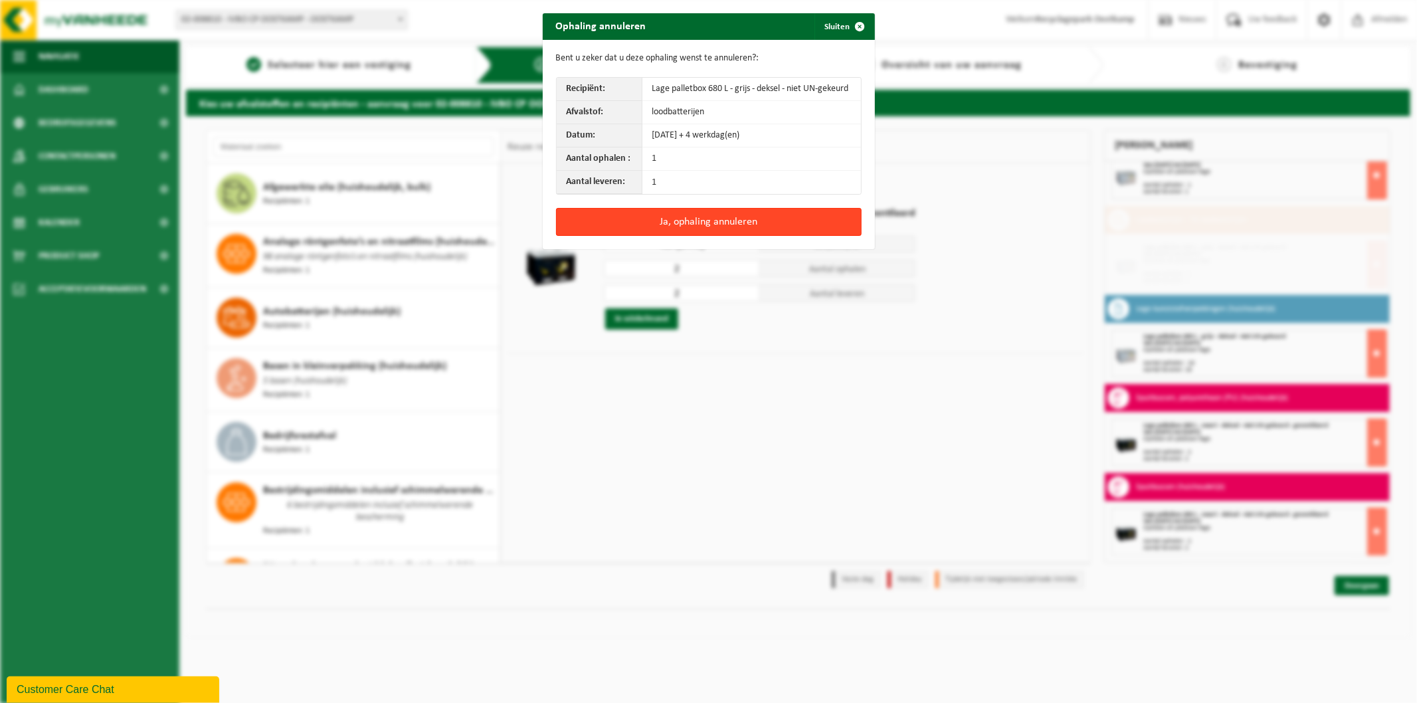
scroll to position [217, 0]
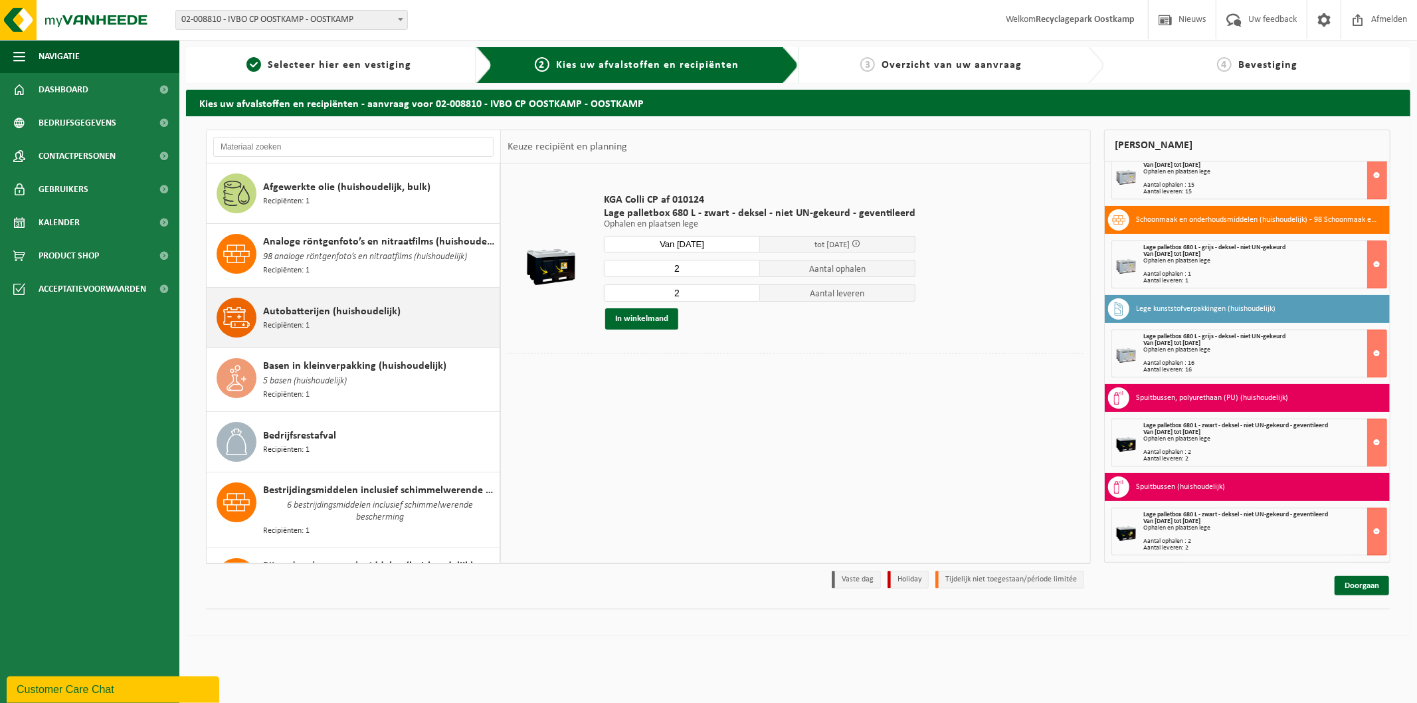
click at [326, 310] on span "Autobatterijen (huishoudelijk)" at bounding box center [332, 312] width 138 height 16
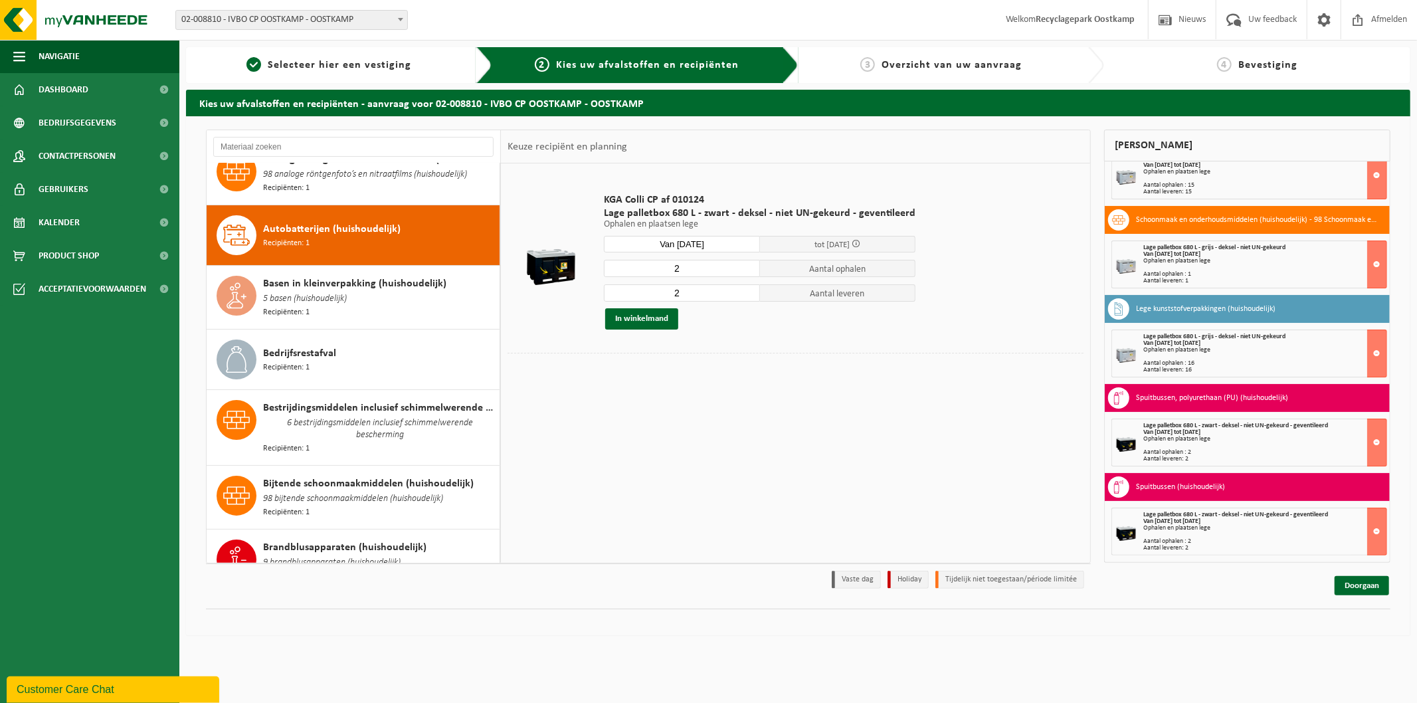
scroll to position [123, 0]
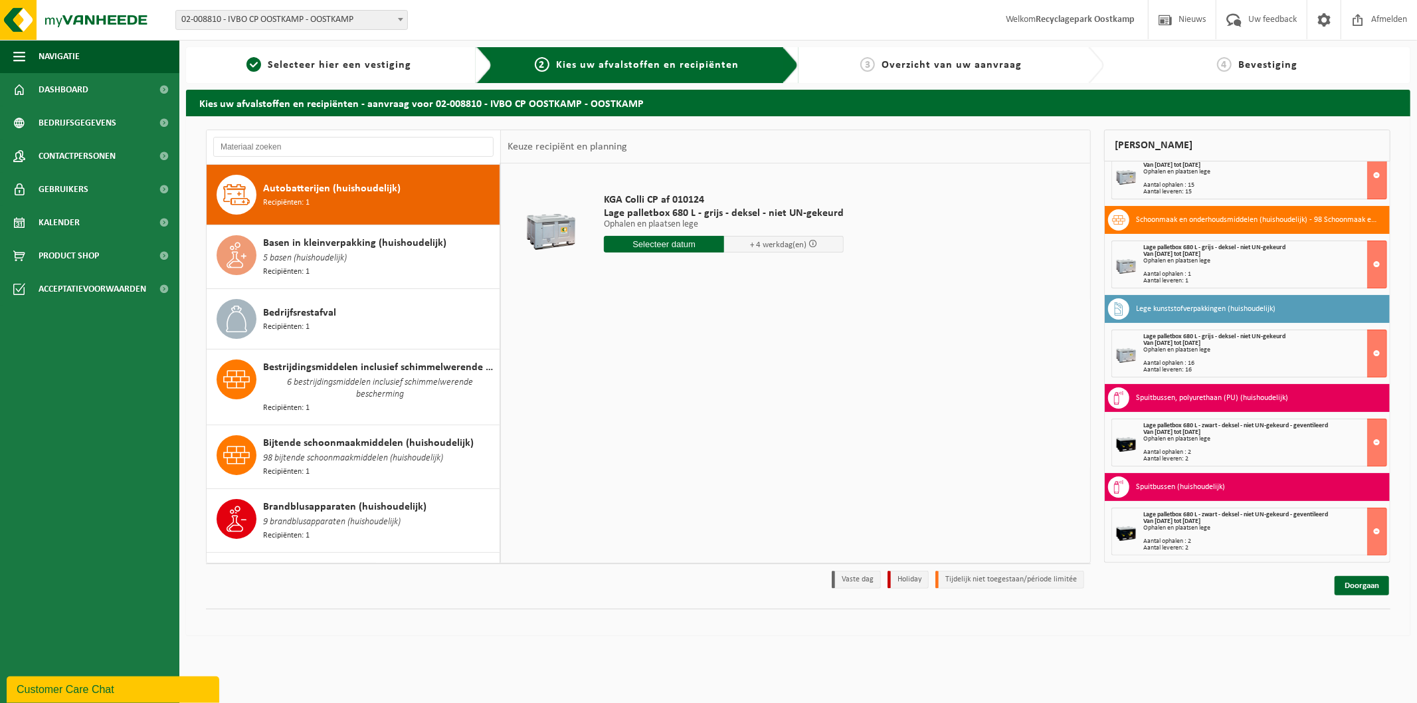
click at [639, 249] on input "text" at bounding box center [664, 244] width 120 height 17
click at [706, 343] on div "12" at bounding box center [709, 340] width 23 height 21
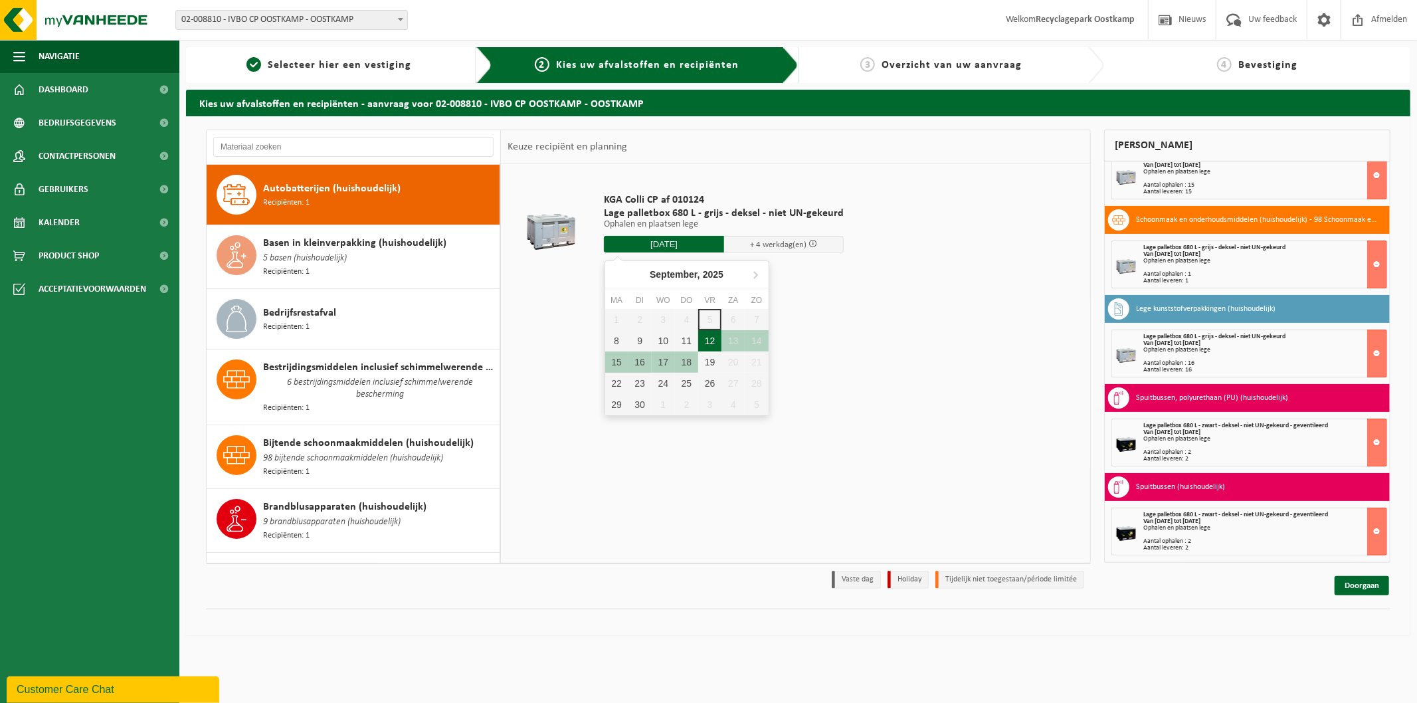
type input "Van 2025-09-12"
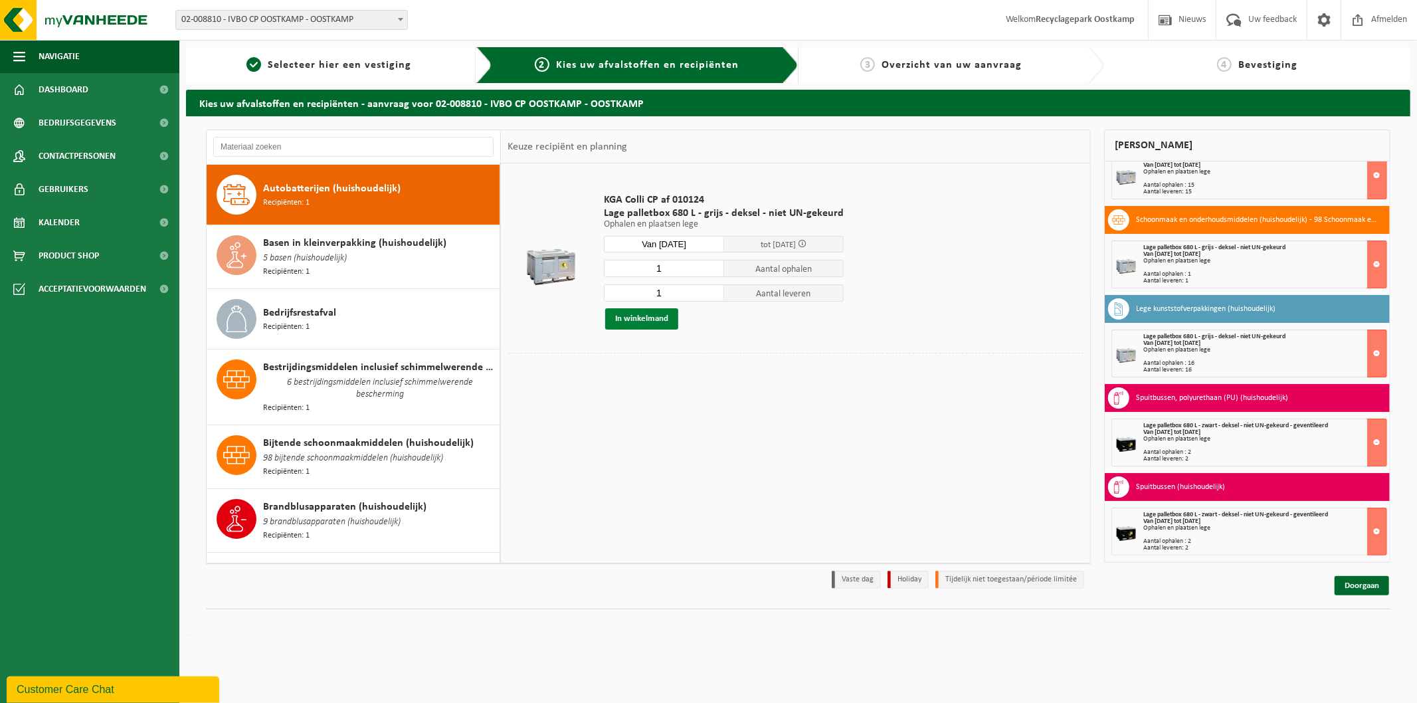
click at [660, 323] on button "In winkelmand" at bounding box center [641, 318] width 73 height 21
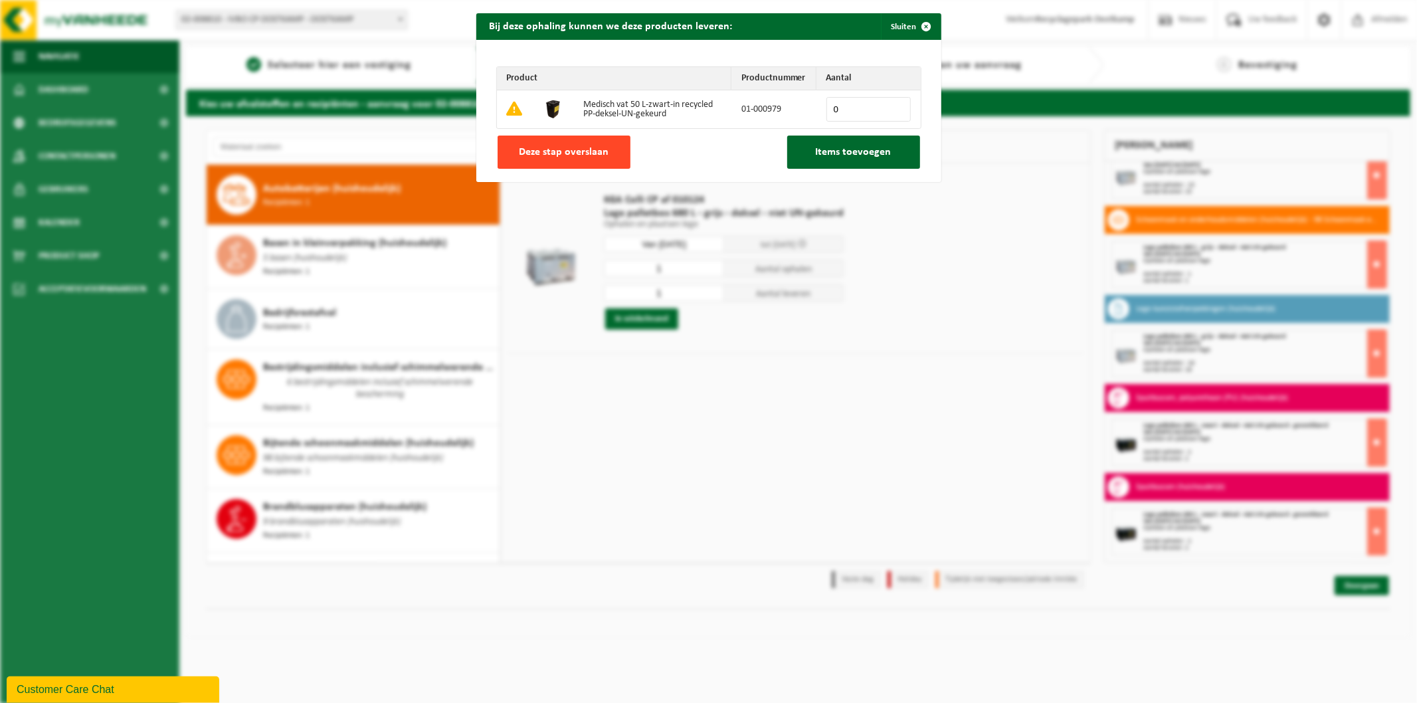
click at [583, 161] on button "Deze stap overslaan" at bounding box center [564, 152] width 133 height 33
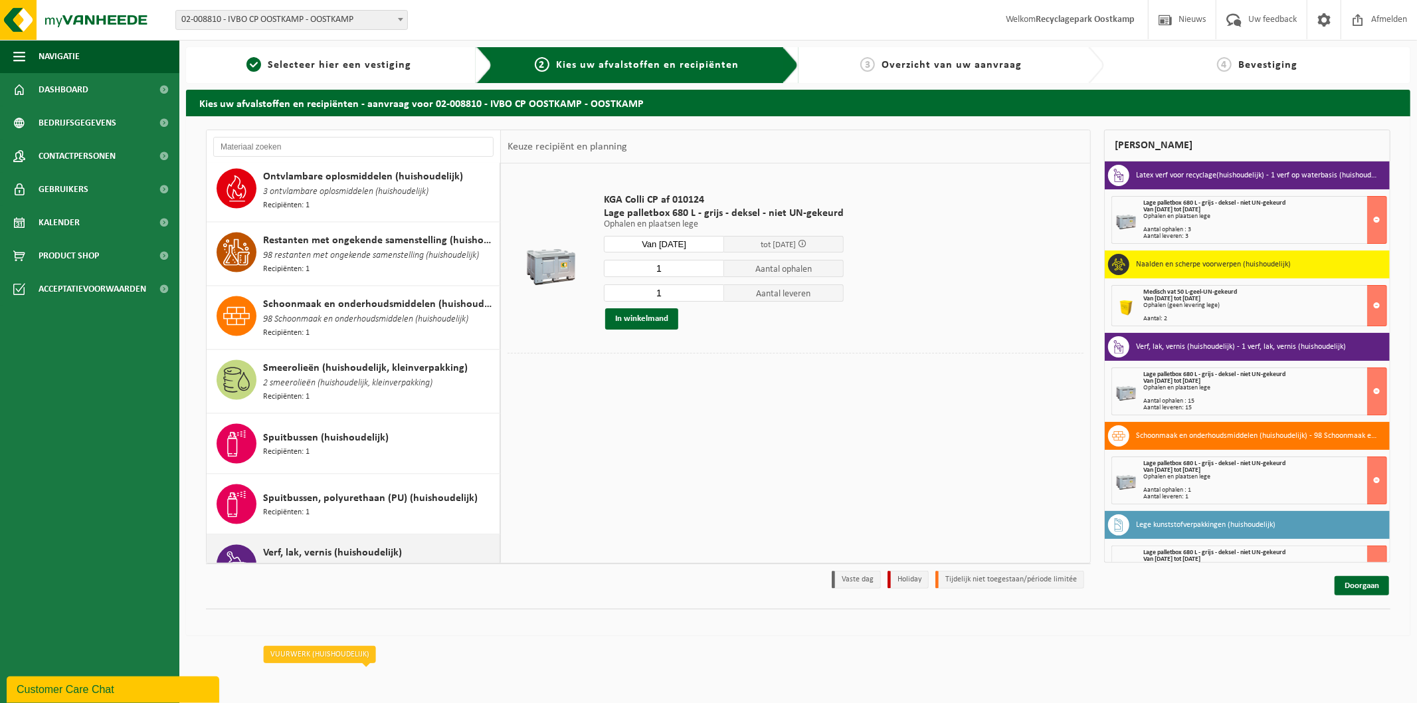
scroll to position [1565, 0]
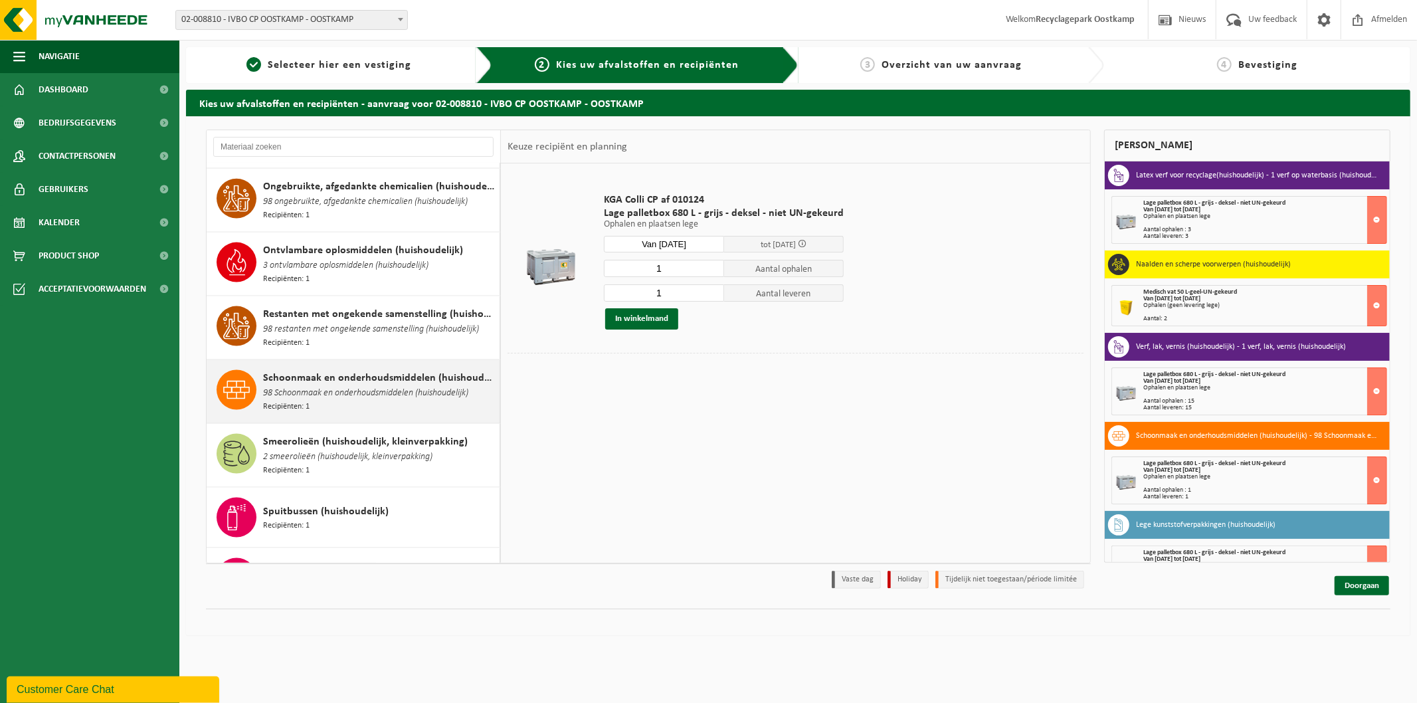
click at [319, 386] on span "98 Schoonmaak en onderhoudsmiddelen (huishoudelijk)" at bounding box center [365, 393] width 205 height 15
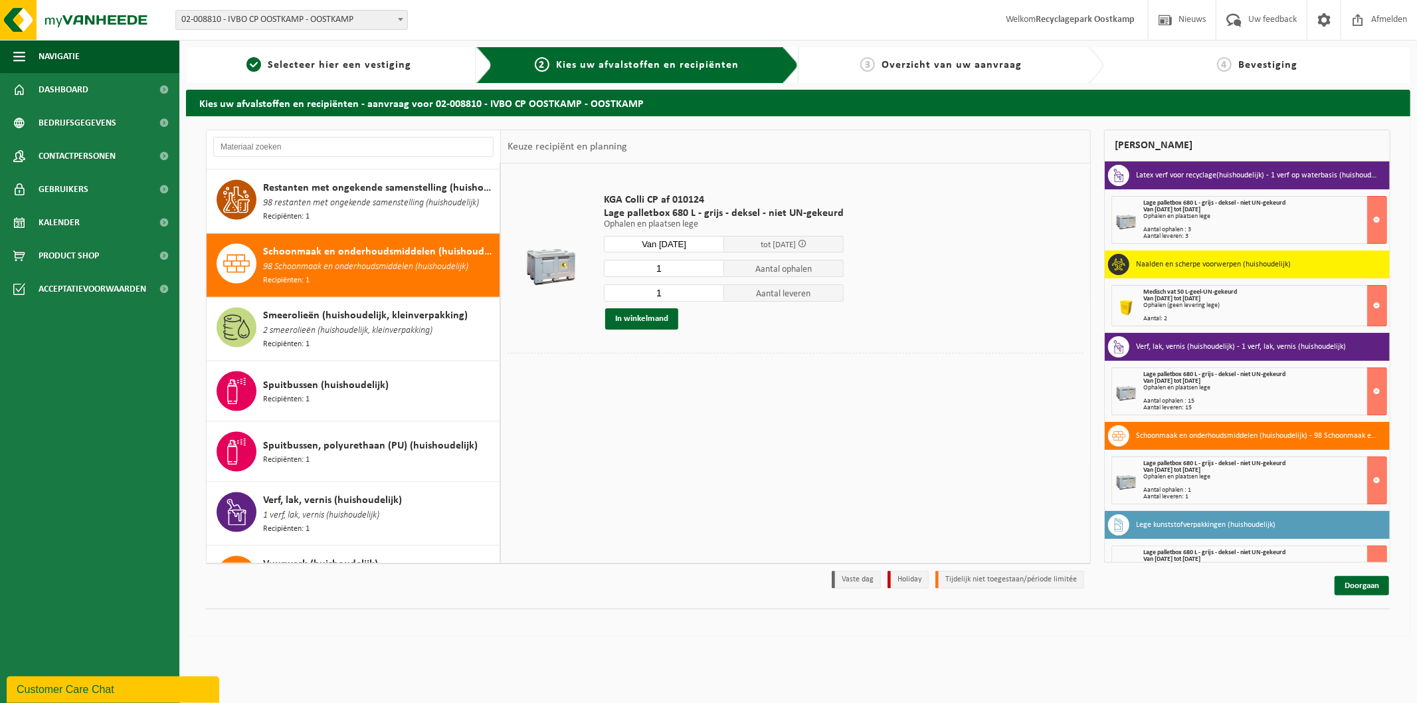
scroll to position [1751, 0]
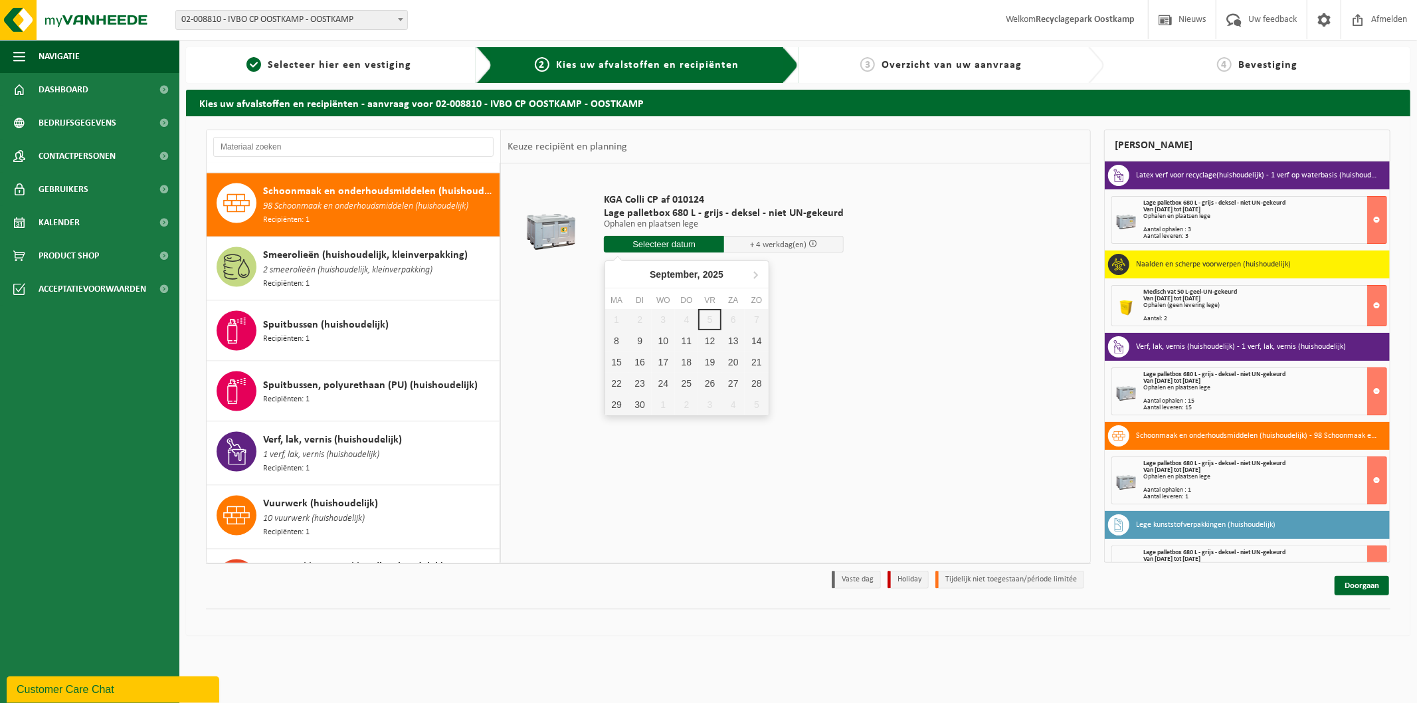
click at [660, 248] on input "text" at bounding box center [664, 244] width 120 height 17
click at [714, 342] on div "12" at bounding box center [709, 340] width 23 height 21
type input "Van 2025-09-12"
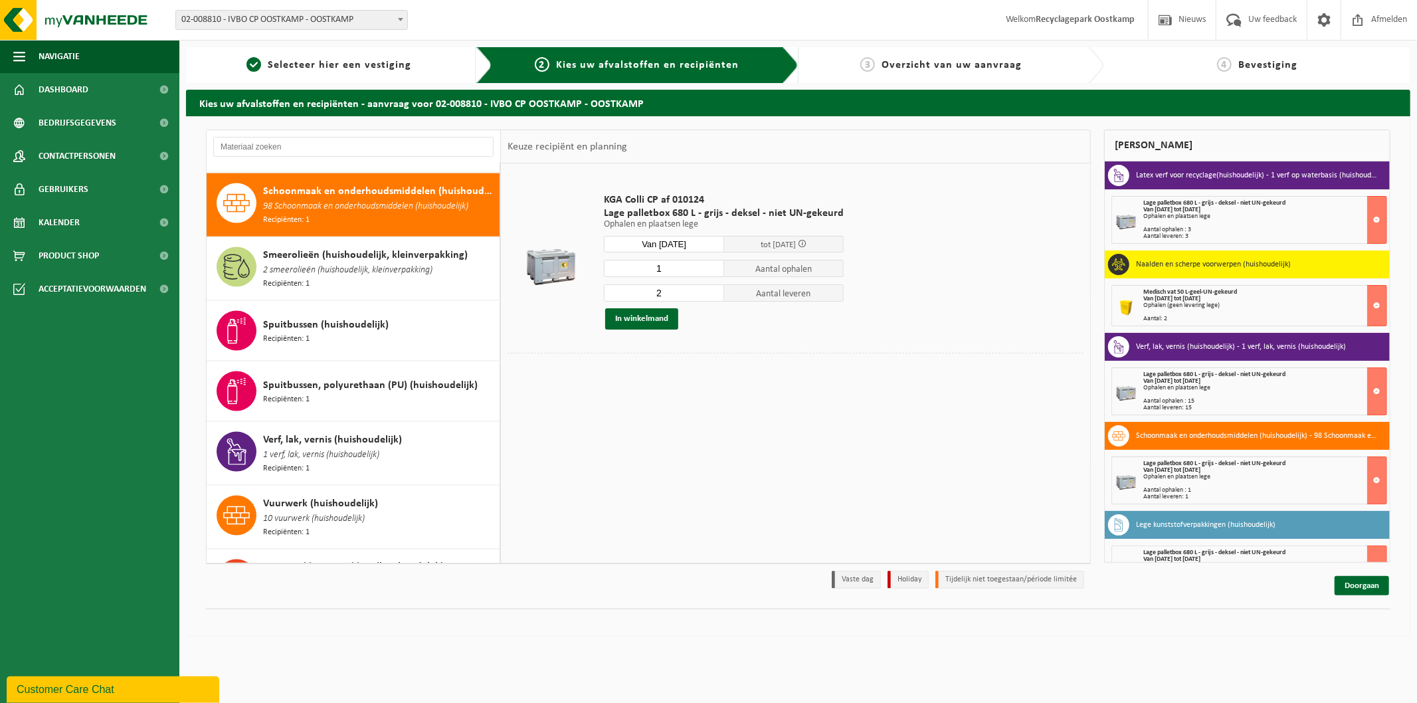
type input "1"
click at [712, 270] on input "1" at bounding box center [664, 268] width 120 height 17
type input "1"
click at [708, 296] on input "1" at bounding box center [664, 292] width 120 height 17
click at [647, 329] on button "In winkelmand" at bounding box center [641, 318] width 73 height 21
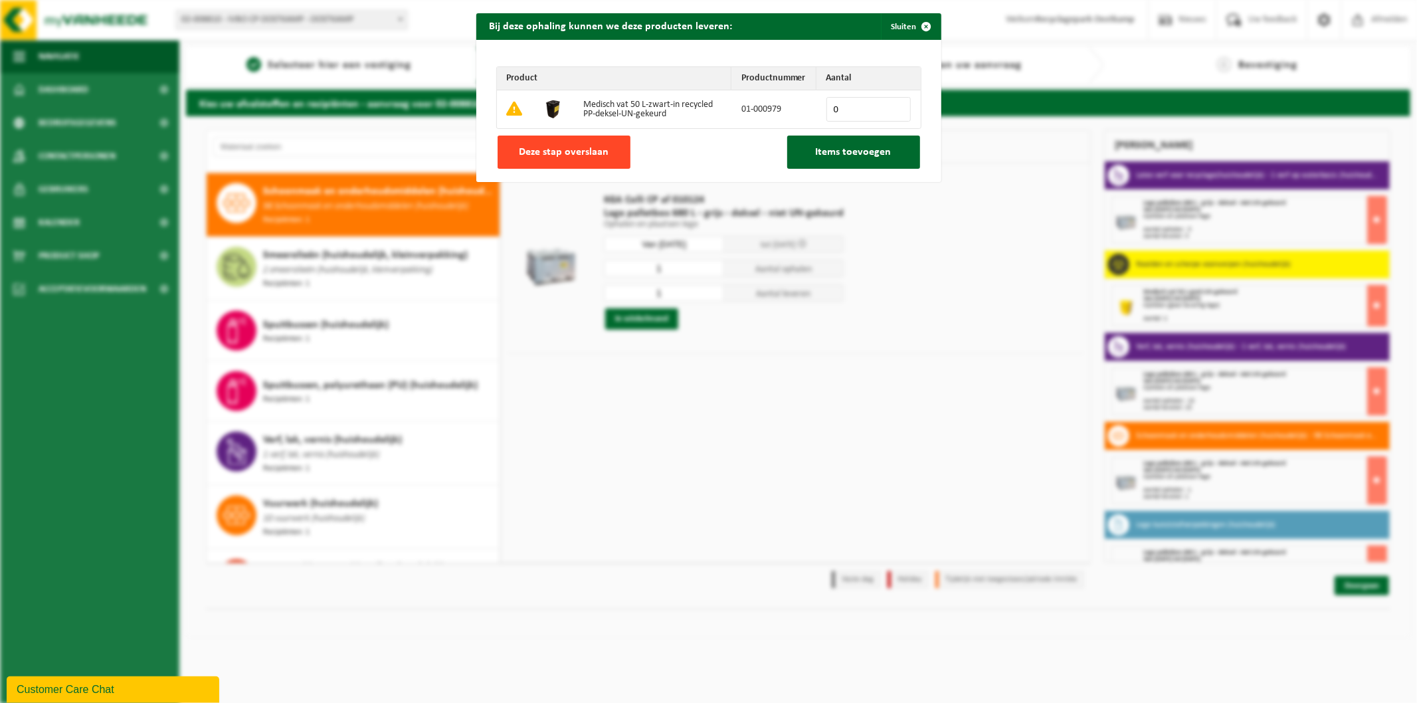
click at [587, 144] on button "Deze stap overslaan" at bounding box center [564, 152] width 133 height 33
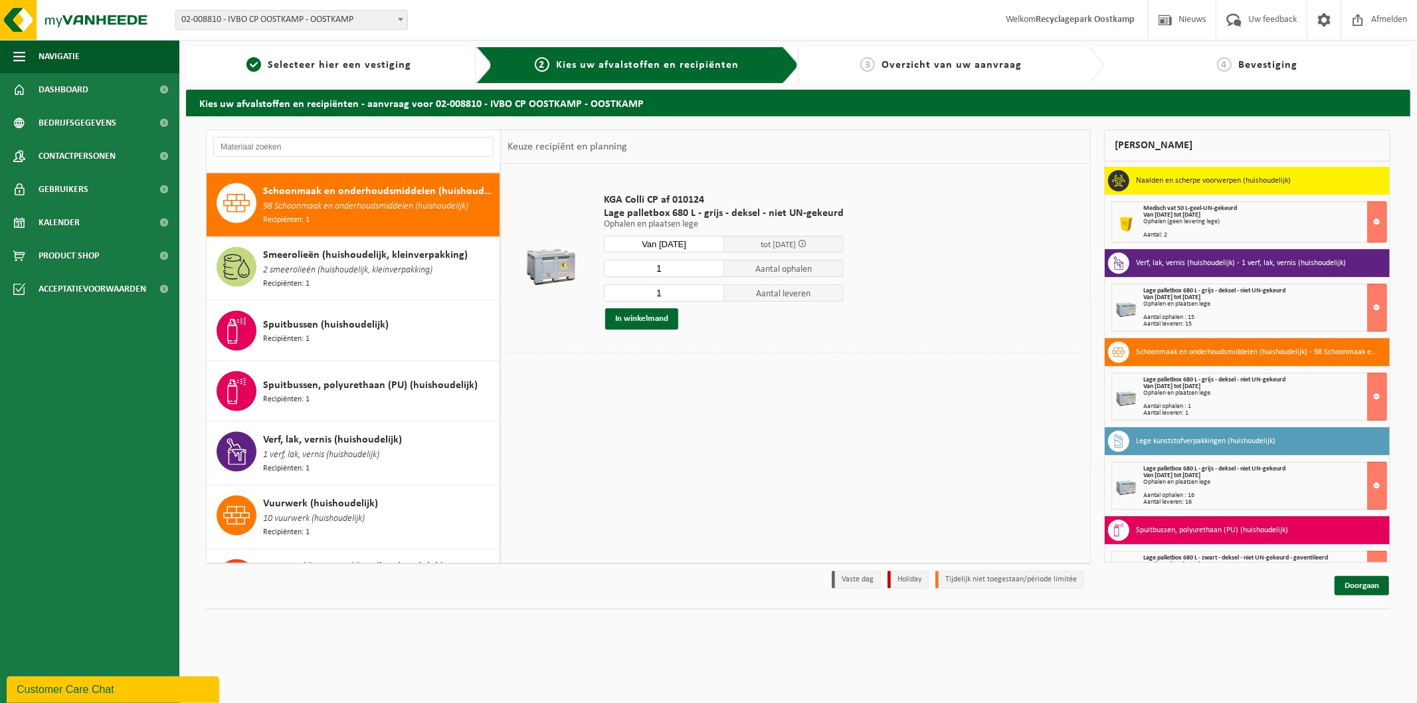
scroll to position [0, 0]
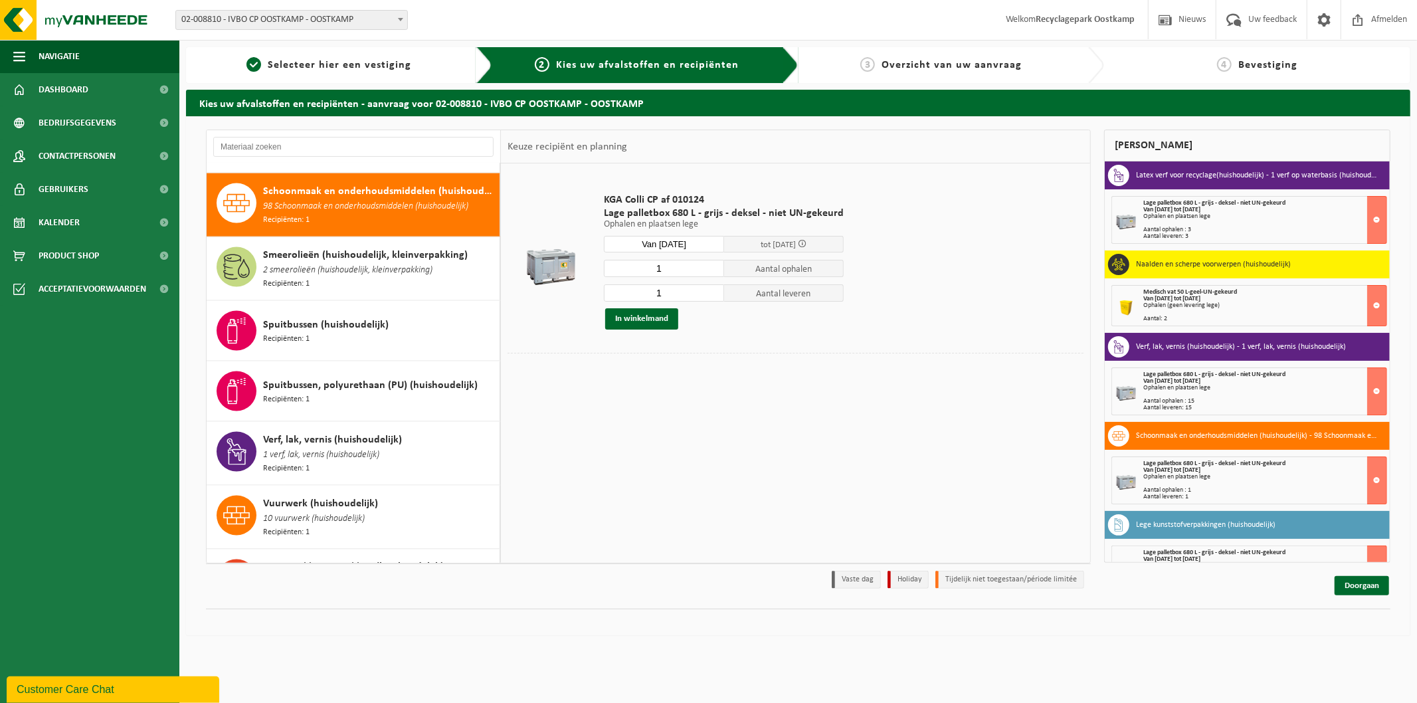
click at [1271, 210] on div "Van 2025-09-12 tot 2025-09-18" at bounding box center [1264, 210] width 243 height 7
click at [1370, 580] on link "Doorgaan" at bounding box center [1362, 585] width 54 height 19
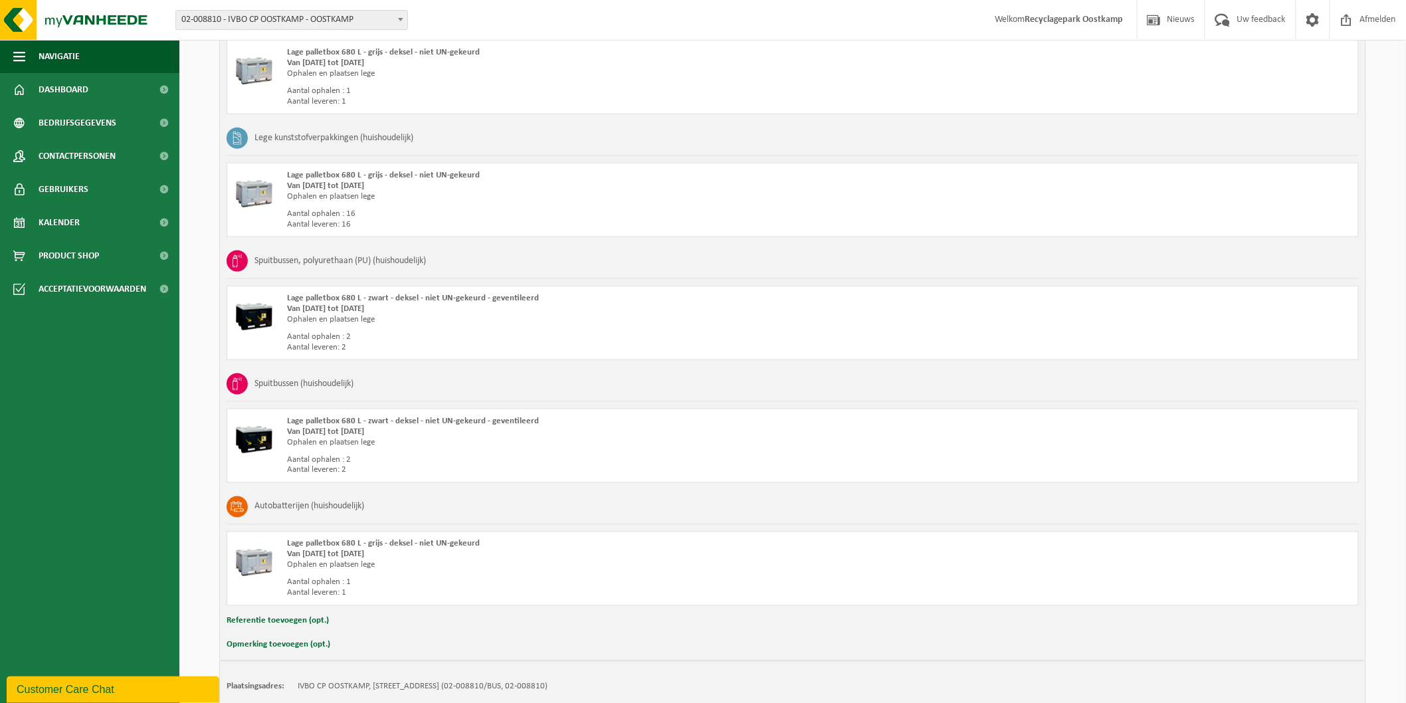
scroll to position [822, 0]
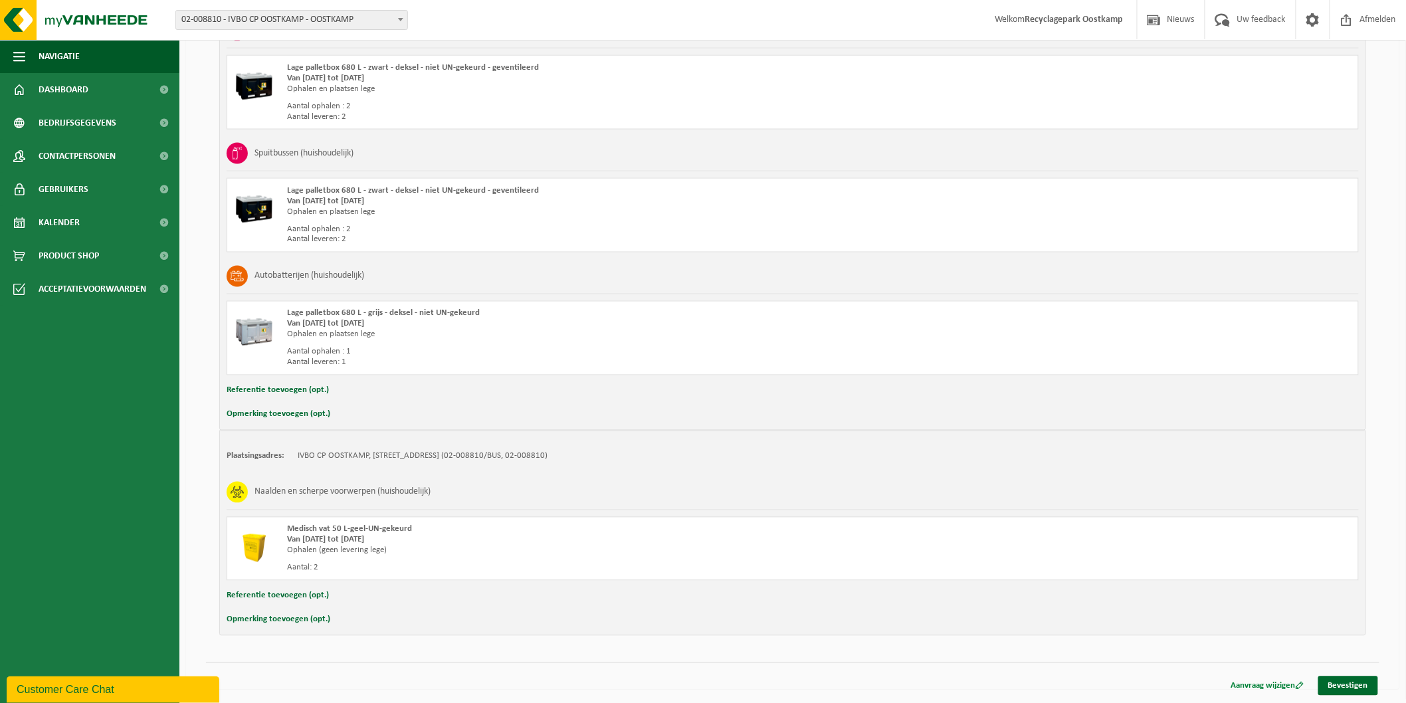
click at [1249, 682] on link "Aanvraag wijzigen" at bounding box center [1267, 685] width 93 height 19
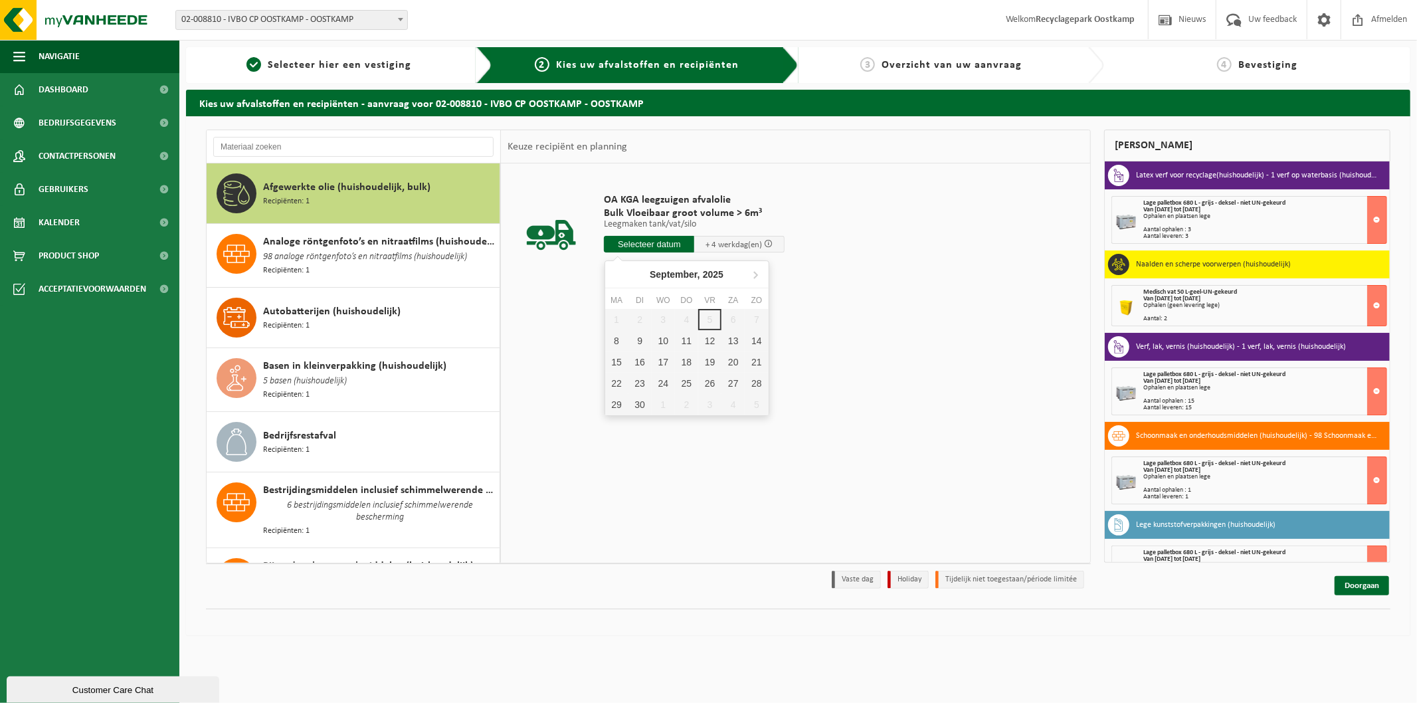
click at [654, 241] on input "text" at bounding box center [649, 244] width 90 height 17
click at [707, 343] on div "12" at bounding box center [709, 340] width 23 height 21
type input "Van 2025-09-12"
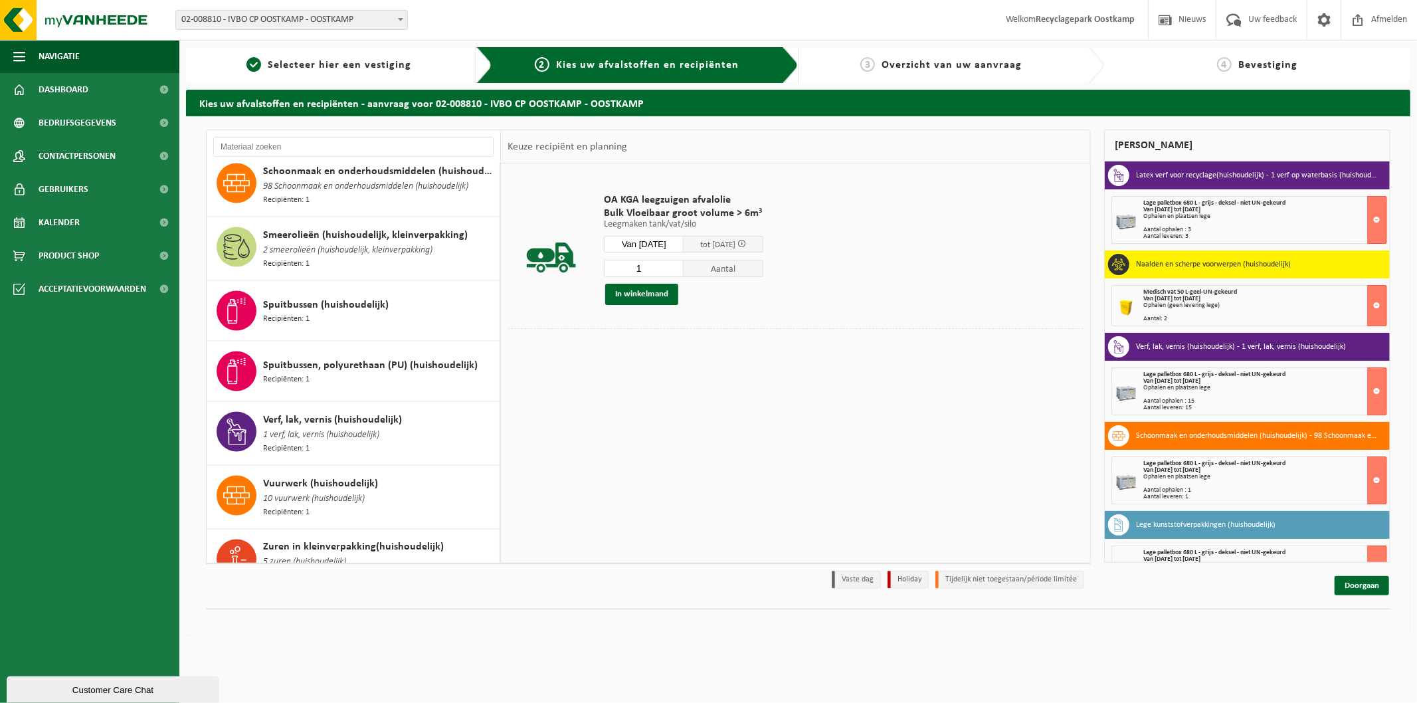
scroll to position [1785, 0]
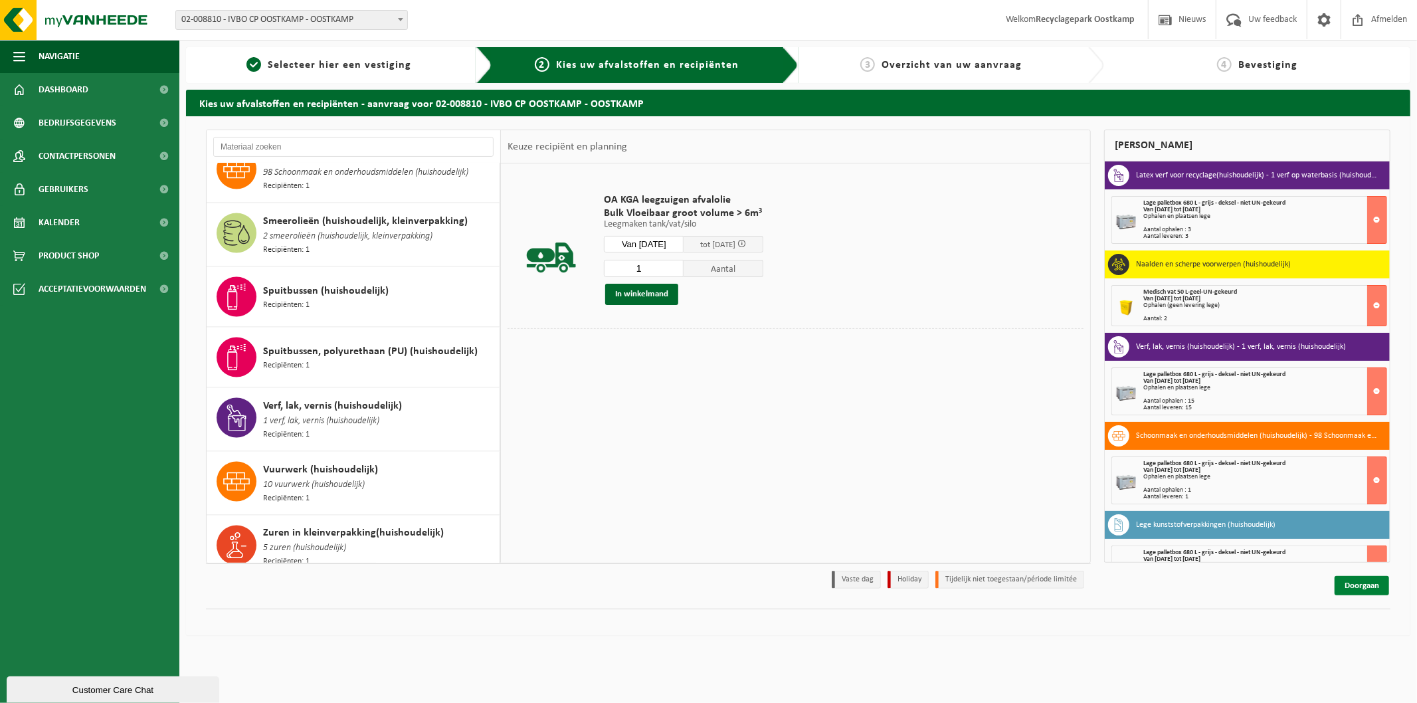
click at [1341, 585] on link "Doorgaan" at bounding box center [1362, 585] width 54 height 19
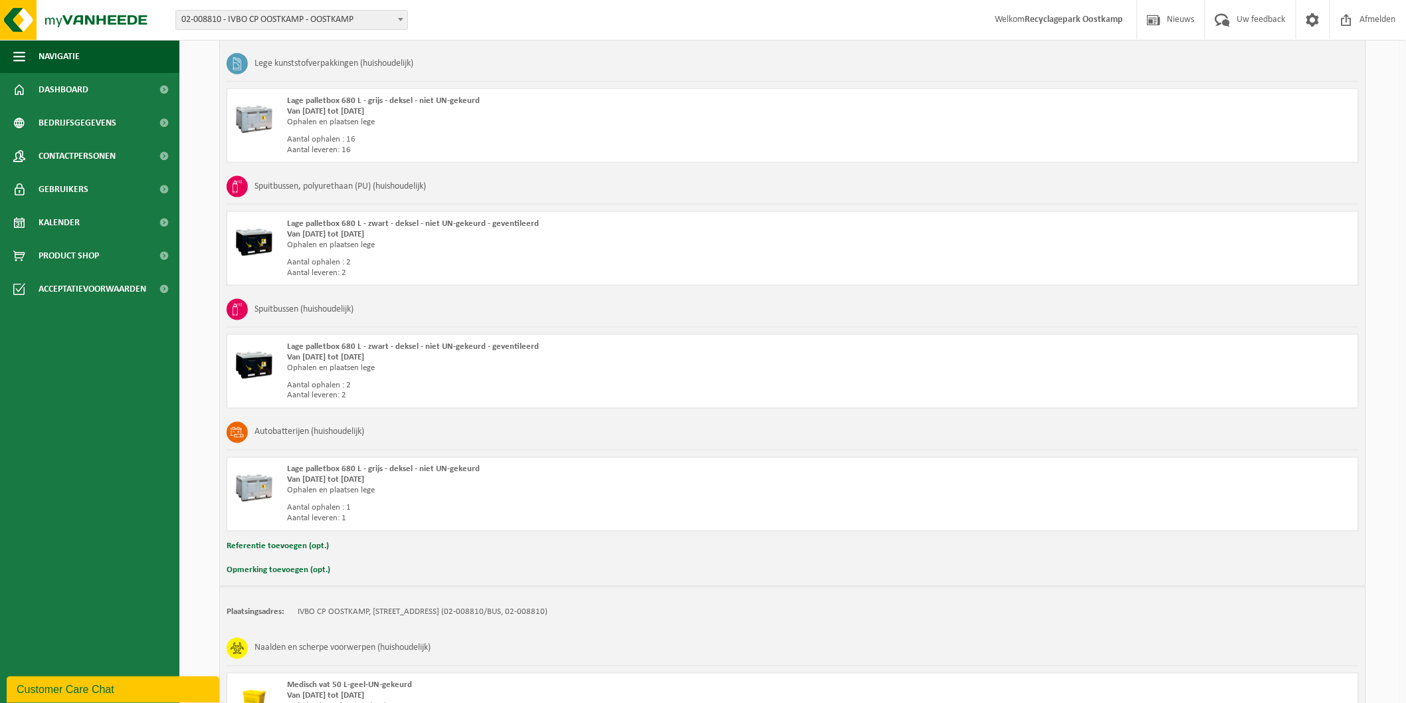
scroll to position [822, 0]
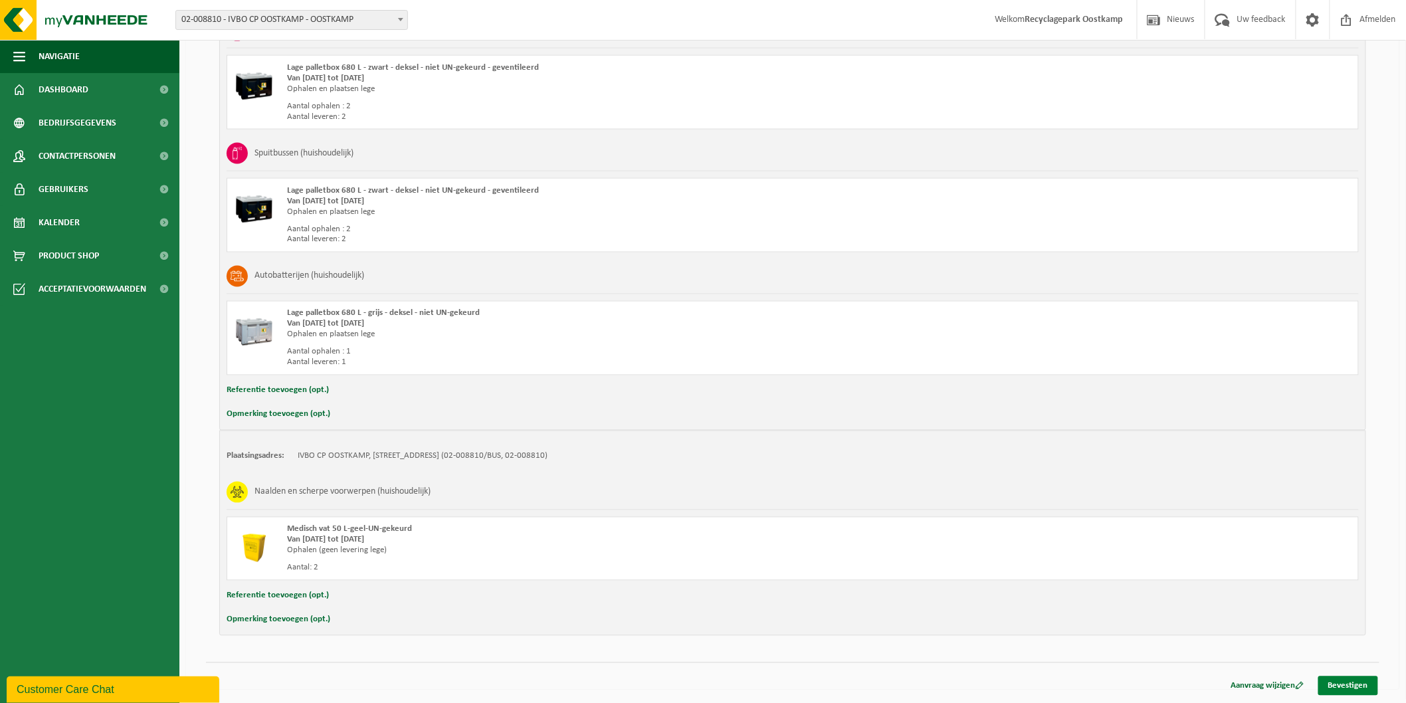
click at [1353, 688] on link "Bevestigen" at bounding box center [1348, 685] width 60 height 19
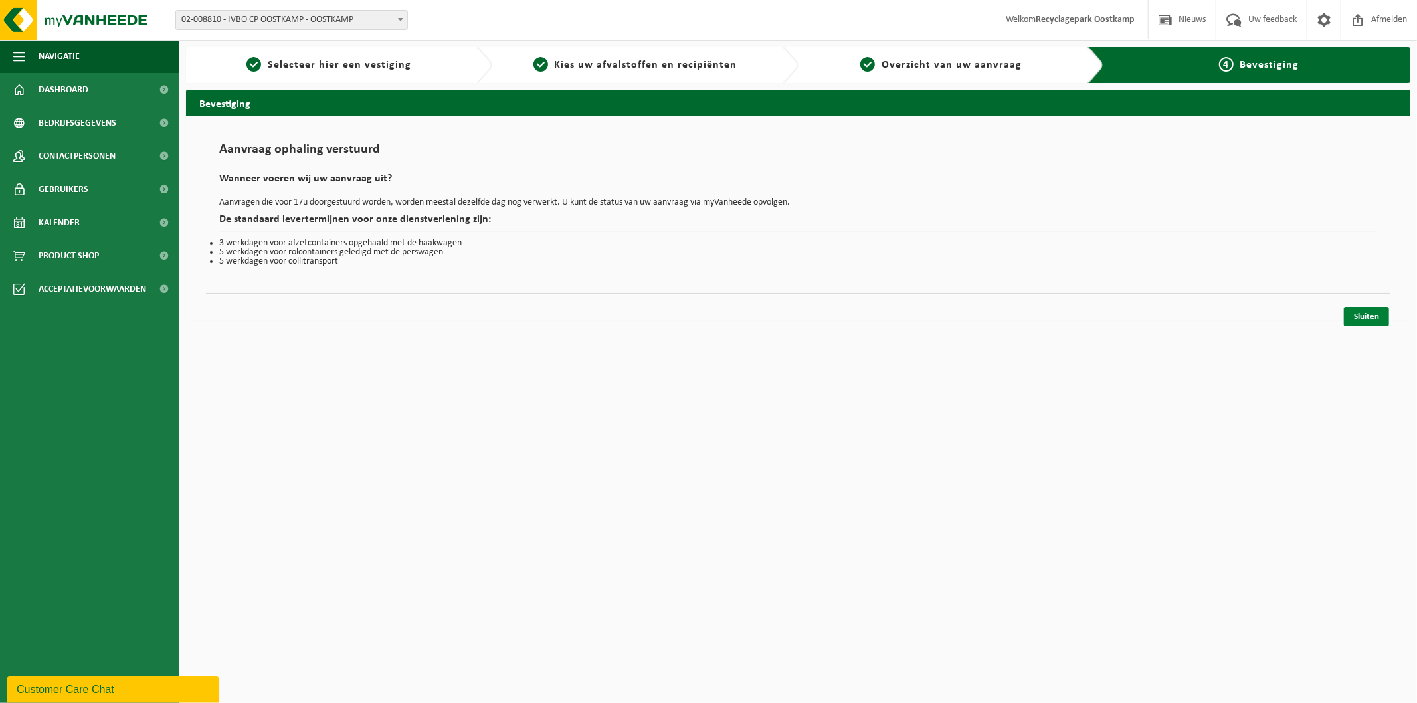
click at [1351, 315] on link "Sluiten" at bounding box center [1366, 316] width 45 height 19
